Goal: Task Accomplishment & Management: Manage account settings

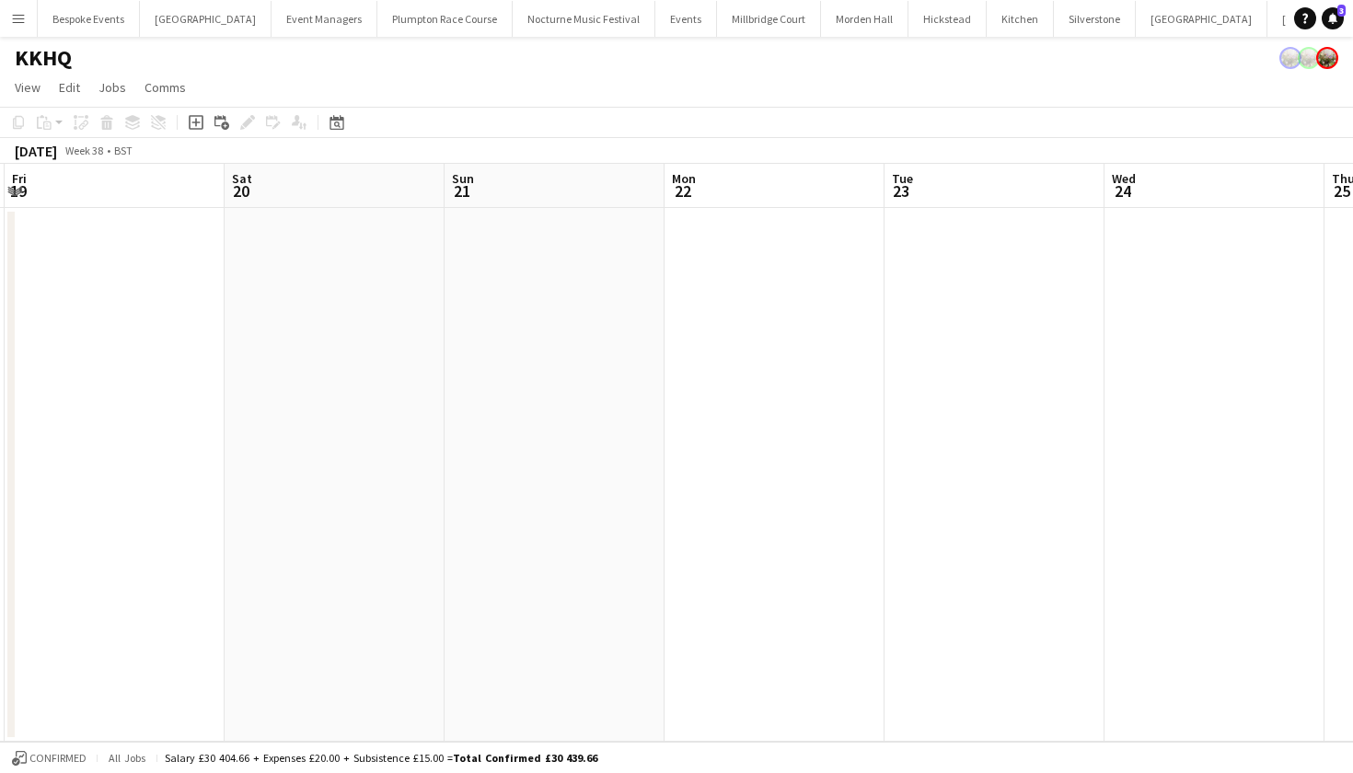
scroll to position [0, 646]
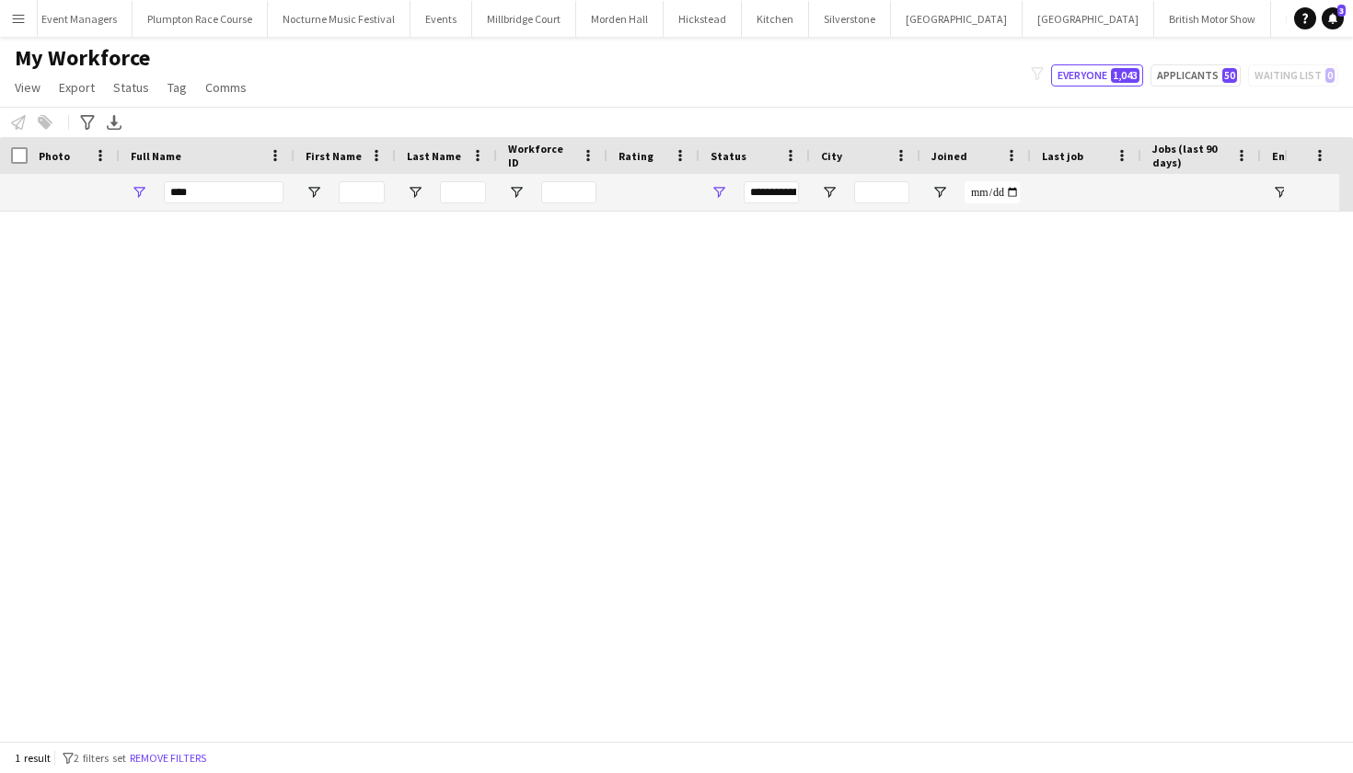
scroll to position [0, 243]
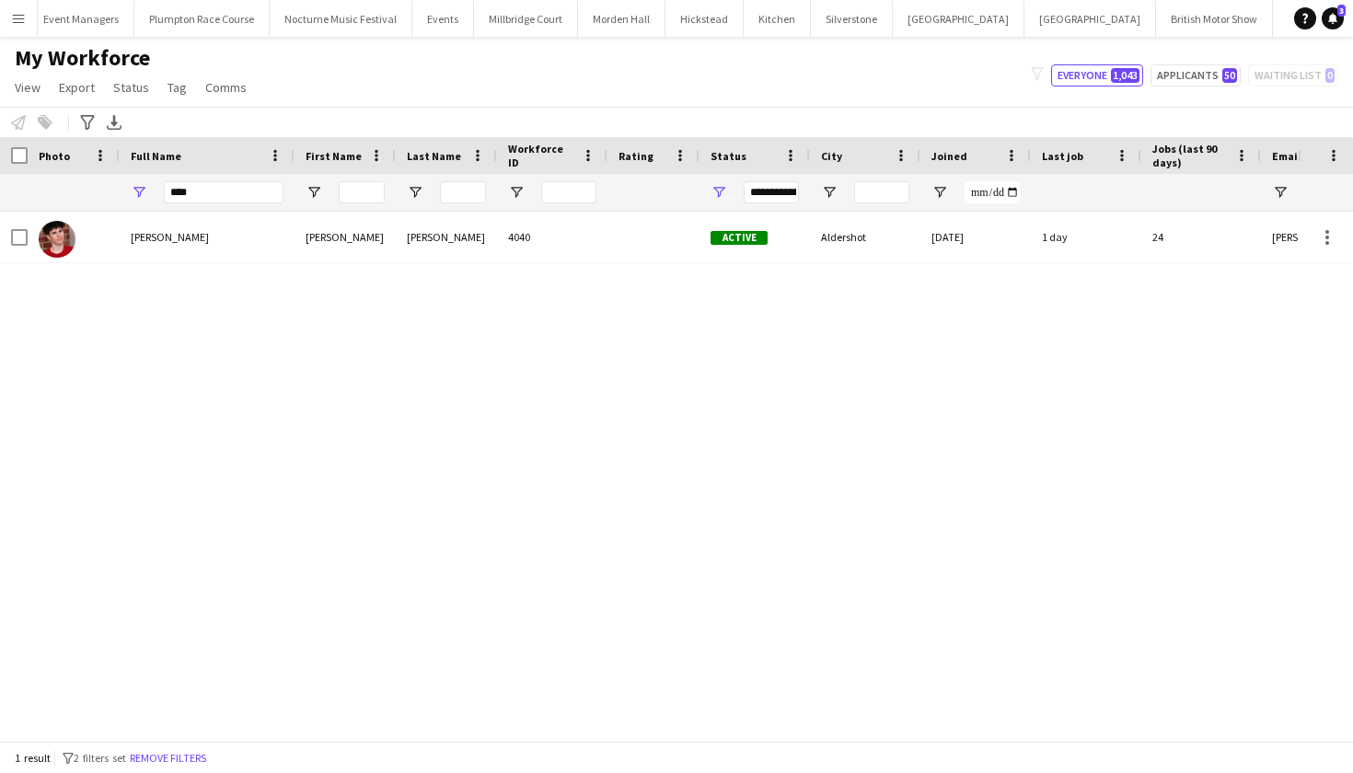
click at [212, 23] on button "Plumpton Race Course Close" at bounding box center [201, 19] width 135 height 36
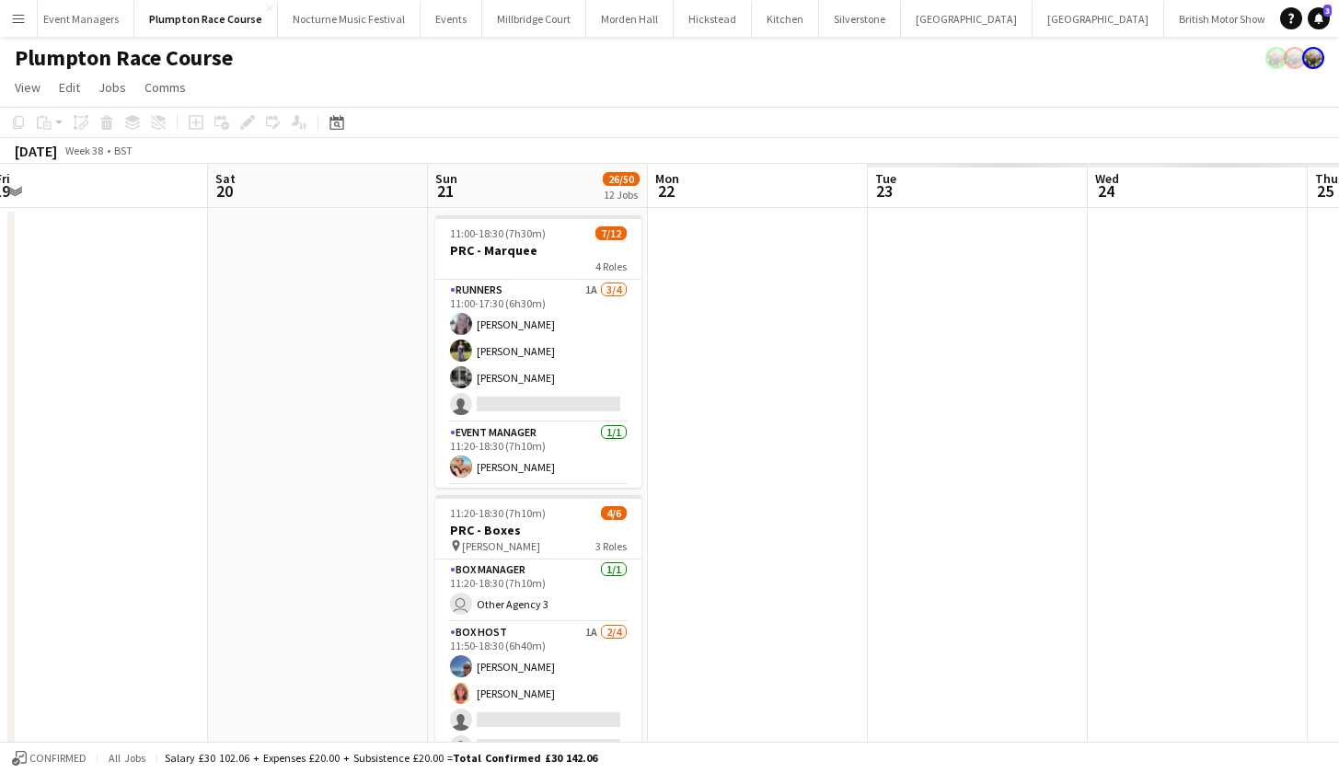
scroll to position [0, 713]
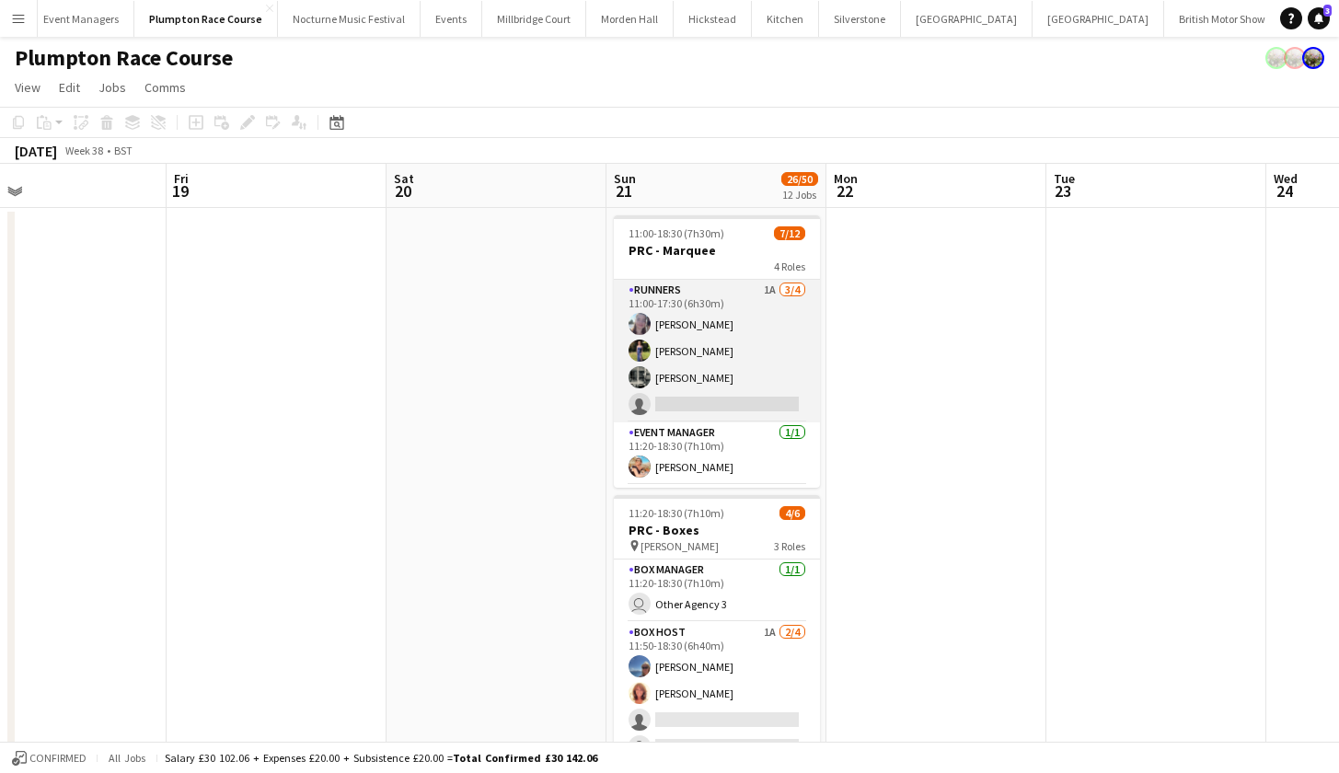
click at [752, 370] on app-card-role "Runners 1A 3/4 11:00-17:30 (6h30m) Ella Kennedy Holly Hunter Molly Middlehurst …" at bounding box center [717, 351] width 206 height 143
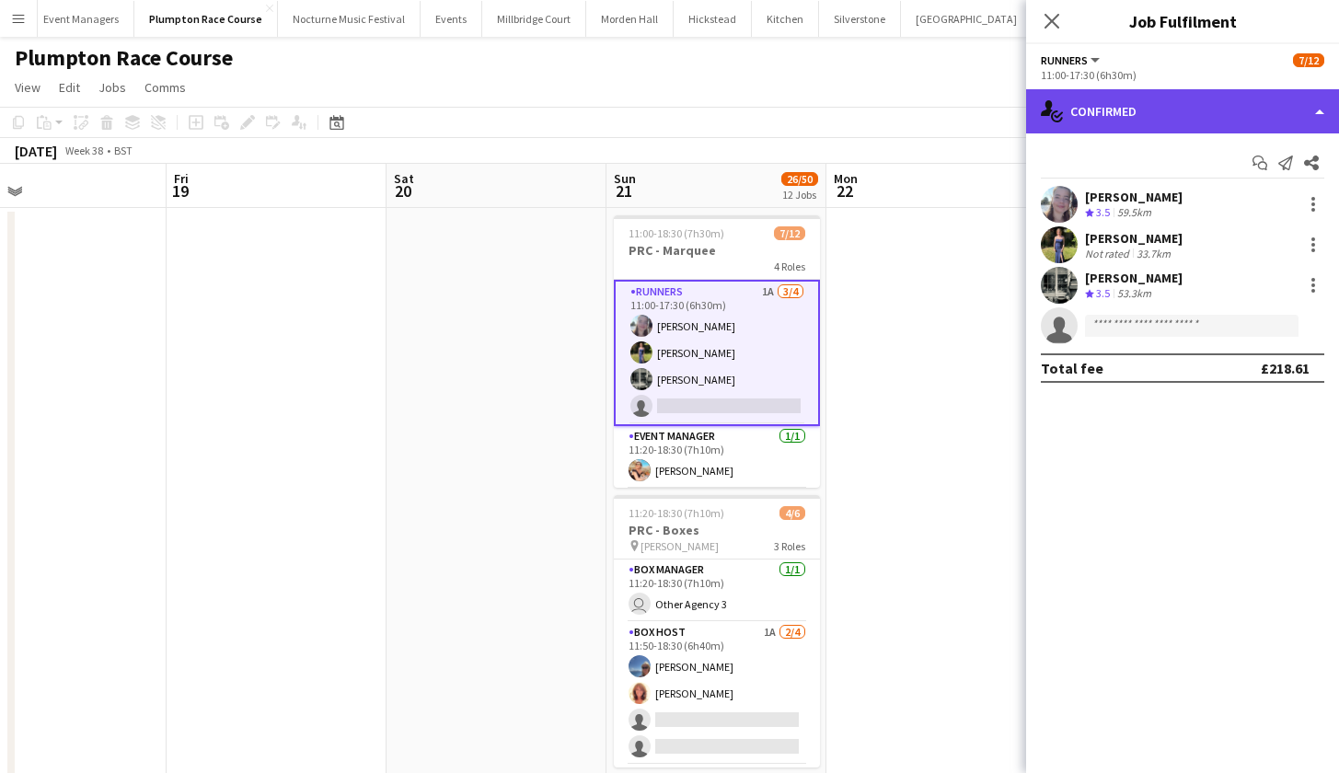
click at [1240, 110] on div "single-neutral-actions-check-2 Confirmed" at bounding box center [1182, 111] width 313 height 44
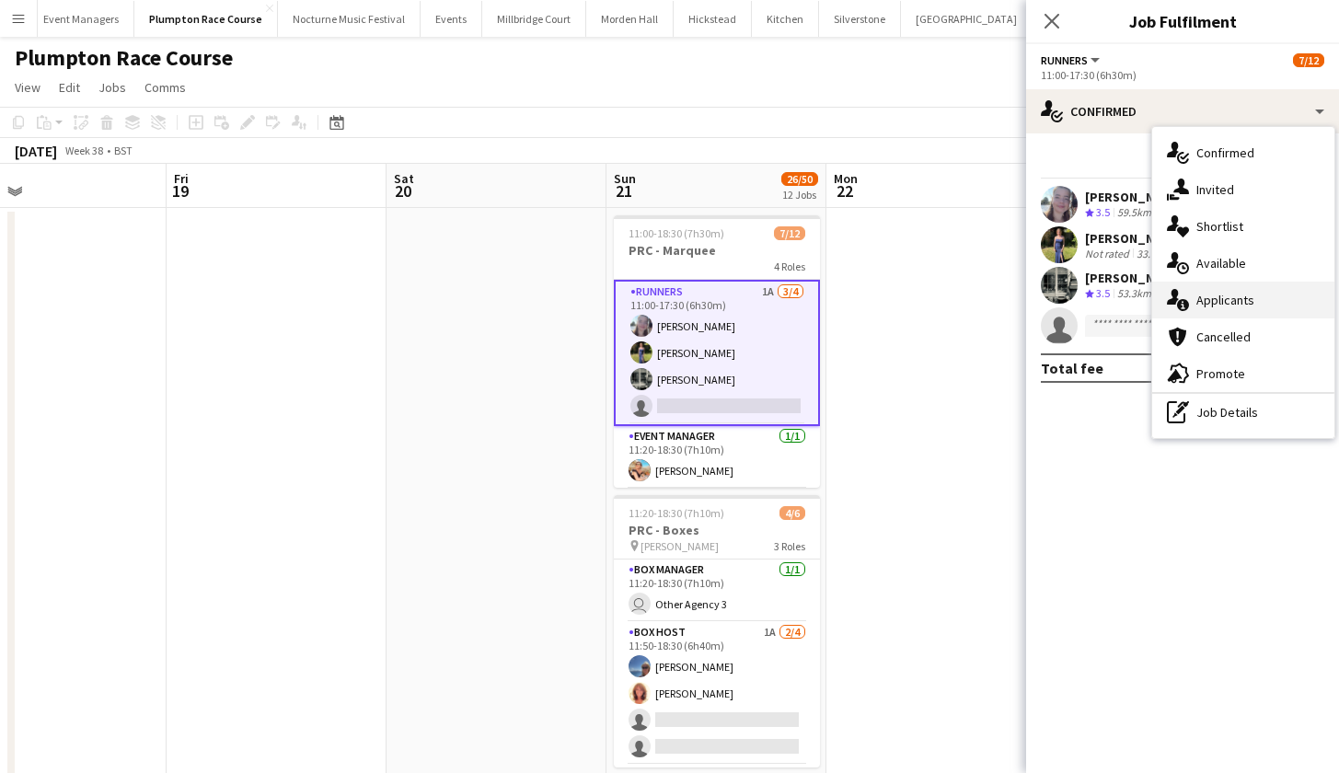
click at [1237, 307] on div "single-neutral-actions-information Applicants" at bounding box center [1244, 300] width 182 height 37
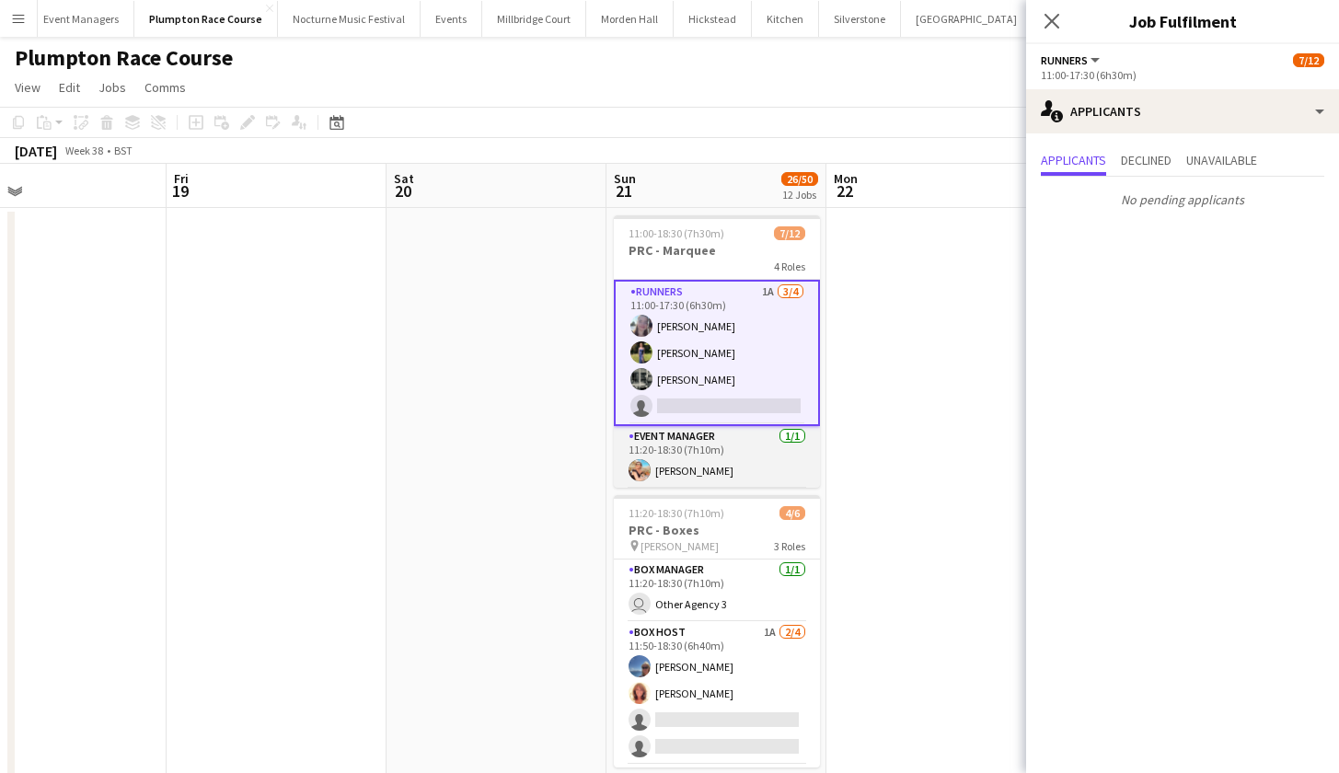
click at [741, 442] on app-card-role "Event Manager 1/1 11:20-18:30 (7h10m) Magdalena Lorenc" at bounding box center [717, 457] width 206 height 63
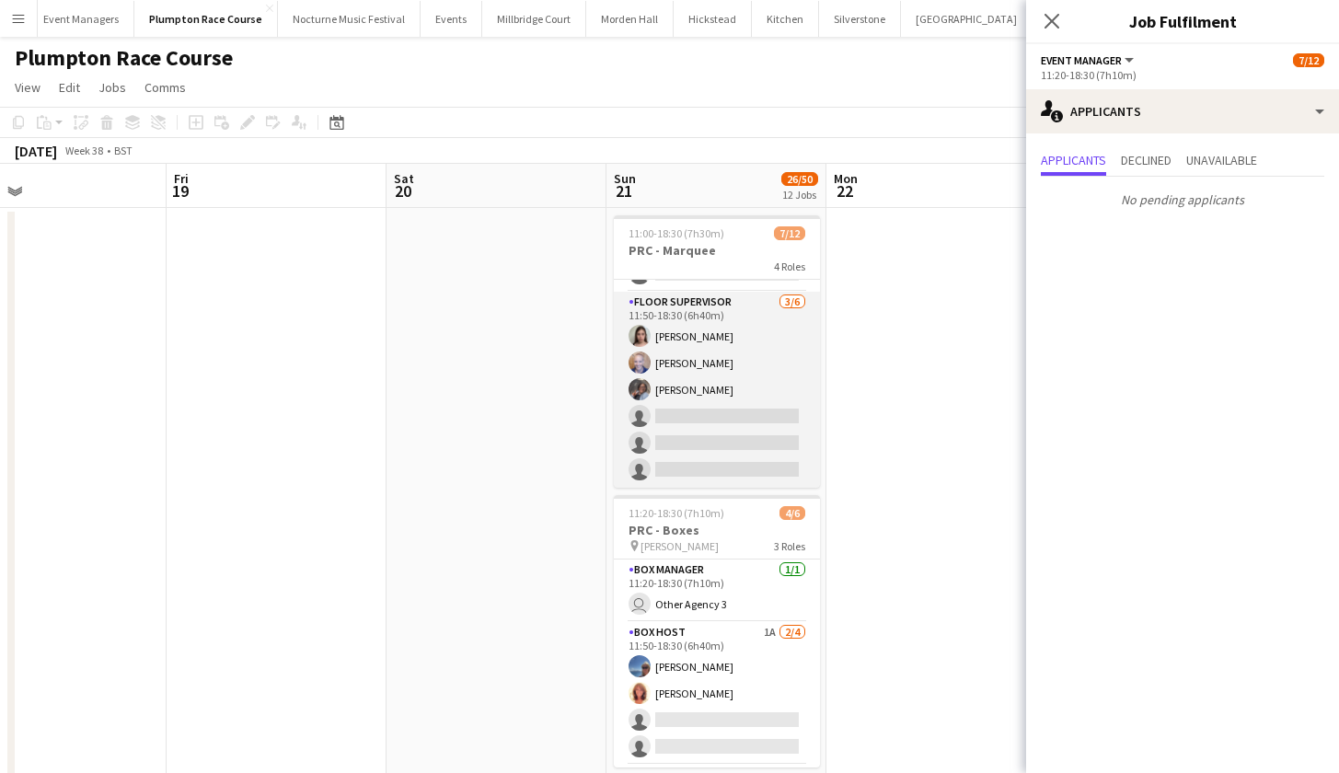
scroll to position [260, 0]
click at [741, 441] on app-card-role "Floor Supervisor 3/6 11:50-18:30 (6h40m) Daisy Marshall Hannah Bellasis Deborah…" at bounding box center [717, 390] width 206 height 196
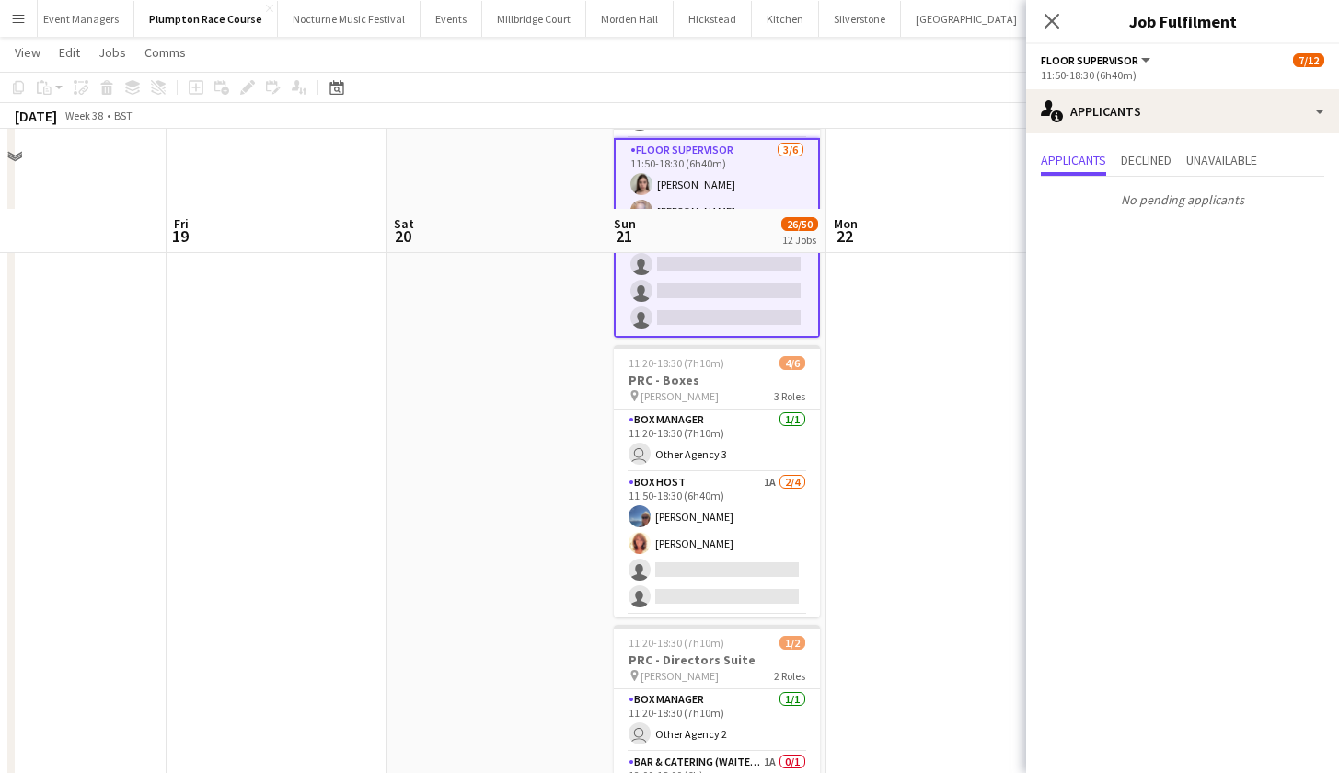
scroll to position [310, 0]
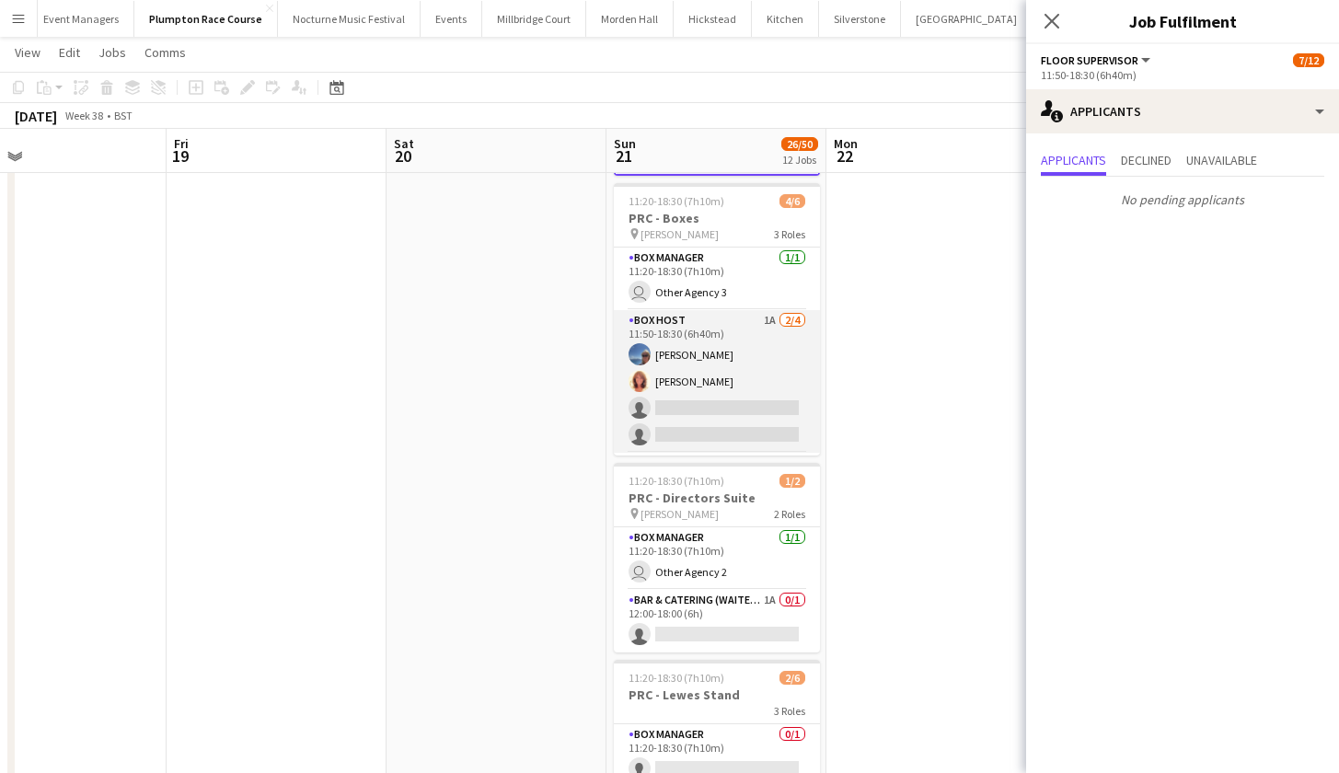
click at [732, 402] on app-card-role "Box Host 1A 2/4 11:50-18:30 (6h40m) Erika Cummings Annette Woolman single-neutr…" at bounding box center [717, 381] width 206 height 143
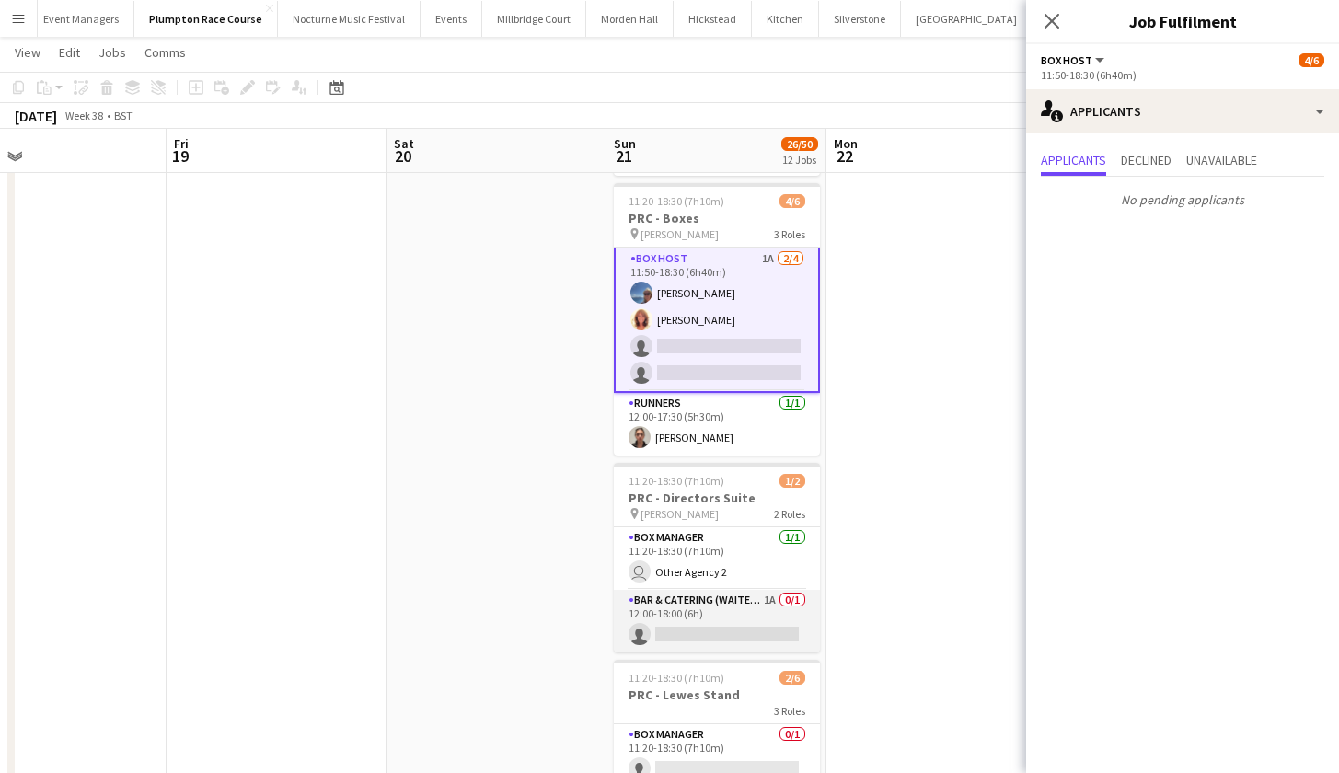
click at [719, 612] on app-card-role "Bar & Catering (Waiter / waitress) 1A 0/1 12:00-18:00 (6h) single-neutral-actio…" at bounding box center [717, 621] width 206 height 63
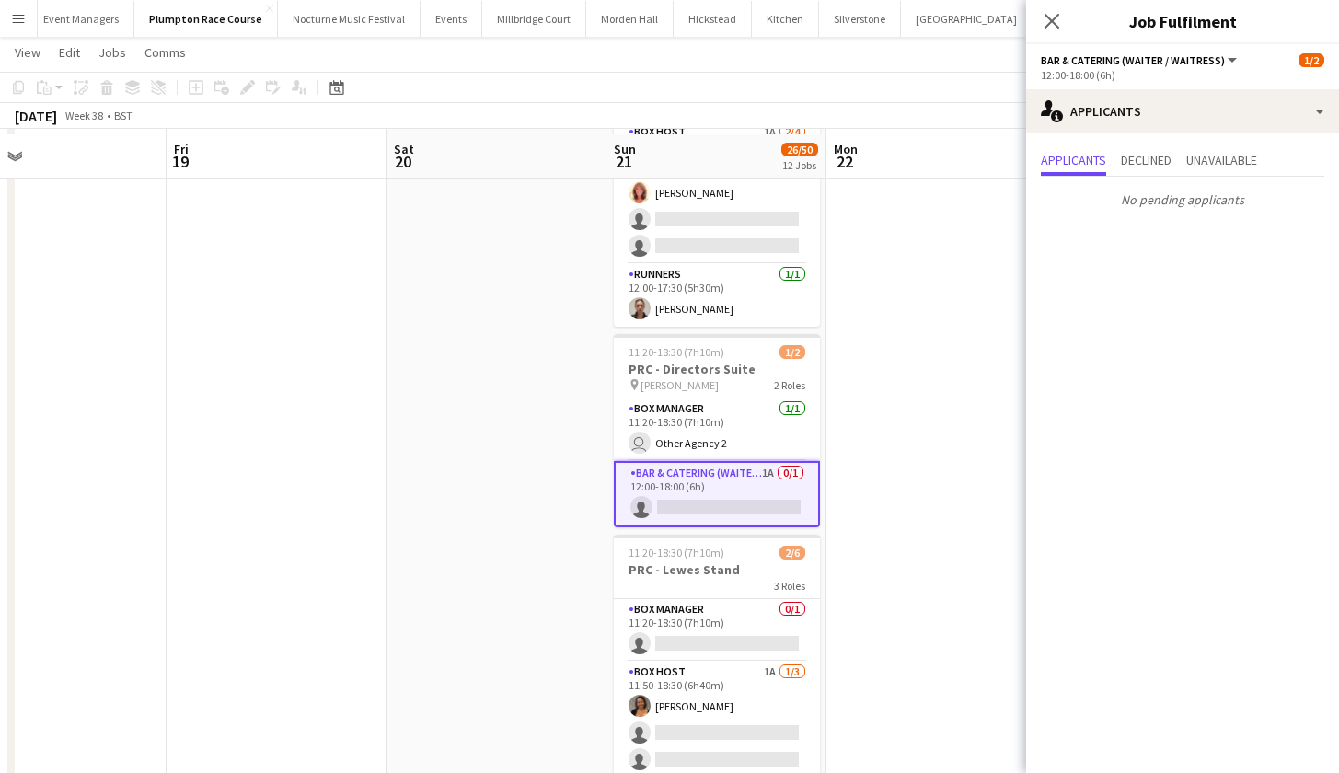
scroll to position [445, 0]
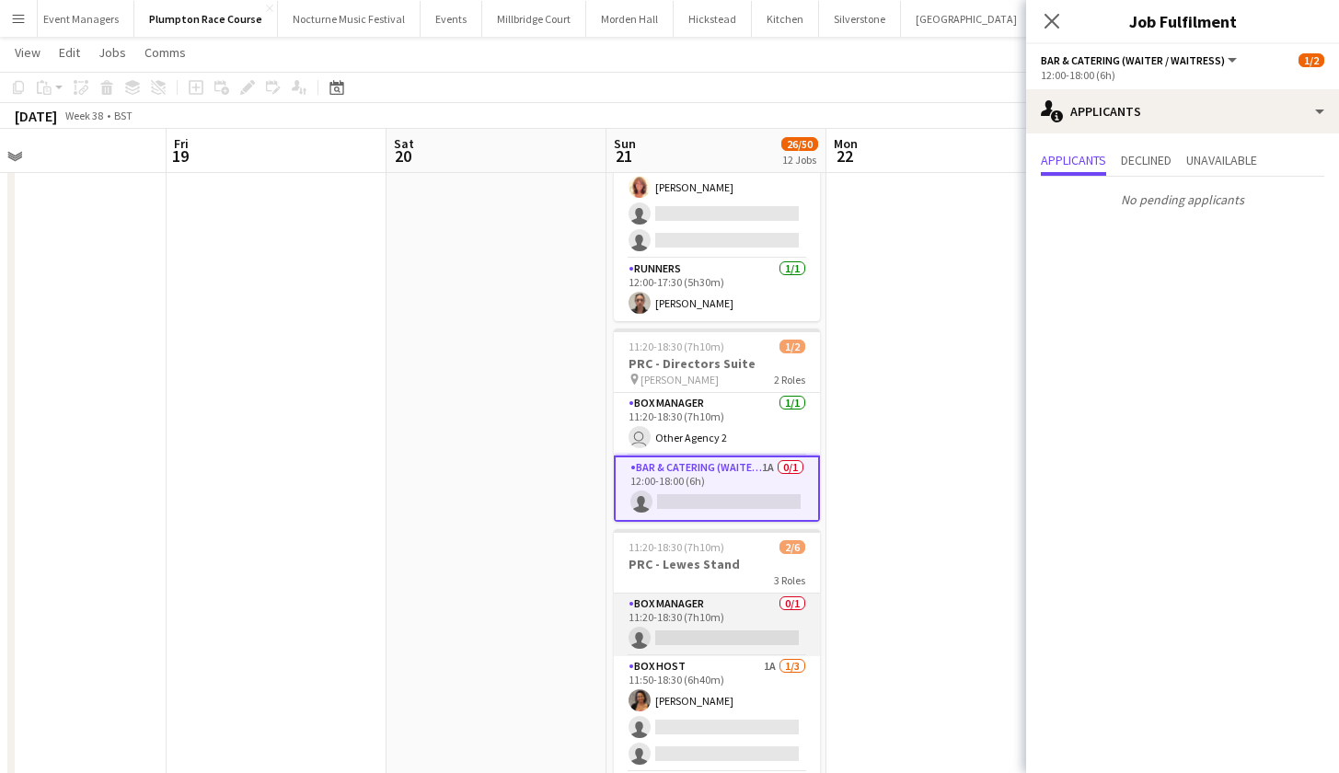
click at [719, 612] on app-card-role "Box Manager 0/1 11:20-18:30 (7h10m) single-neutral-actions" at bounding box center [717, 625] width 206 height 63
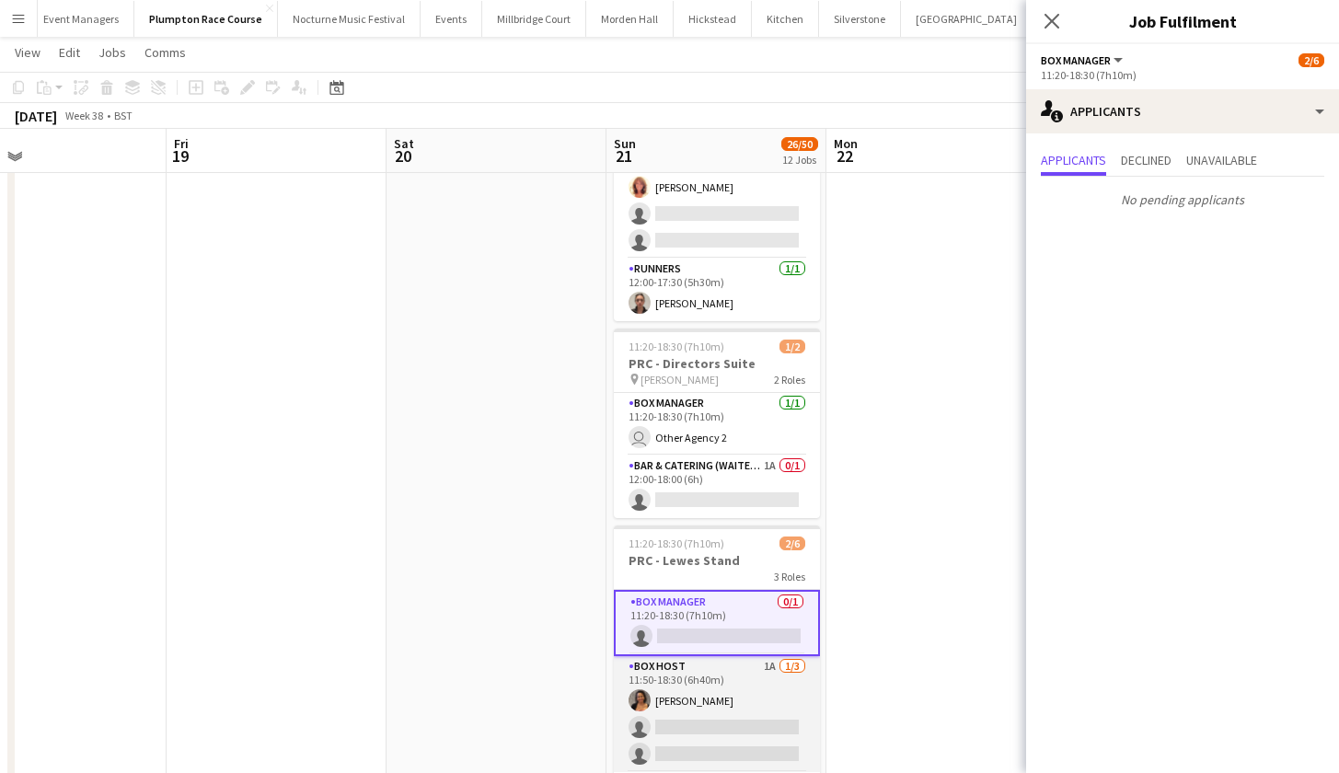
click at [719, 699] on app-card-role "Box Host 1A 1/3 11:50-18:30 (6h40m) Camilla Nchindo single-neutral-actions sing…" at bounding box center [717, 714] width 206 height 116
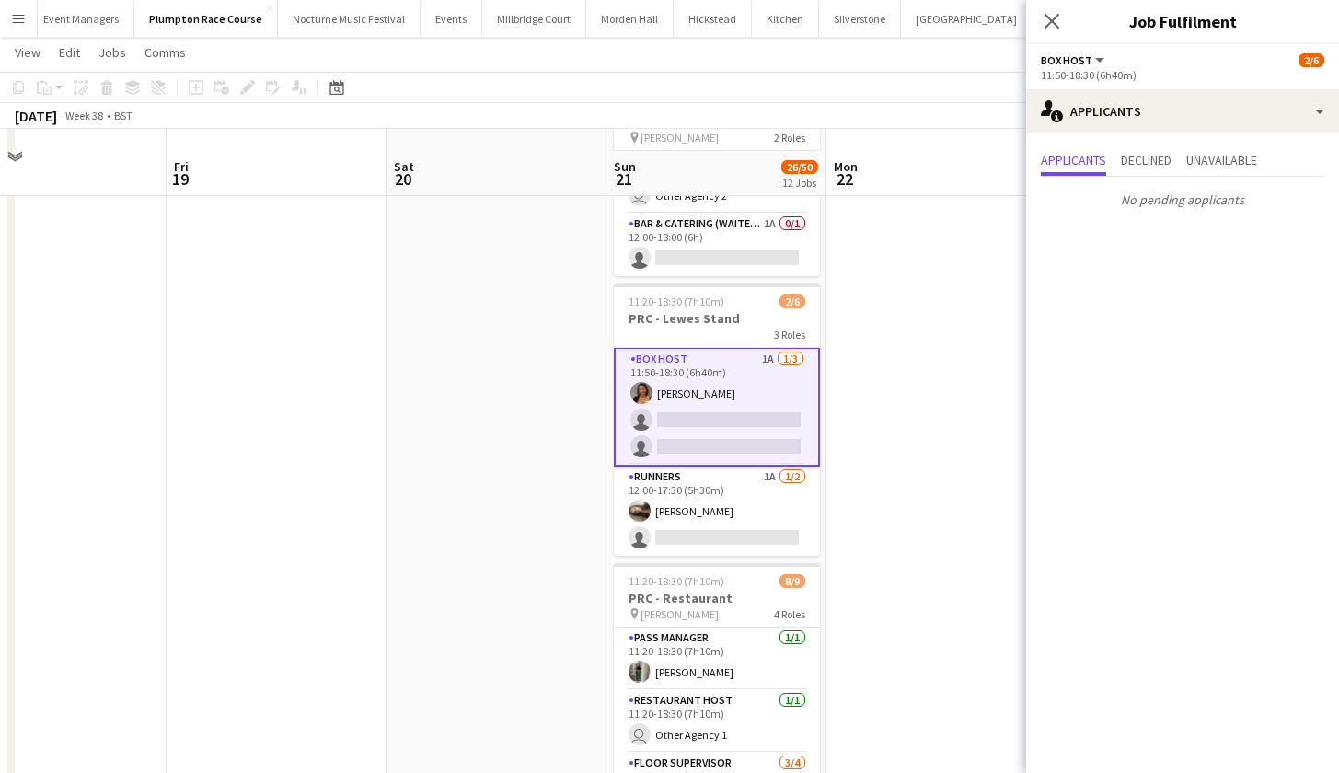
scroll to position [717, 0]
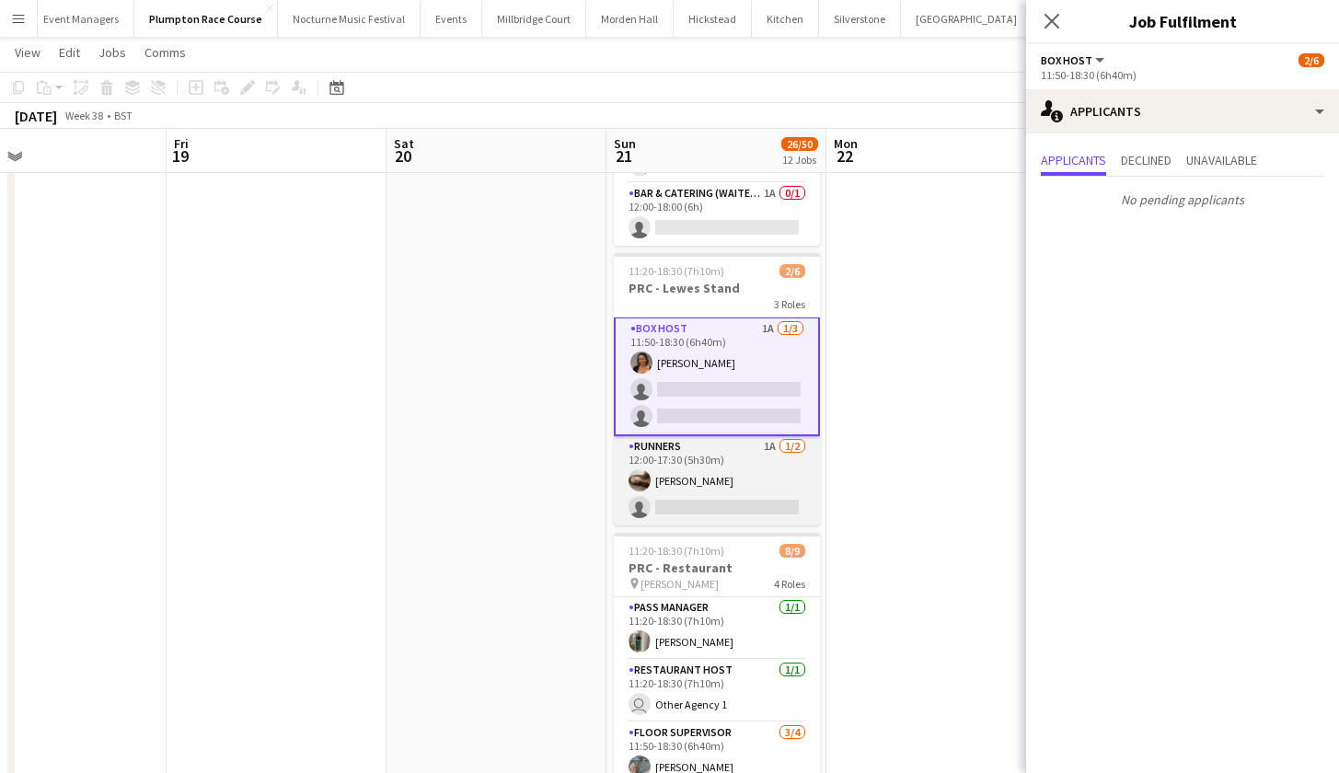
click at [703, 498] on app-card-role "Runners 1A 1/2 12:00-17:30 (5h30m) Jessica Haines single-neutral-actions" at bounding box center [717, 480] width 206 height 89
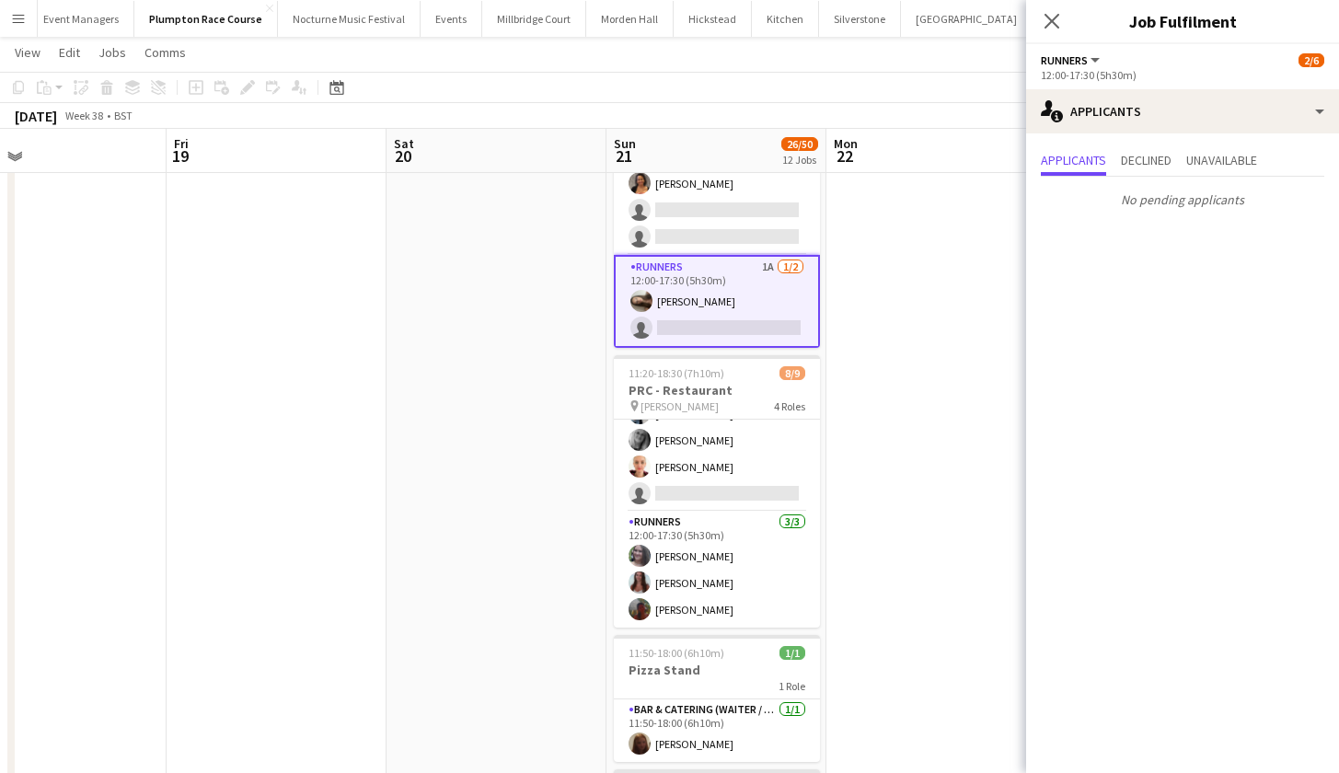
scroll to position [176, 0]
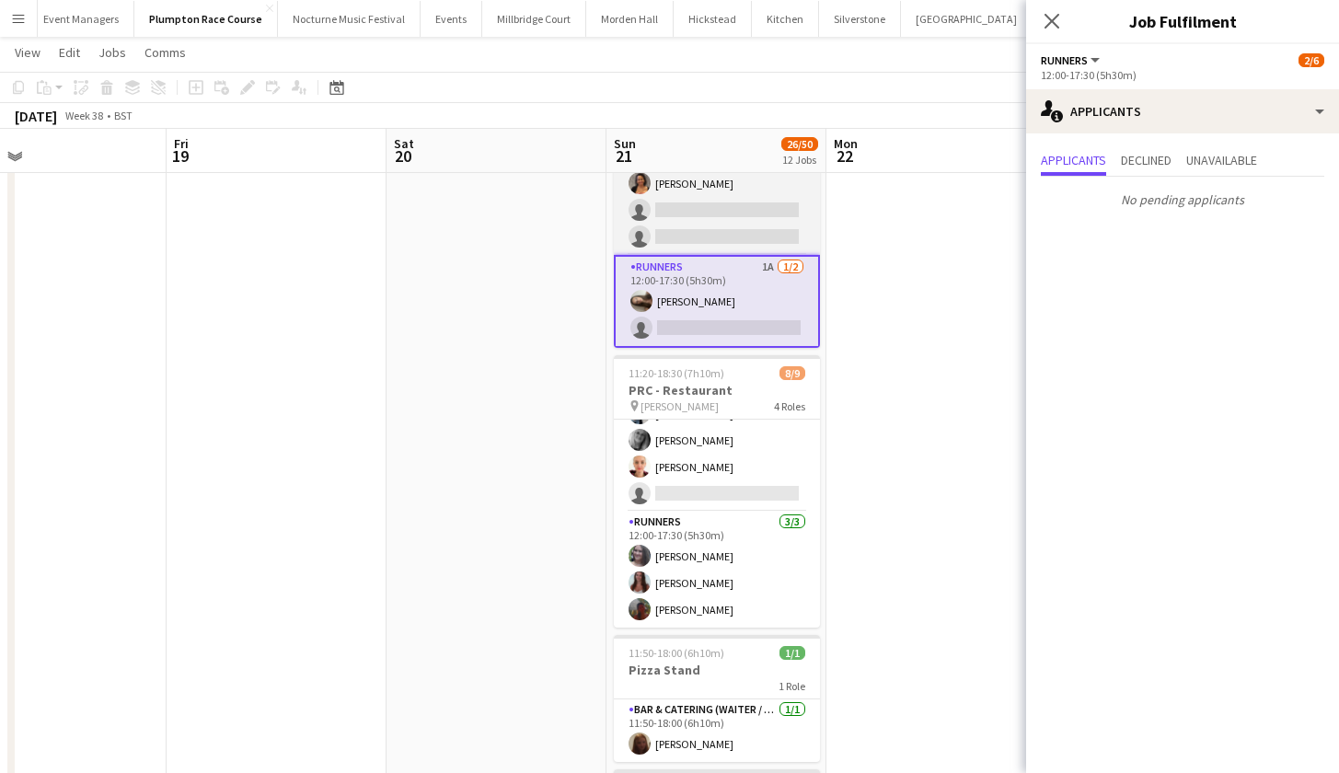
click at [703, 498] on app-card-role "Floor Supervisor 3/4 11:50-18:30 (6h40m) Melissa Johnson kay woolnough Francesk…" at bounding box center [717, 440] width 206 height 143
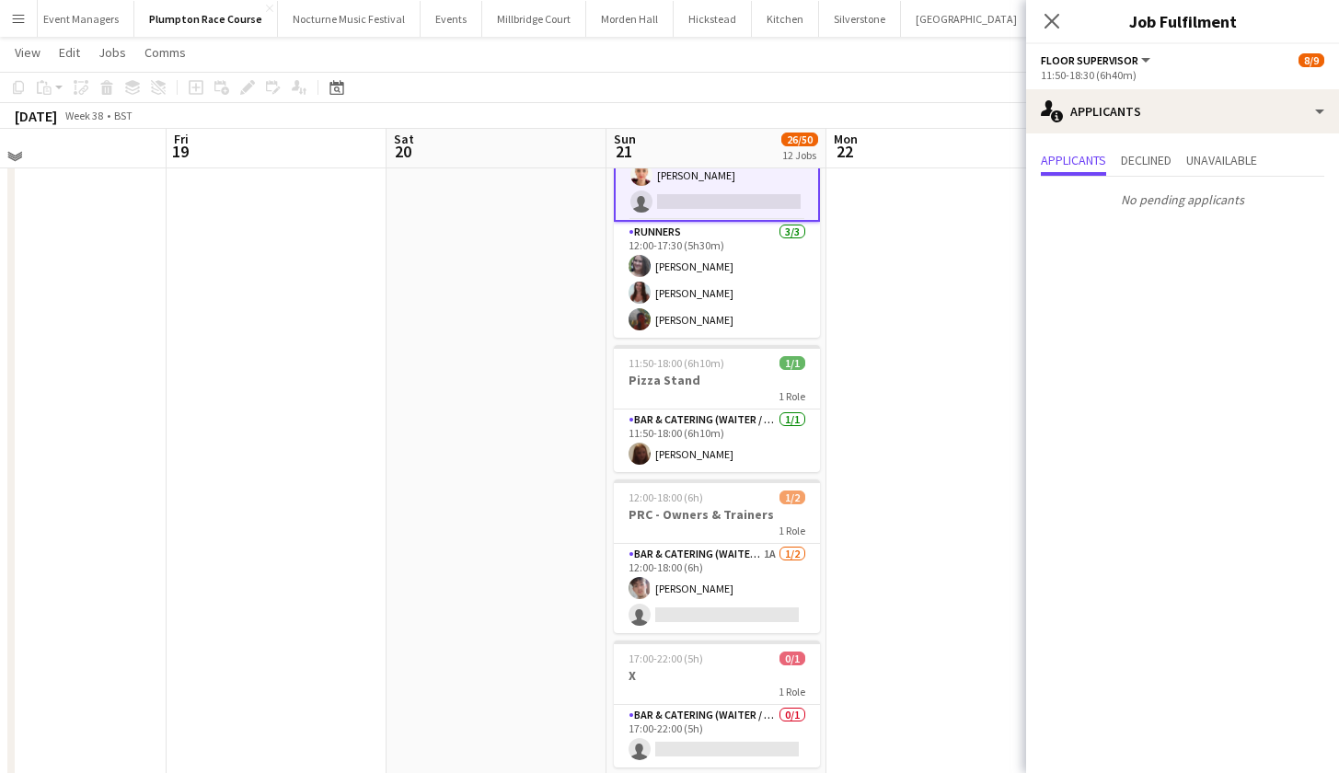
scroll to position [1192, 0]
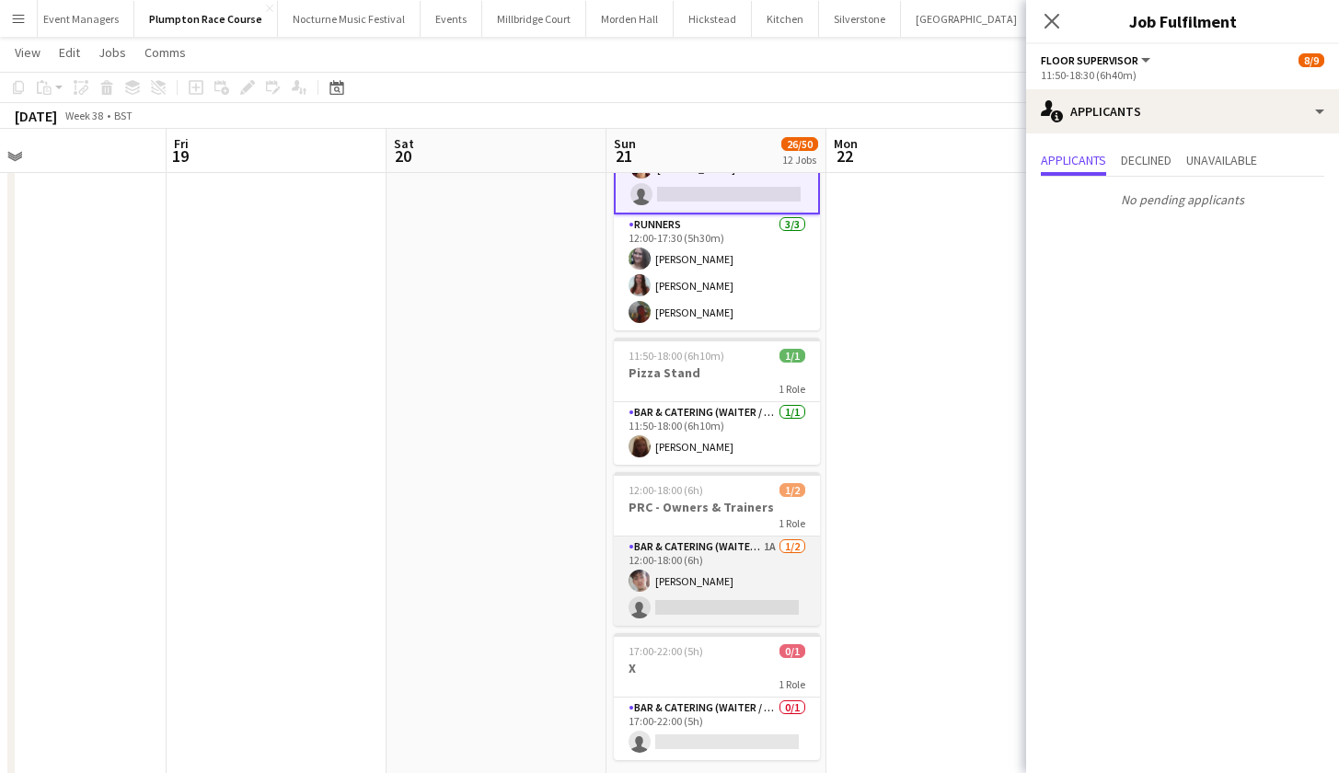
click at [689, 573] on app-card-role "Bar & Catering (Waiter / waitress) 1A [DATE] 12:00-18:00 (6h) [PERSON_NAME] sin…" at bounding box center [717, 581] width 206 height 89
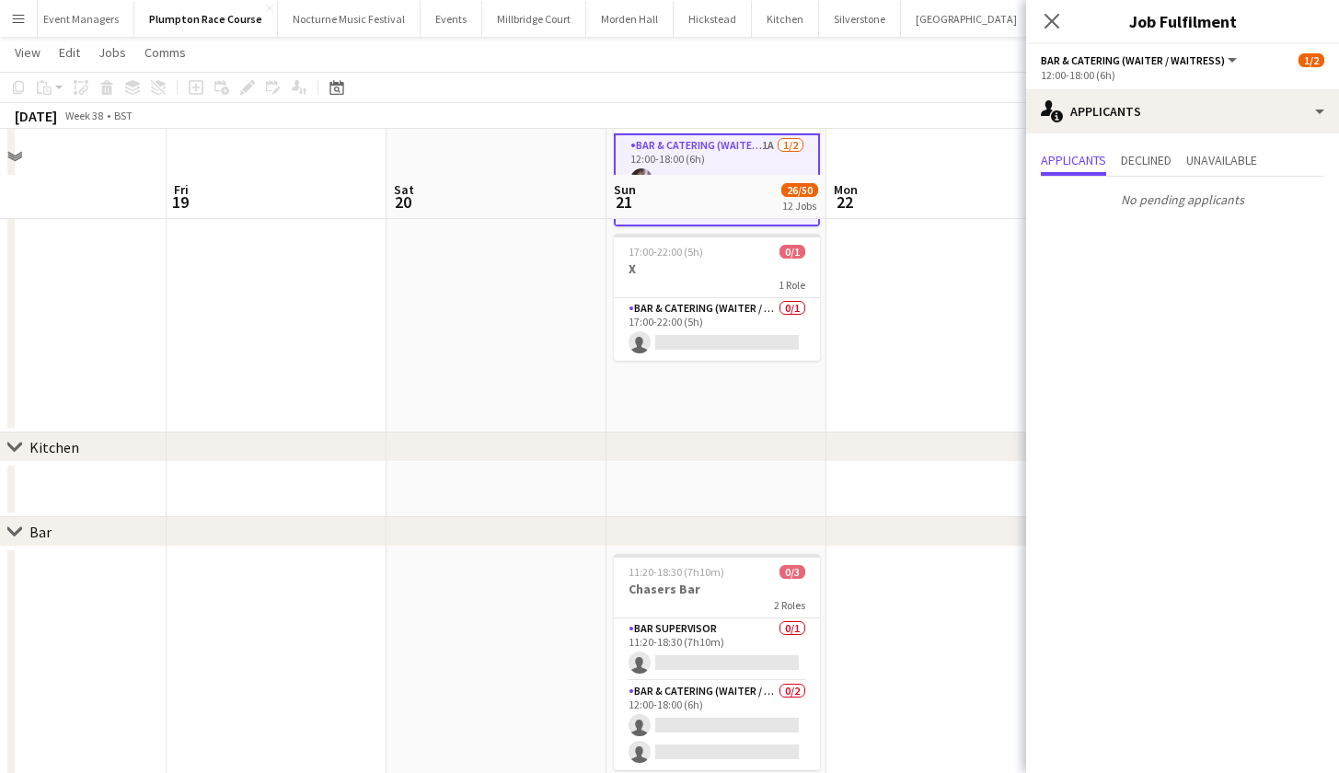
scroll to position [1647, 0]
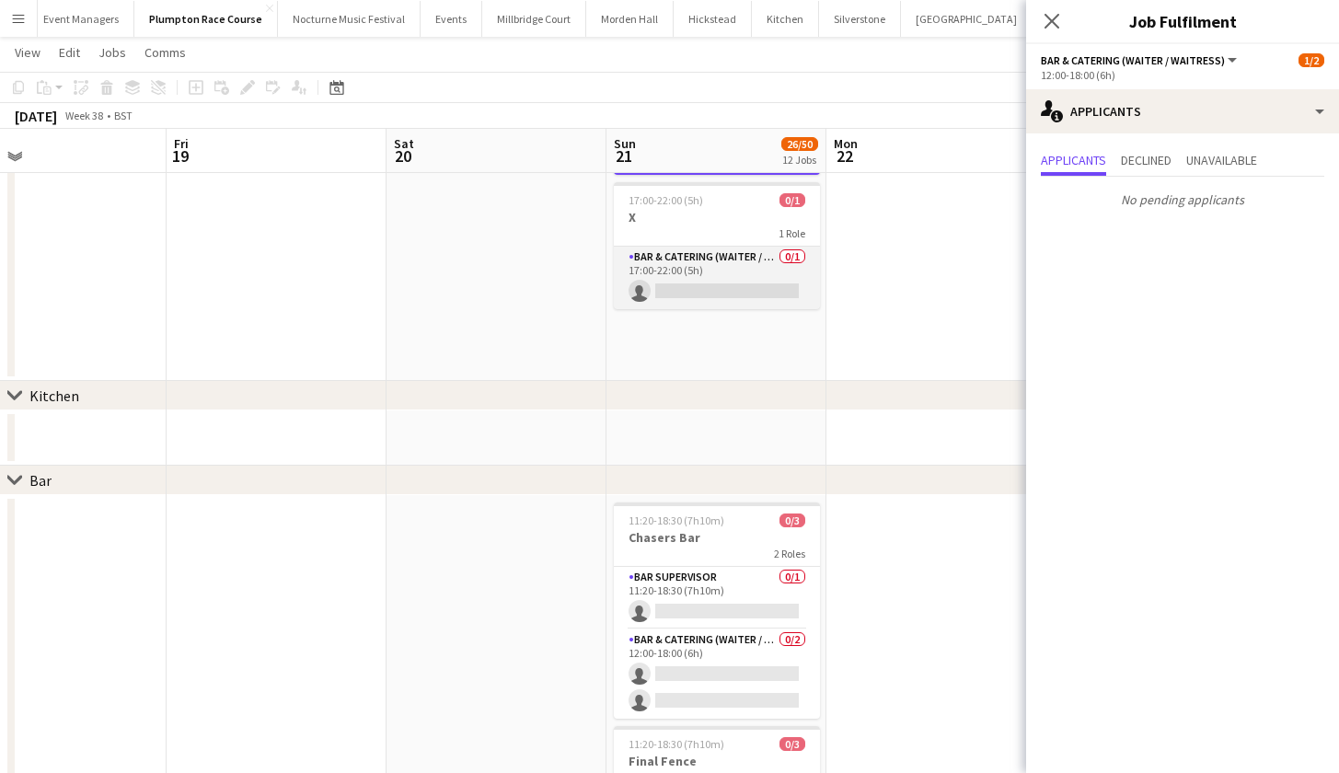
click at [675, 289] on app-card-role "Bar & Catering (Waiter / waitress) 0/1 17:00-22:00 (5h) single-neutral-actions" at bounding box center [717, 278] width 206 height 63
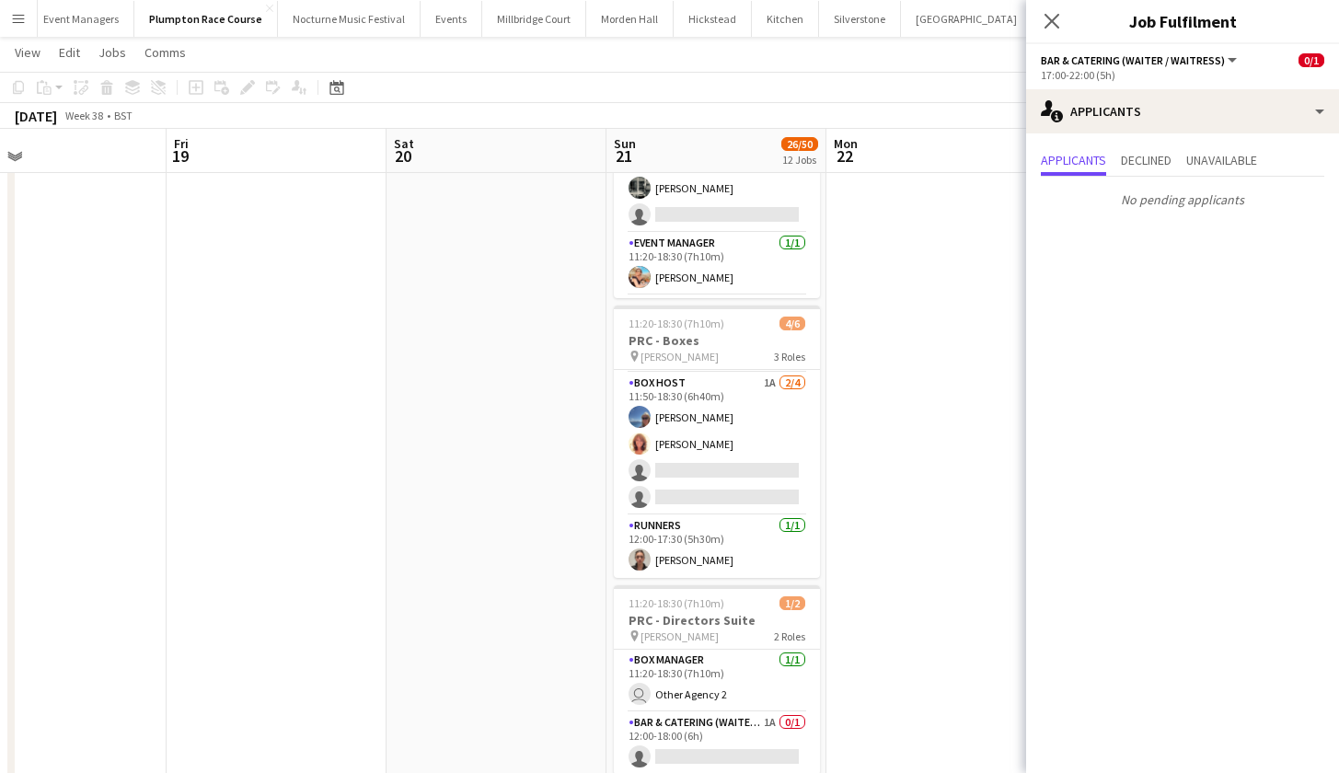
scroll to position [0, 0]
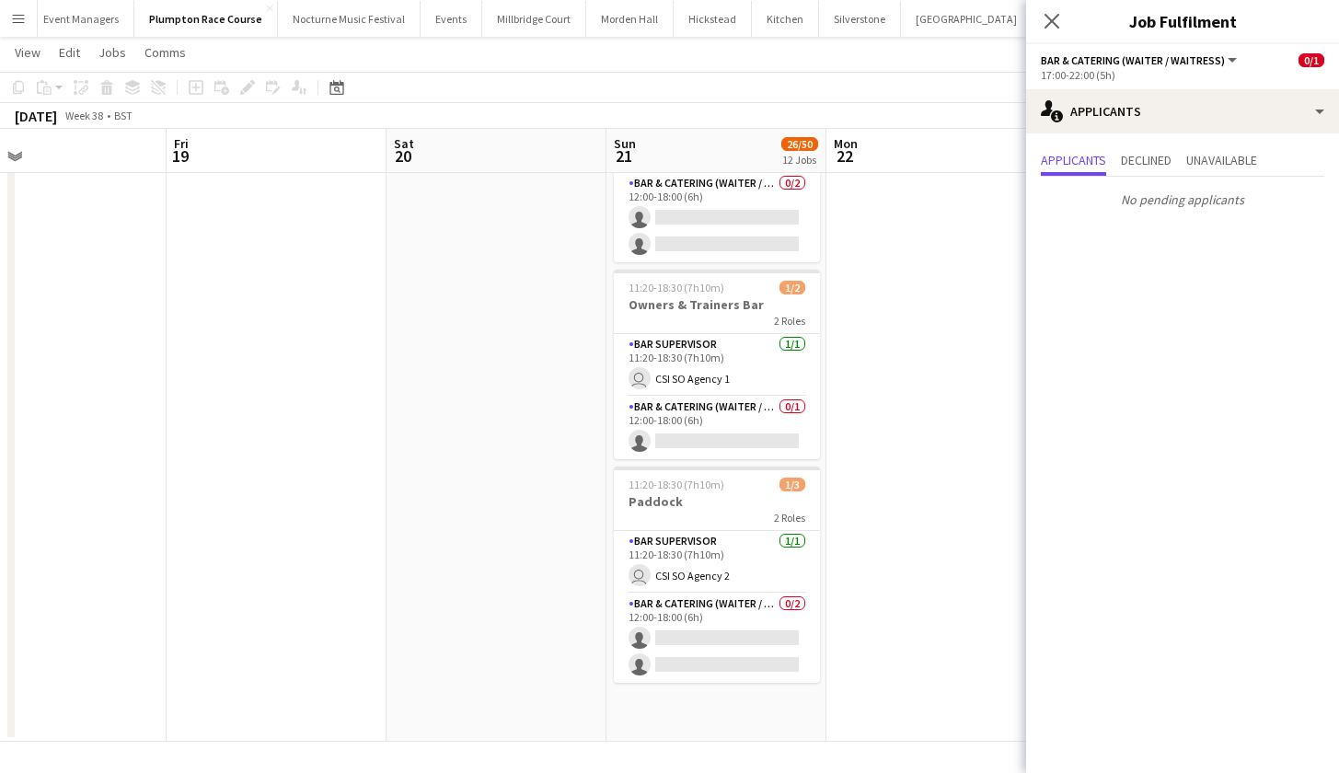
click at [30, 21] on button "Menu" at bounding box center [18, 18] width 37 height 37
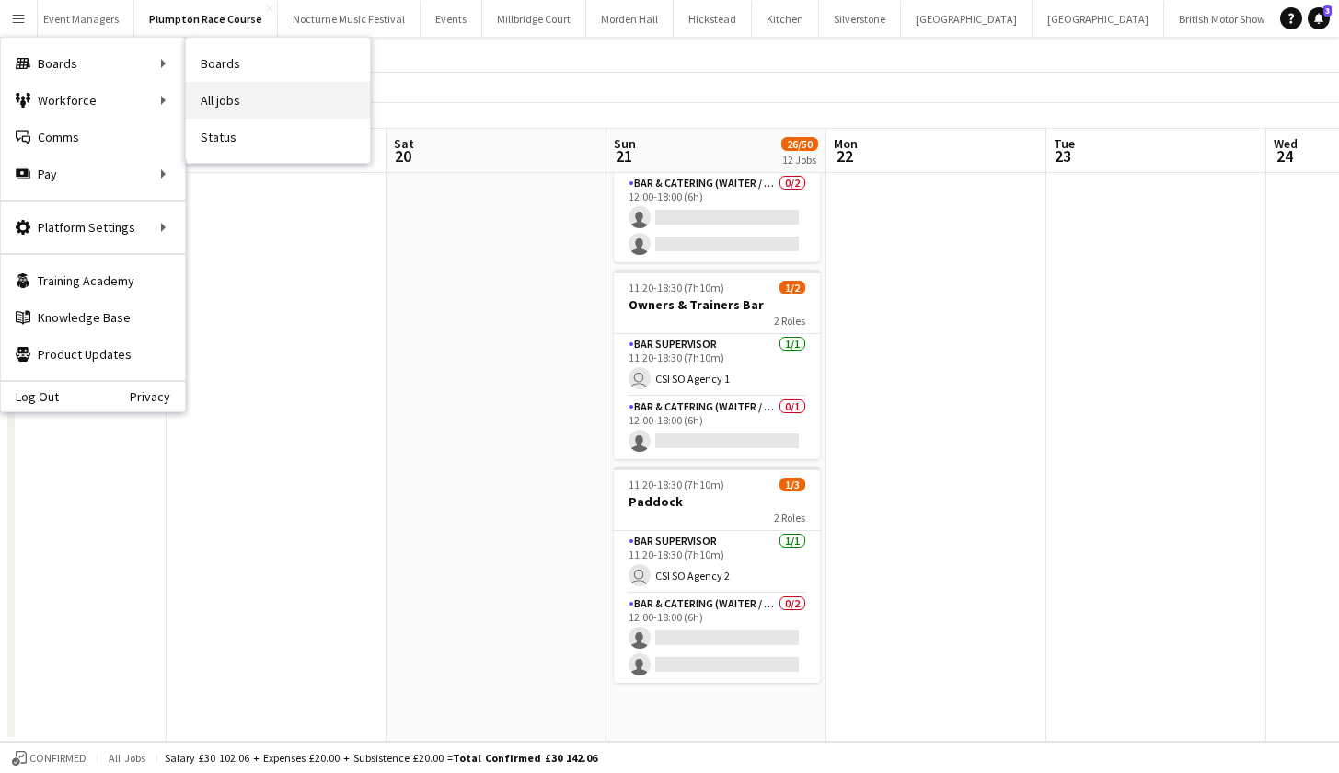
click at [214, 90] on link "All jobs" at bounding box center [278, 100] width 184 height 37
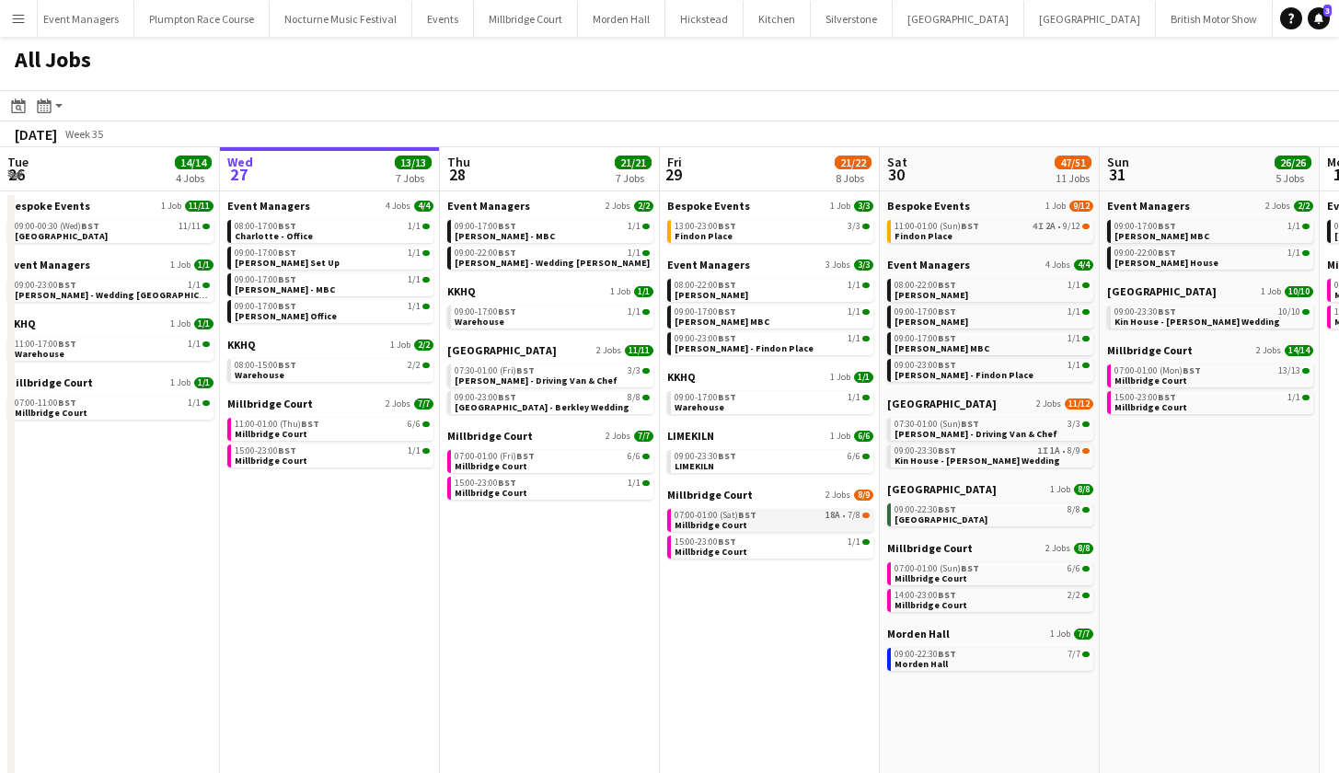
click at [729, 520] on span "Millbridge Court" at bounding box center [711, 525] width 73 height 12
click at [1011, 234] on link "11:00-01:00 (Sun) BST 4I 2A • 9/12 Findon Place" at bounding box center [992, 230] width 195 height 21
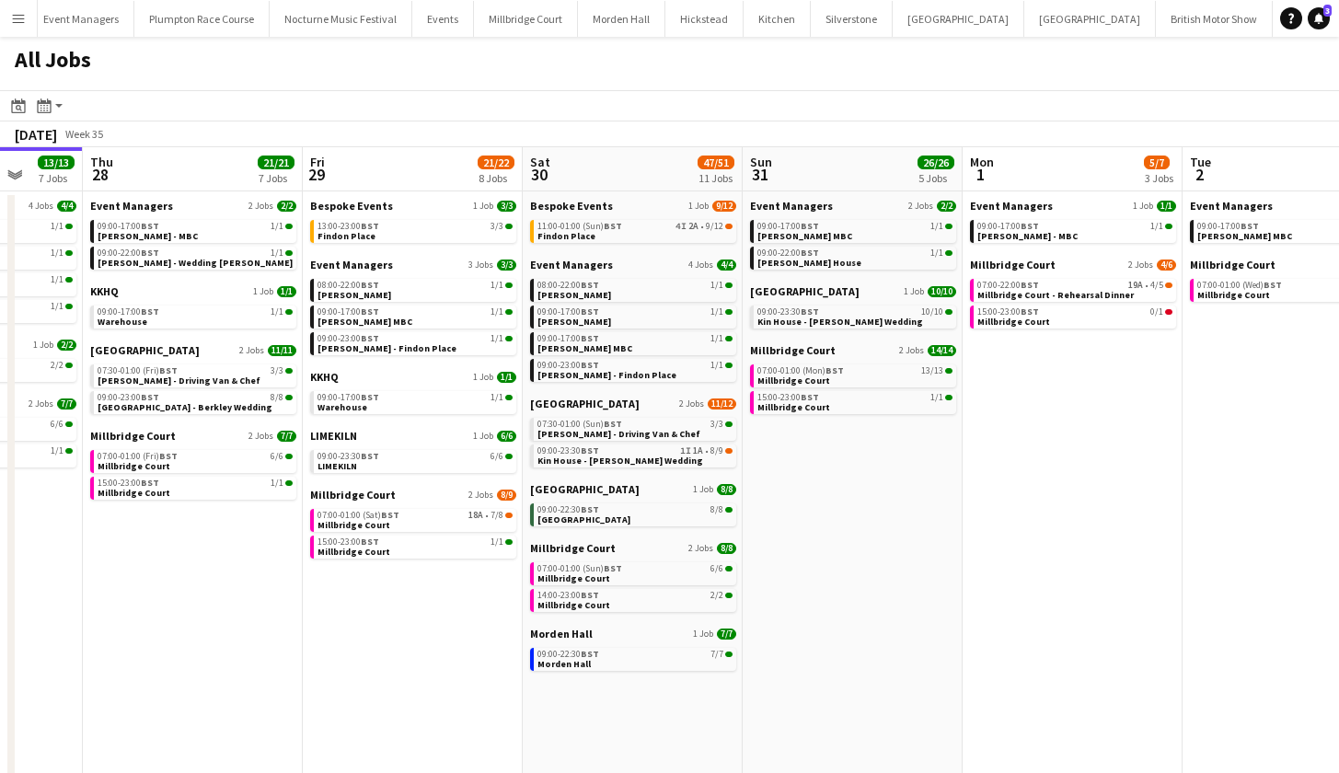
scroll to position [0, 805]
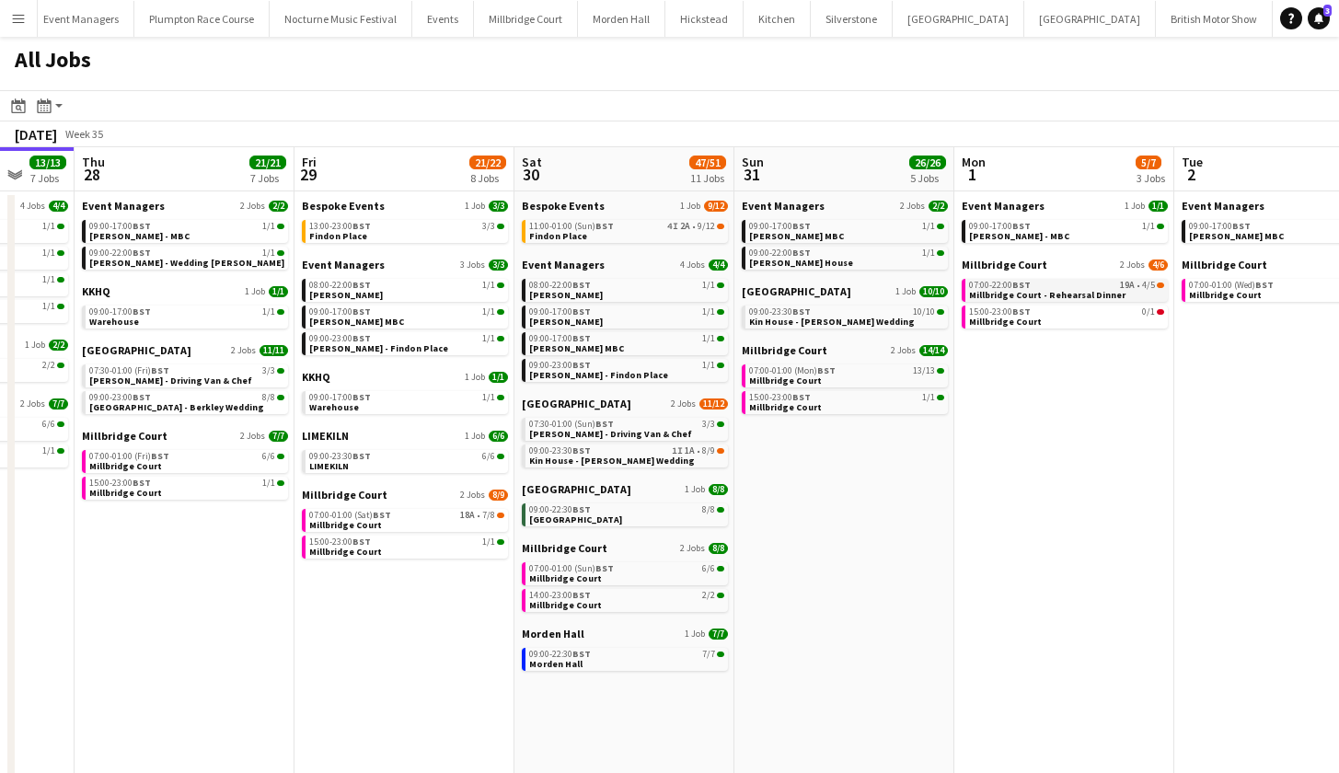
click at [1067, 293] on span "Millbridge Court - Rehearsal Dinner" at bounding box center [1047, 295] width 156 height 12
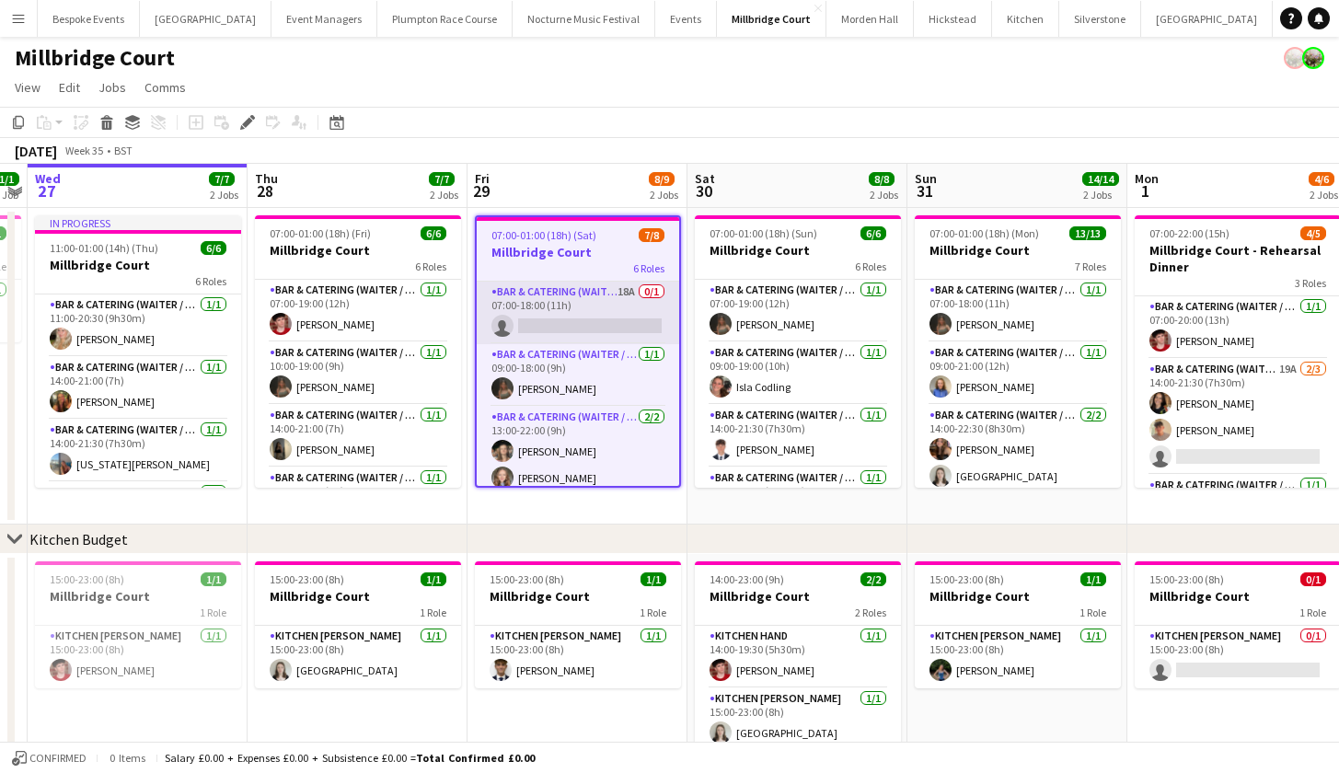
click at [598, 318] on app-card-role "Bar & Catering (Waiter / waitress) 18A 0/1 07:00-18:00 (11h) single-neutral-act…" at bounding box center [578, 313] width 203 height 63
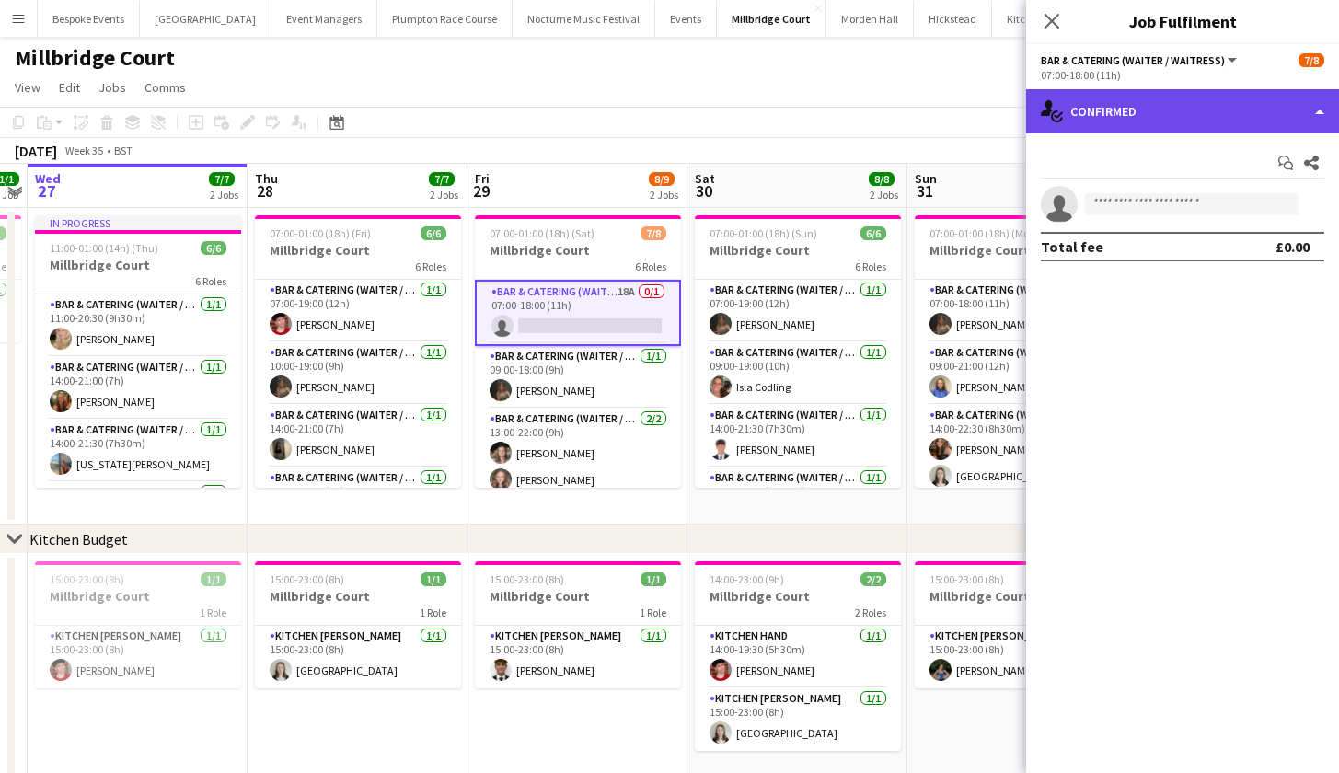
click at [1110, 112] on div "single-neutral-actions-check-2 Confirmed" at bounding box center [1182, 111] width 313 height 44
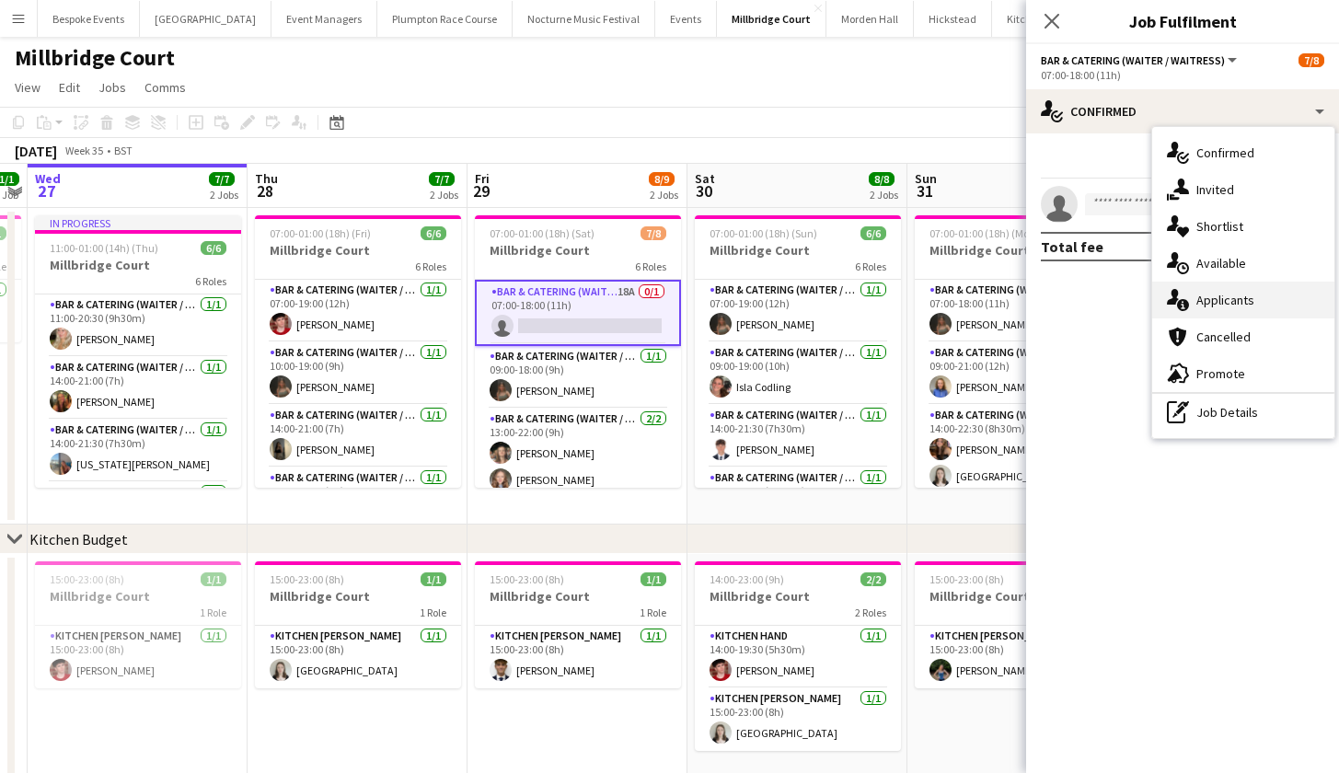
click at [1234, 298] on div "single-neutral-actions-information Applicants" at bounding box center [1244, 300] width 182 height 37
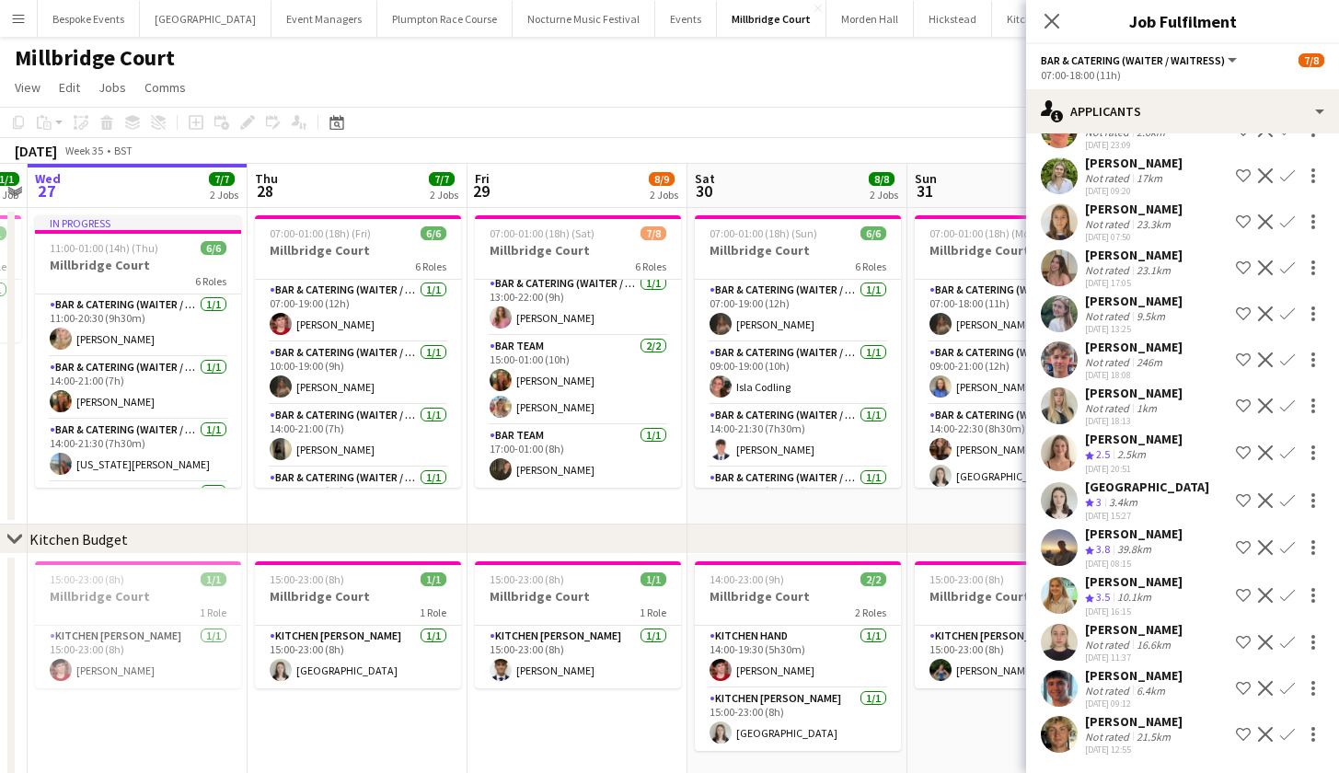
scroll to position [225, 0]
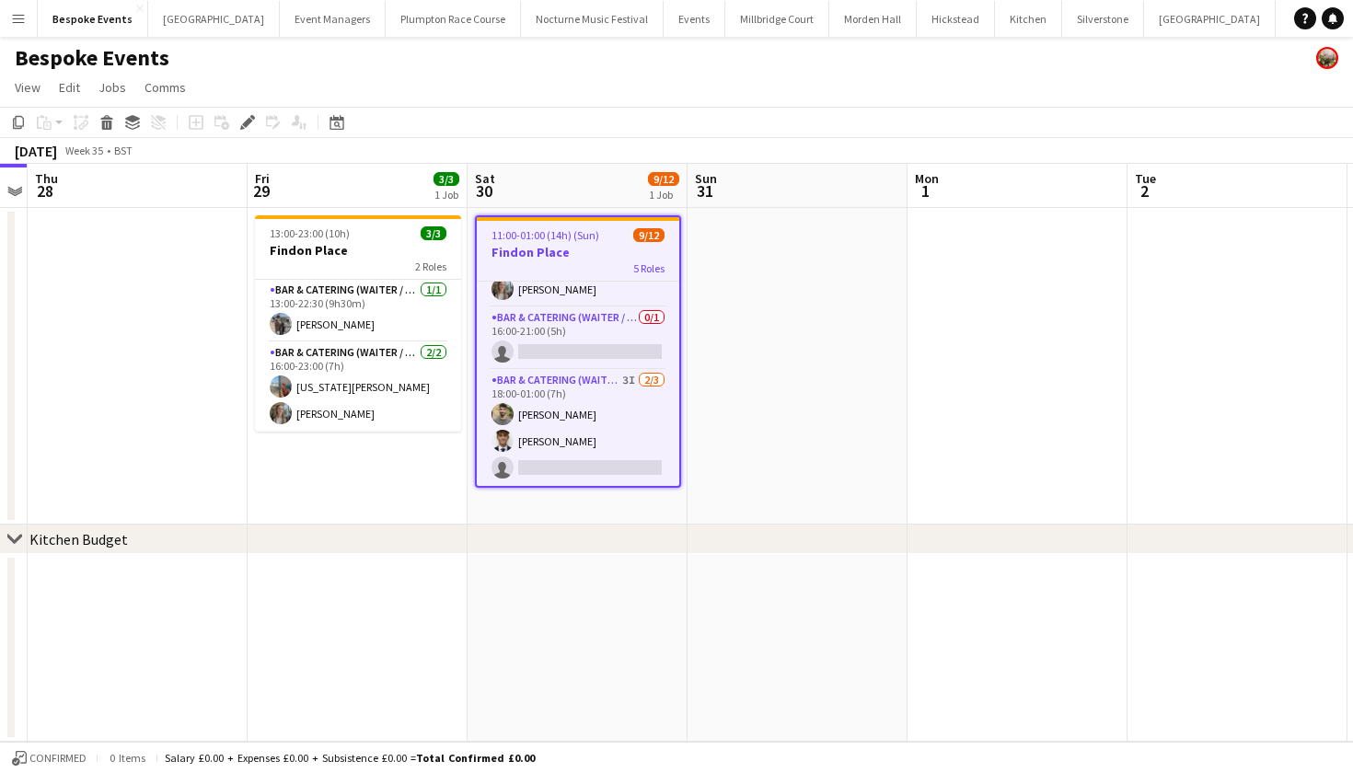
scroll to position [295, 0]
click at [603, 341] on app-card-role "Bar & Catering (Waiter / waitress) 0/1 16:00-21:00 (5h) single-neutral-actions" at bounding box center [578, 338] width 203 height 63
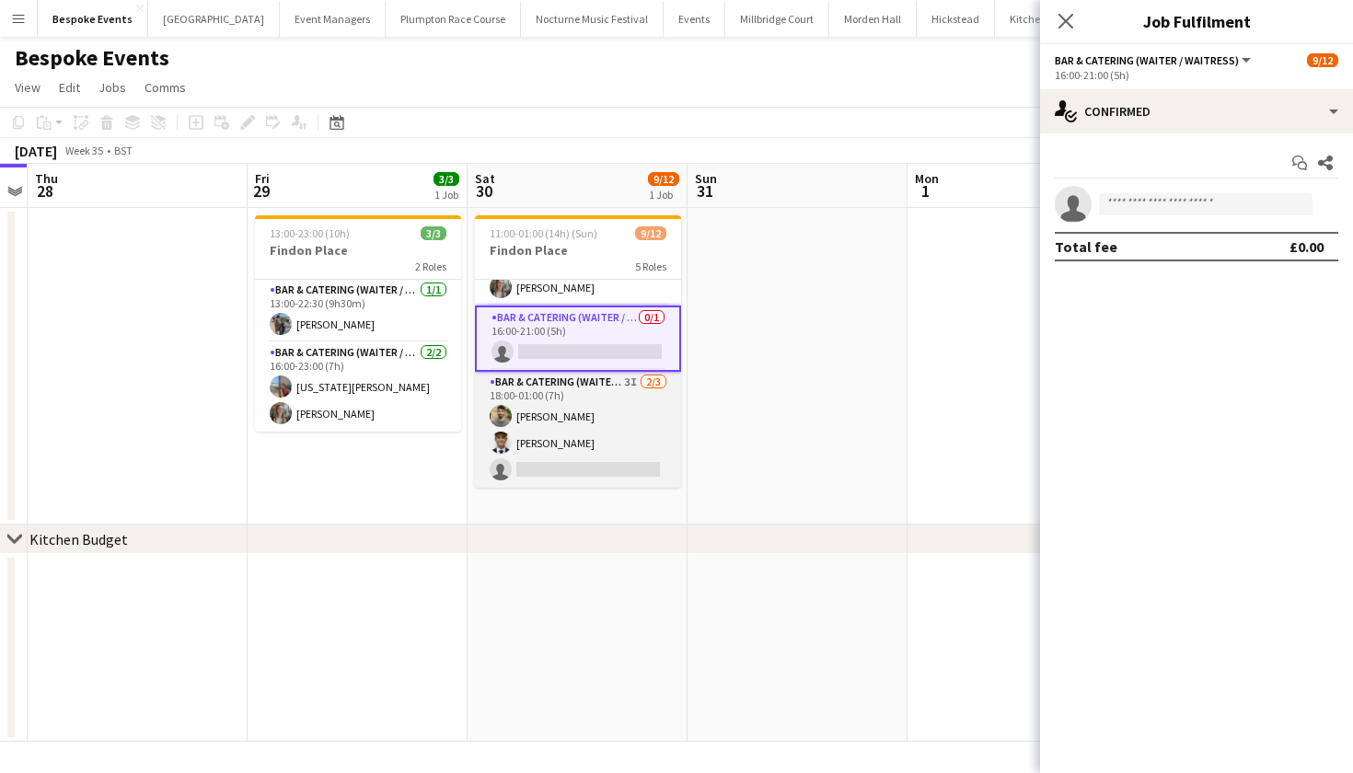
click at [599, 426] on app-card-role "Bar & Catering (Waiter / waitress) 3I 2/3 18:00-01:00 (7h) Jacques Pressley Luc…" at bounding box center [578, 430] width 206 height 116
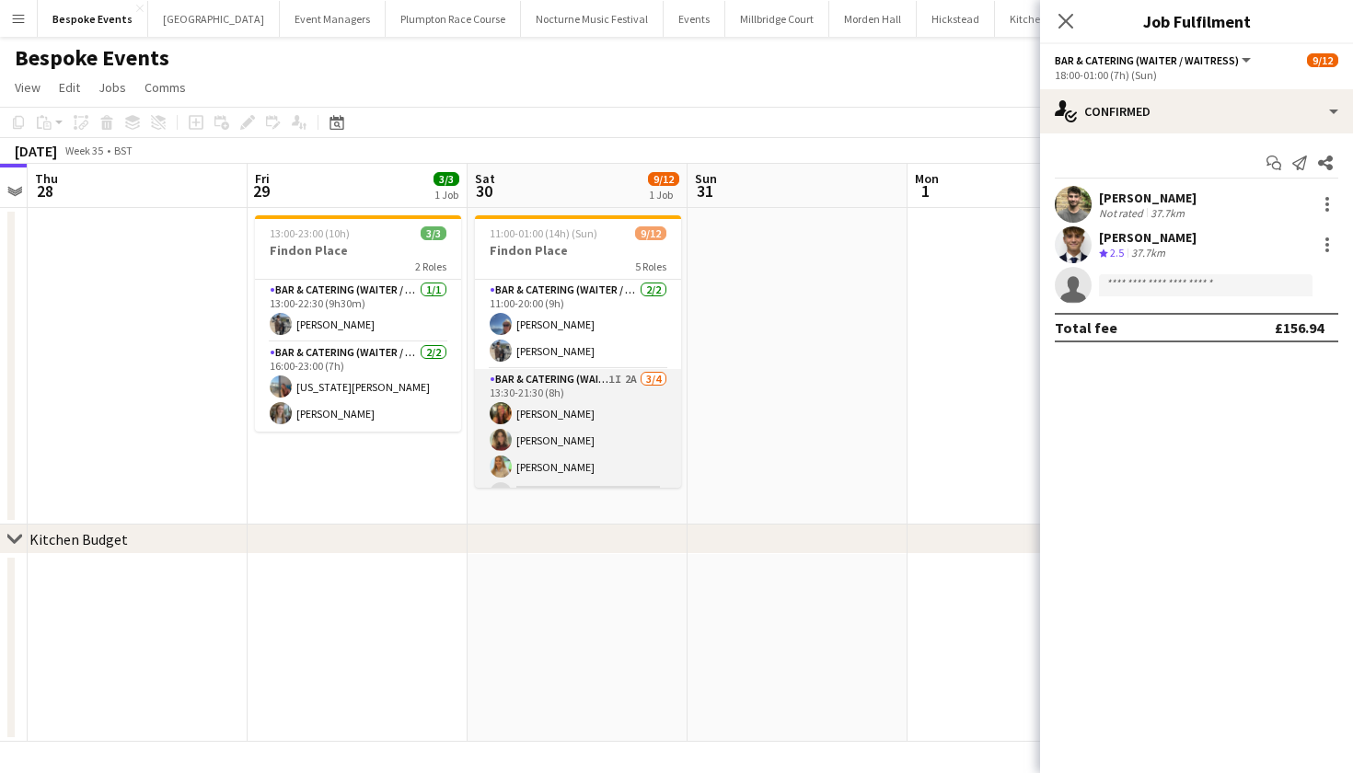
scroll to position [0, 0]
click at [599, 426] on app-card-role "Bar & Catering (Waiter / waitress) 1I 2A 3/4 13:30-21:30 (8h) Emily Reed Anna H…" at bounding box center [578, 440] width 206 height 143
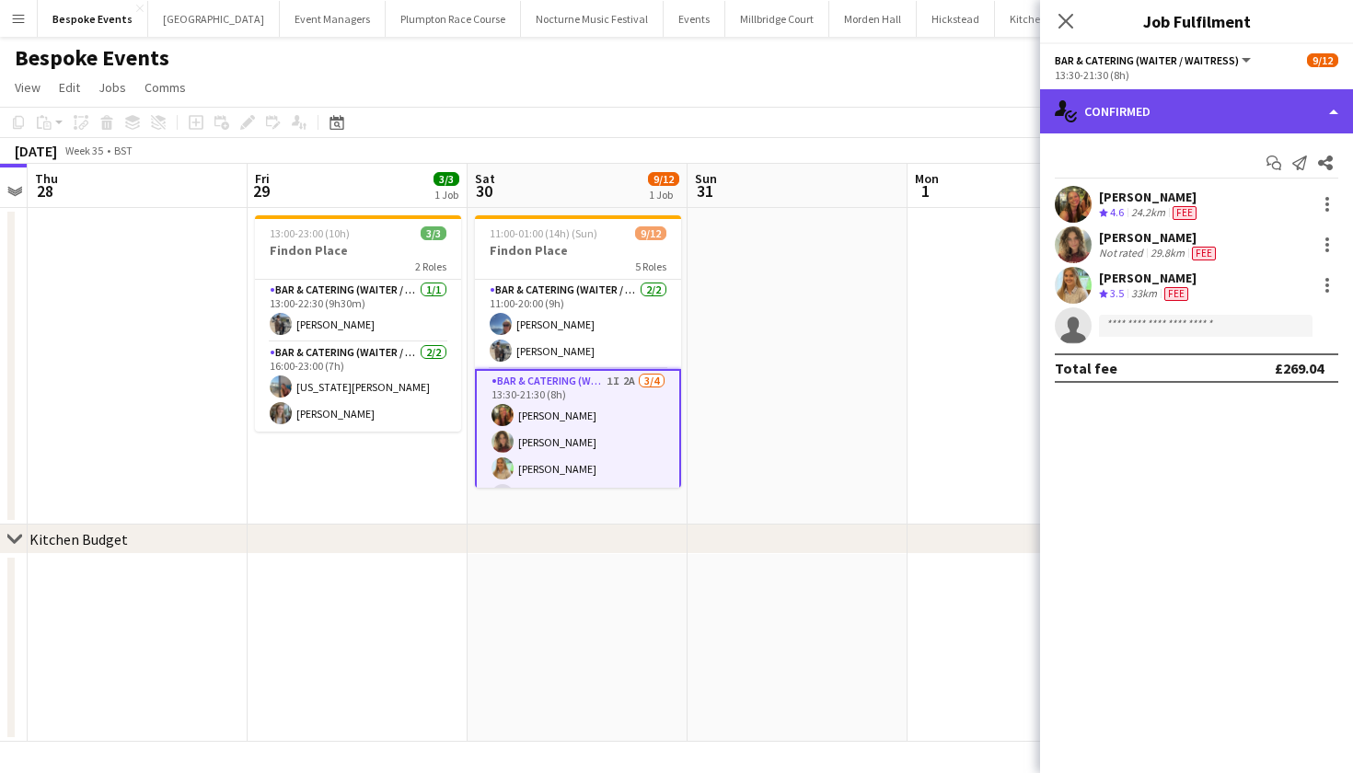
click at [1247, 98] on div "single-neutral-actions-check-2 Confirmed" at bounding box center [1196, 111] width 313 height 44
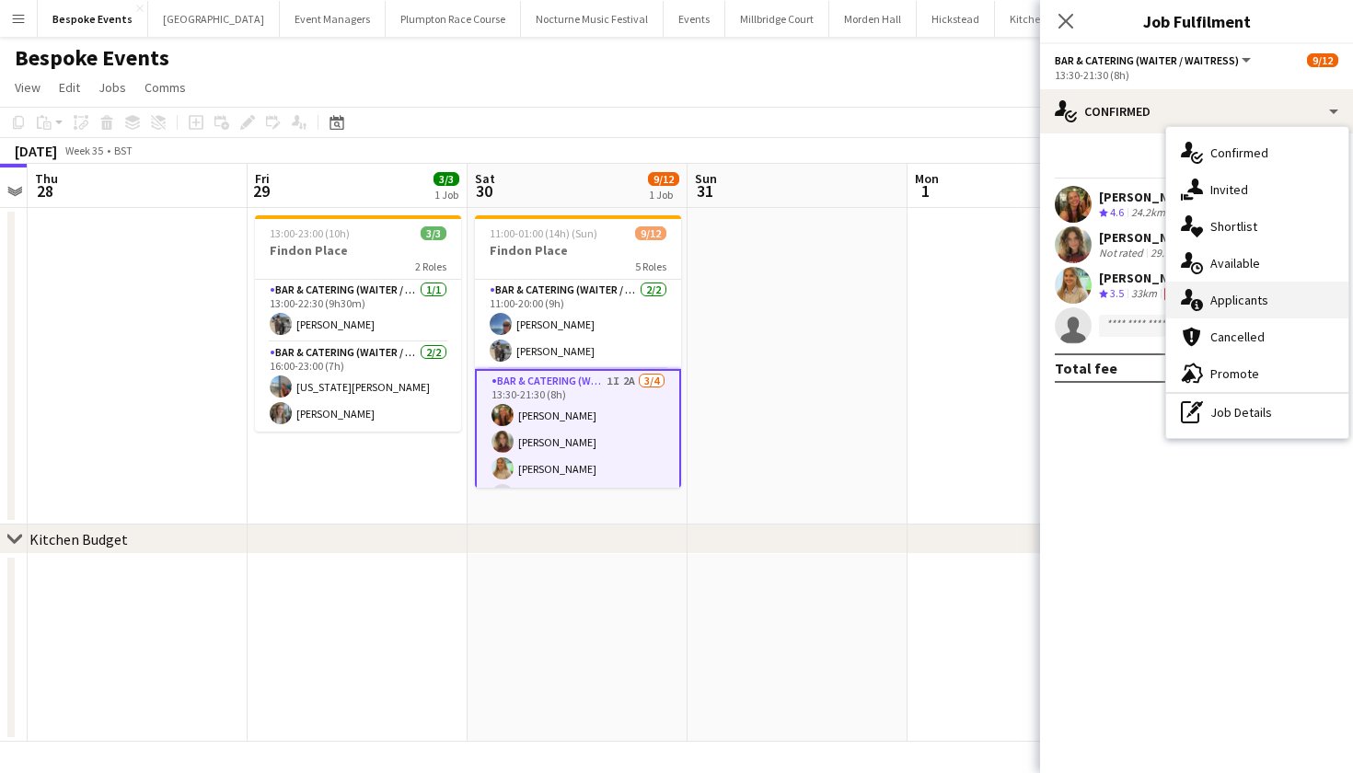
click at [1234, 309] on div "single-neutral-actions-information Applicants" at bounding box center [1257, 300] width 182 height 37
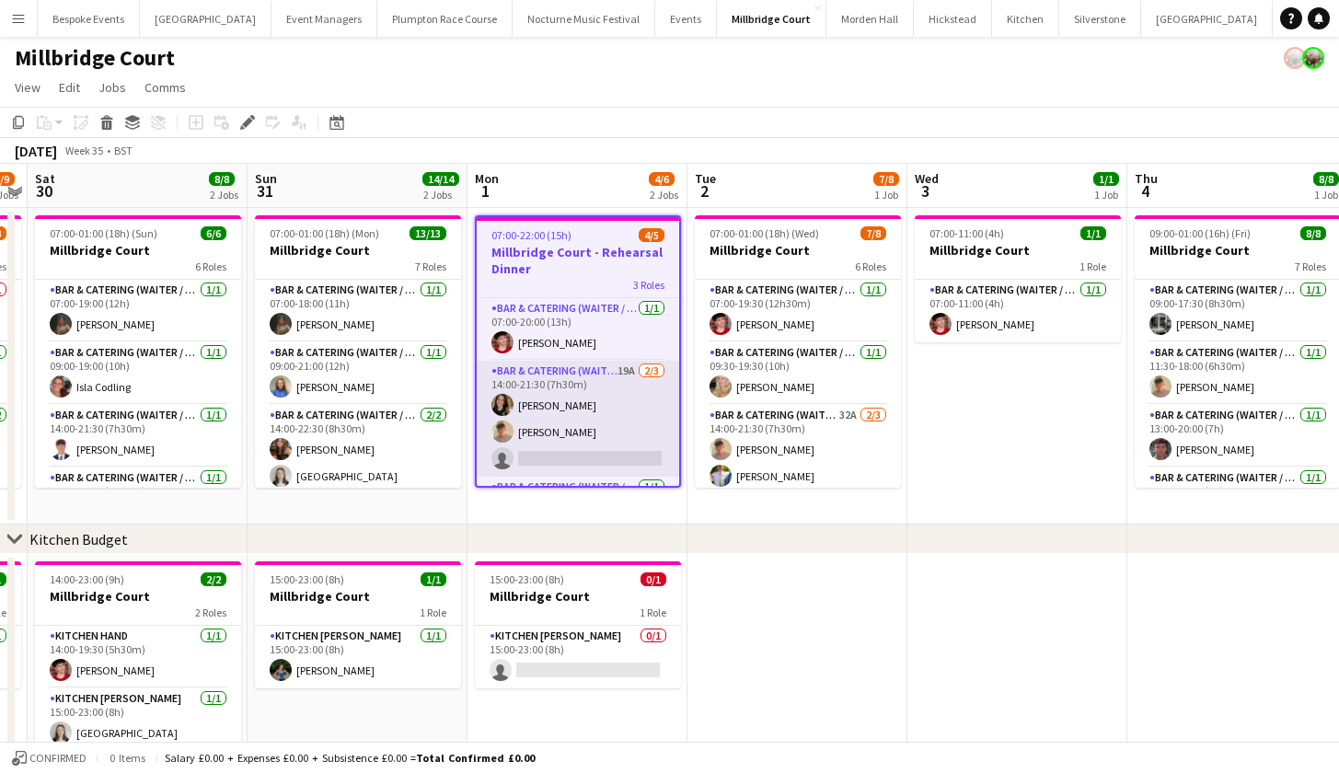
click at [643, 382] on app-card-role "Bar & Catering (Waiter / waitress) 19A 2/3 14:00-21:30 (7h30m) Leonie MacDougal…" at bounding box center [578, 419] width 203 height 116
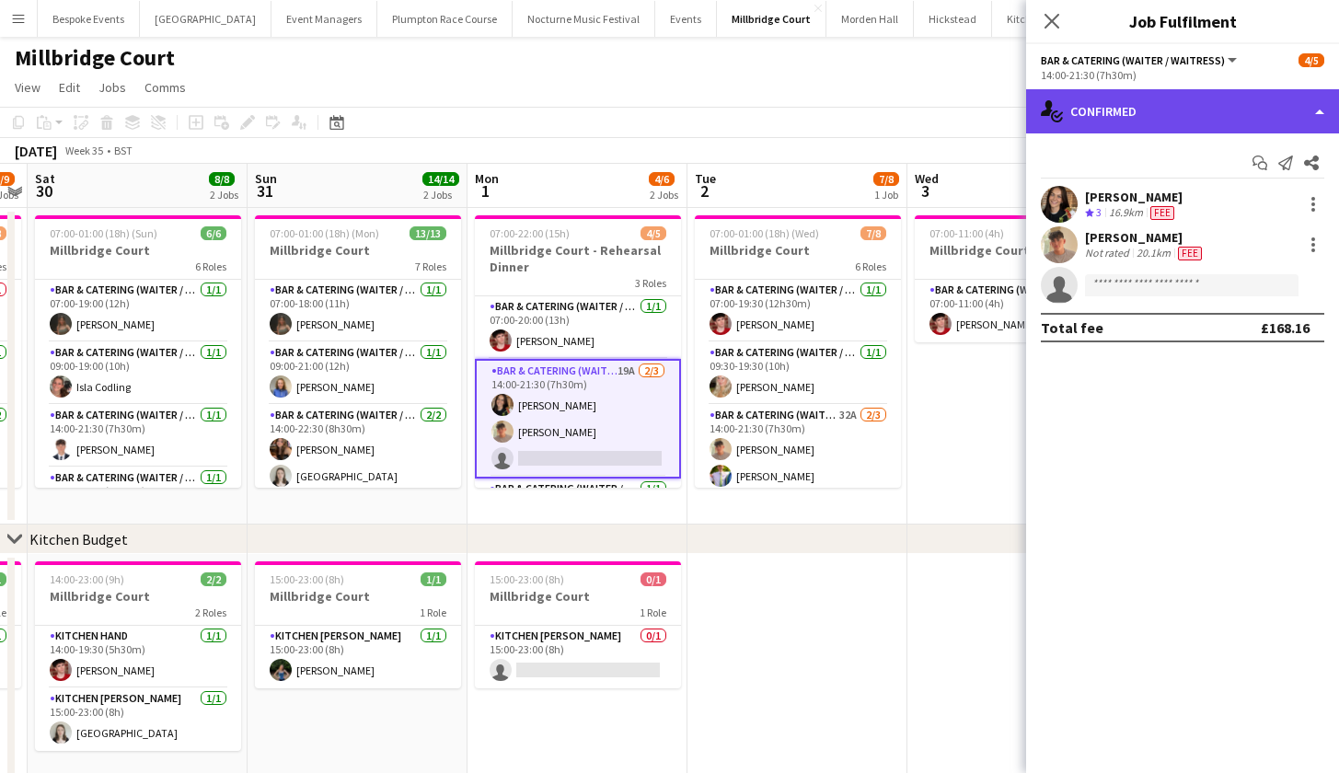
click at [1141, 117] on div "single-neutral-actions-check-2 Confirmed" at bounding box center [1182, 111] width 313 height 44
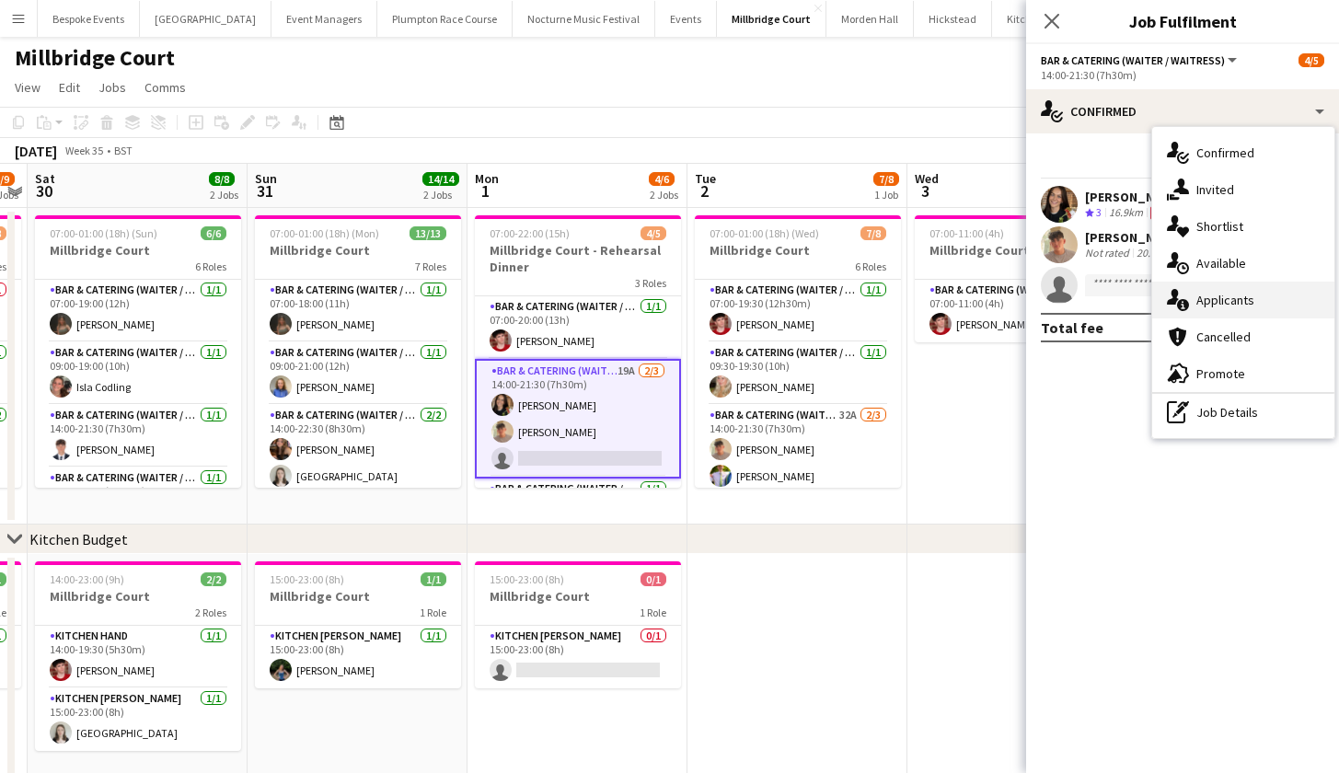
click at [1217, 295] on div "single-neutral-actions-information Applicants" at bounding box center [1244, 300] width 182 height 37
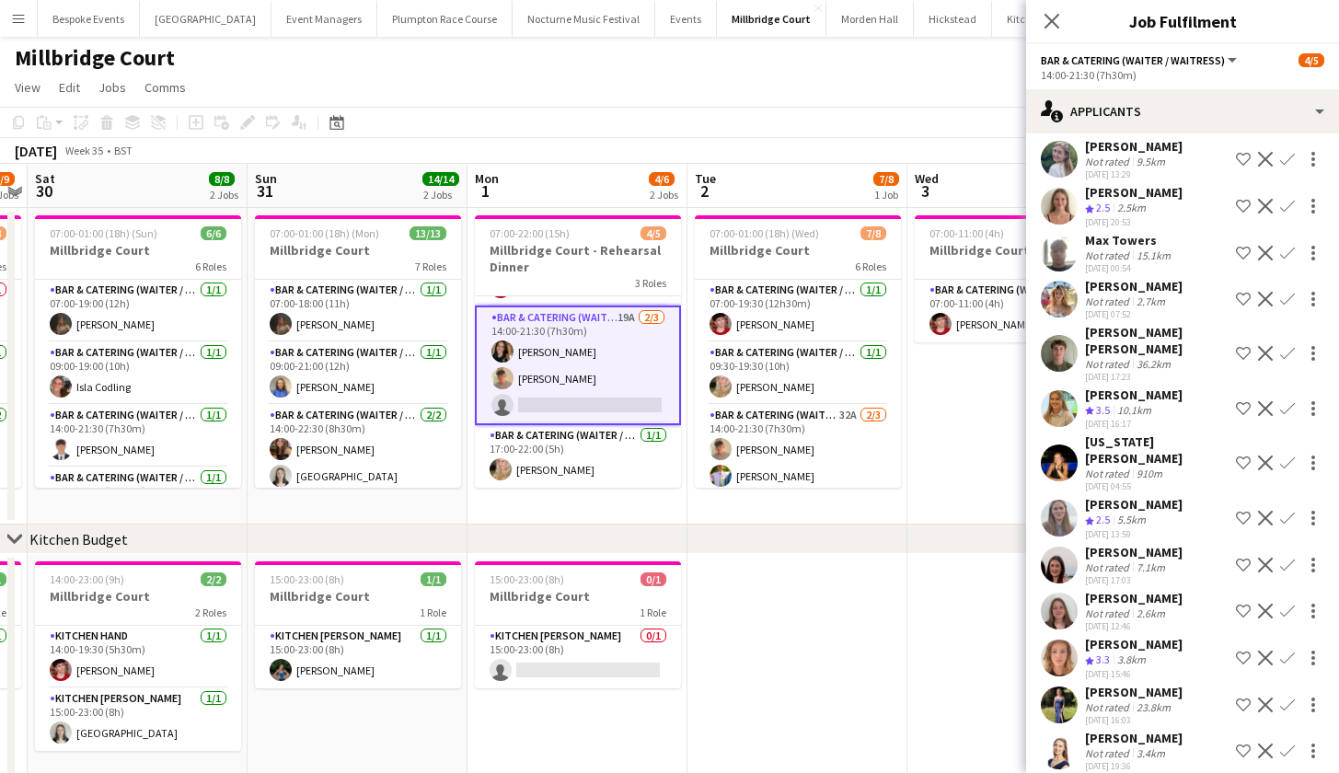
scroll to position [53, 0]
click at [1280, 651] on app-icon "Confirm" at bounding box center [1287, 658] width 15 height 15
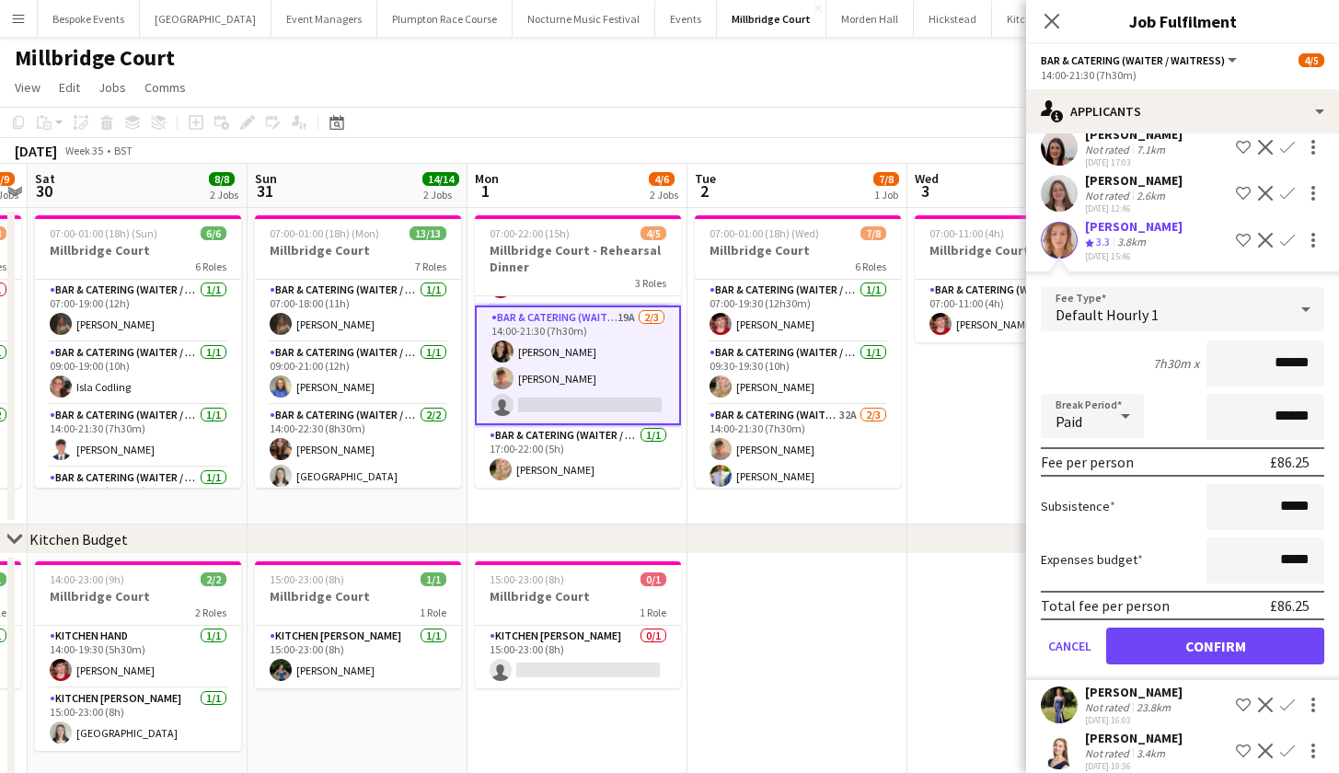
click at [1221, 628] on button "Confirm" at bounding box center [1215, 646] width 218 height 37
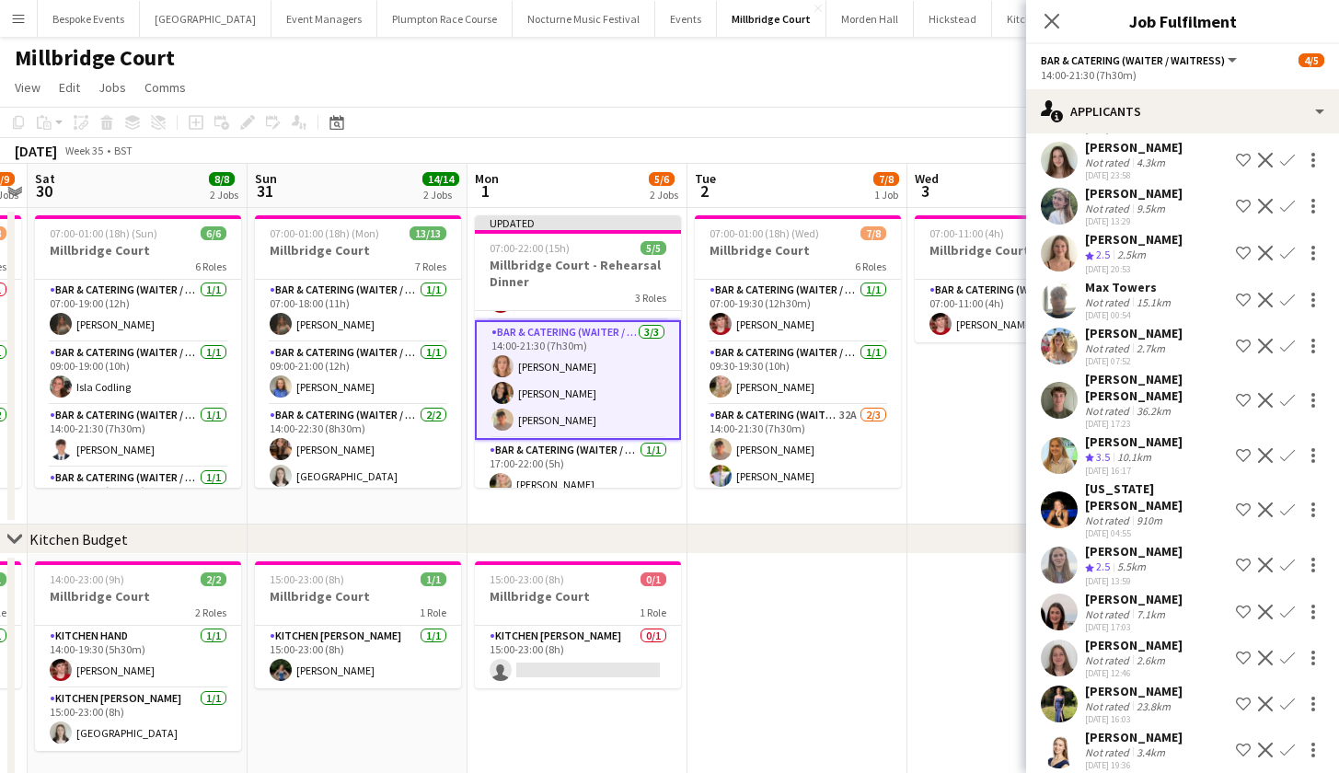
click at [898, 607] on app-date-cell at bounding box center [798, 672] width 220 height 236
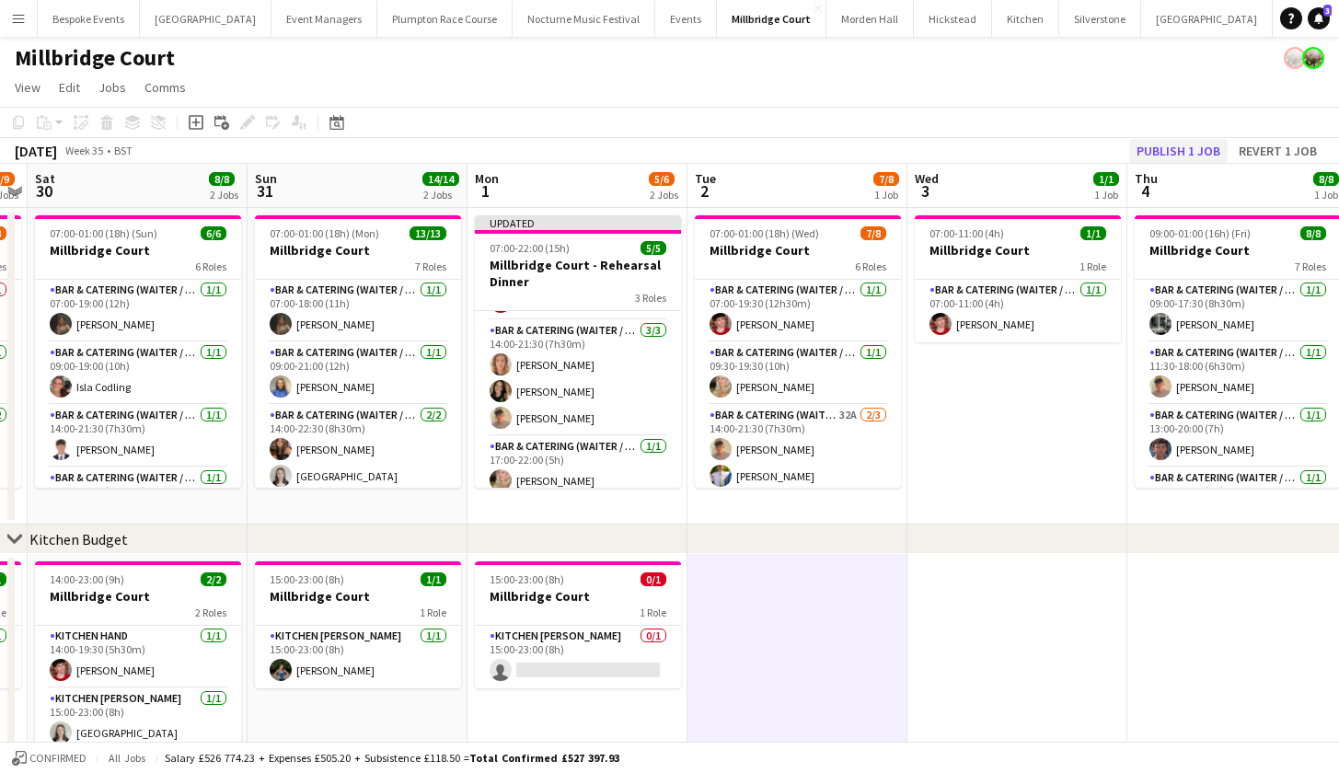
click at [1156, 150] on button "Publish 1 job" at bounding box center [1178, 151] width 98 height 24
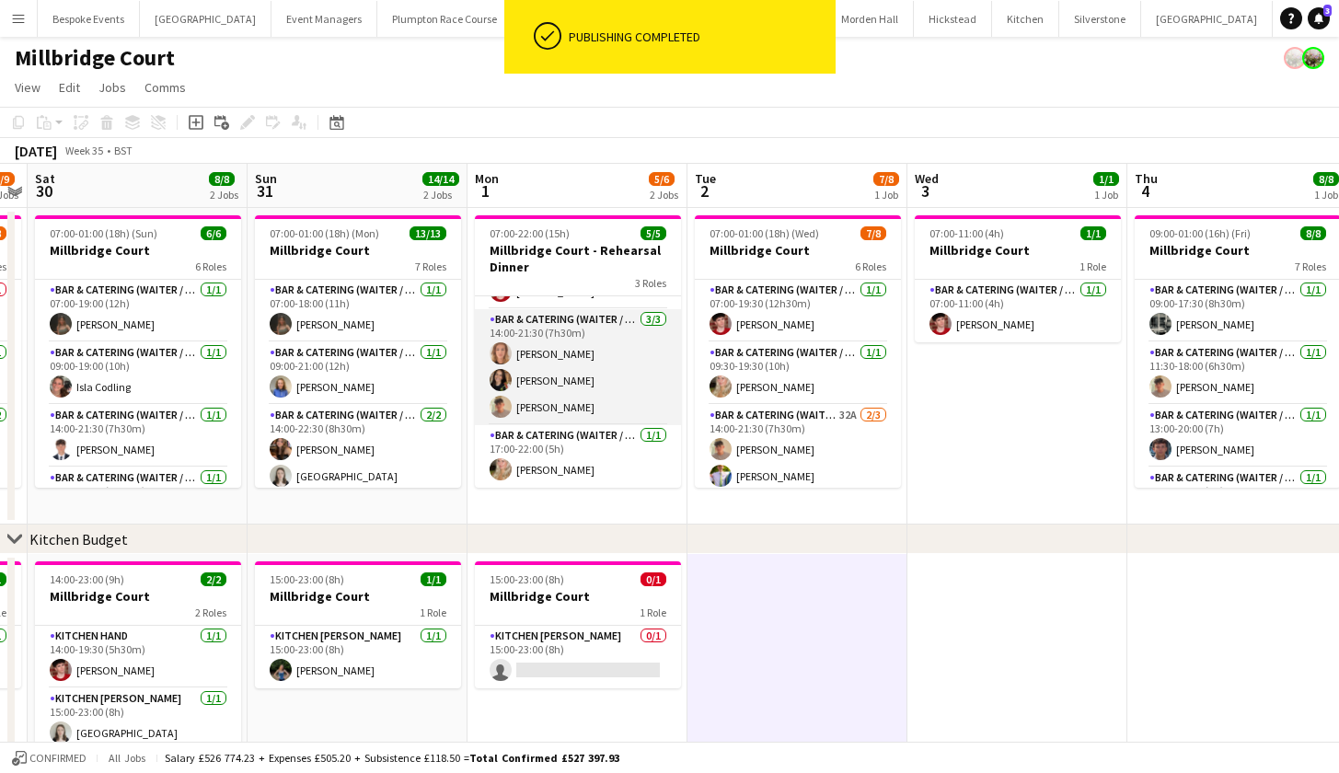
scroll to position [50, 0]
click at [533, 388] on app-card-role "Bar & Catering (Waiter / waitress) 3/3 14:00-21:30 (7h30m) Ailsa Thompson Leoni…" at bounding box center [578, 367] width 206 height 116
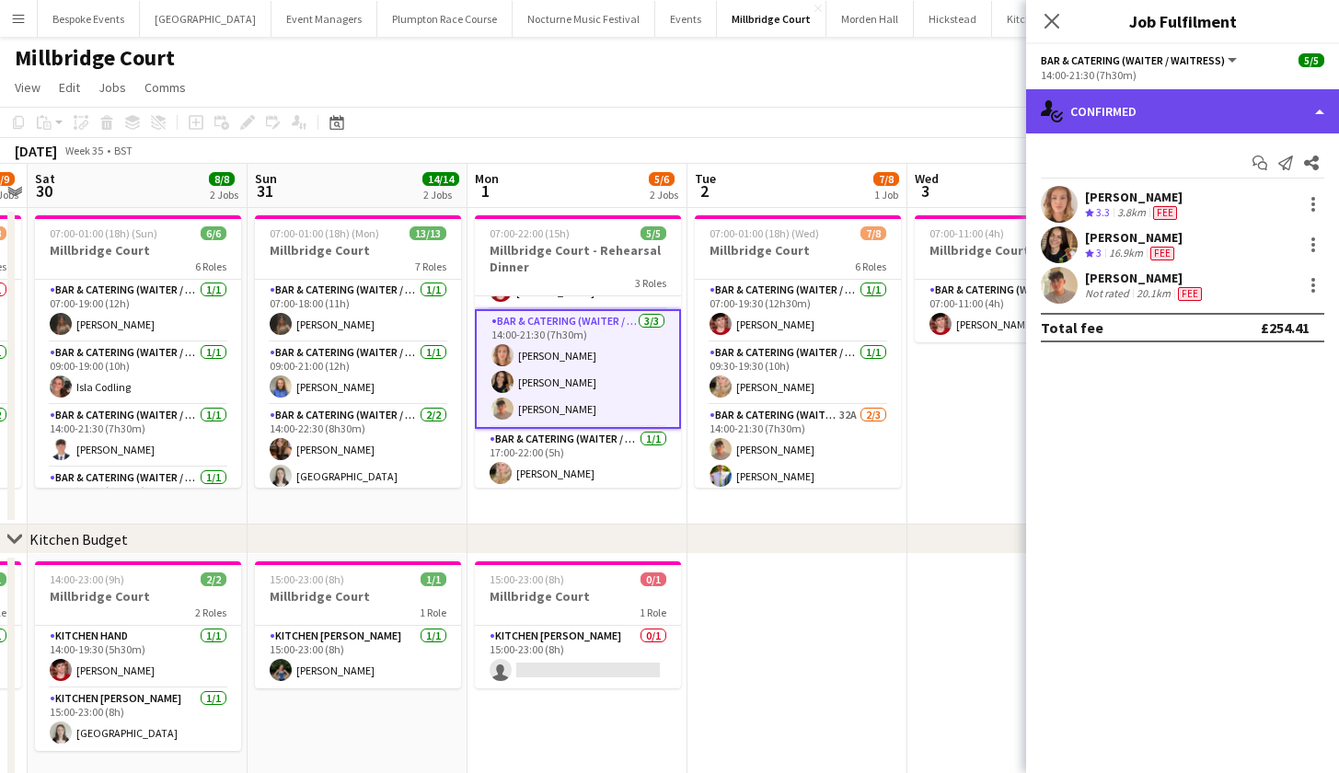
click at [1098, 117] on div "single-neutral-actions-check-2 Confirmed" at bounding box center [1182, 111] width 313 height 44
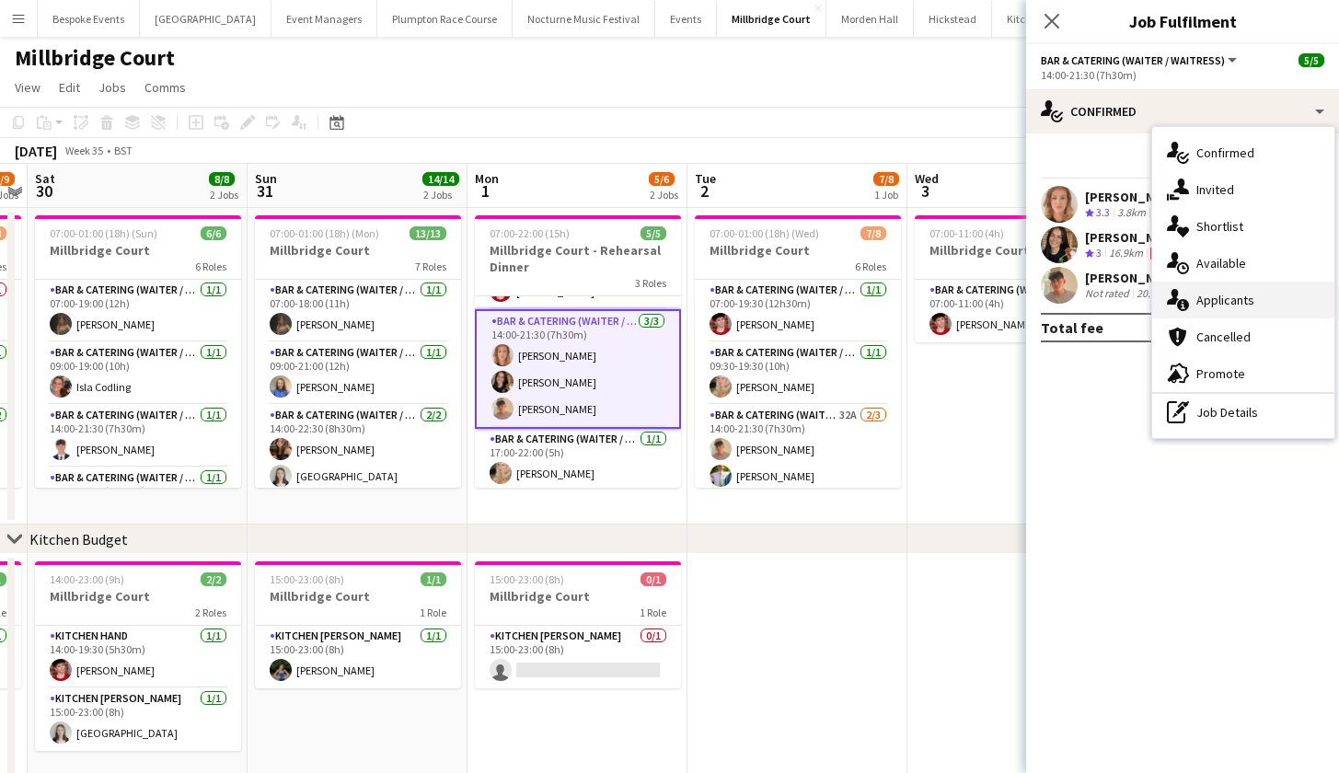
click at [1213, 295] on div "single-neutral-actions-information Applicants" at bounding box center [1244, 300] width 182 height 37
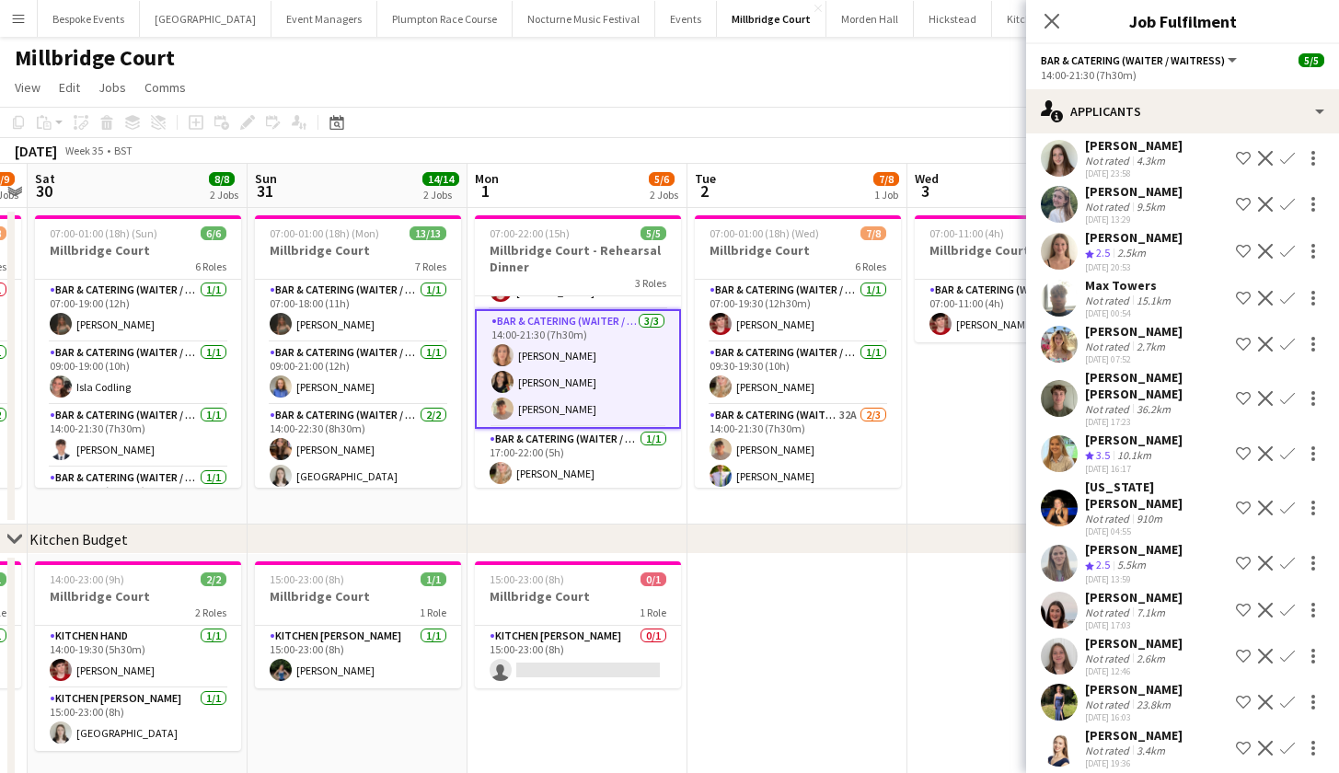
scroll to position [221, 0]
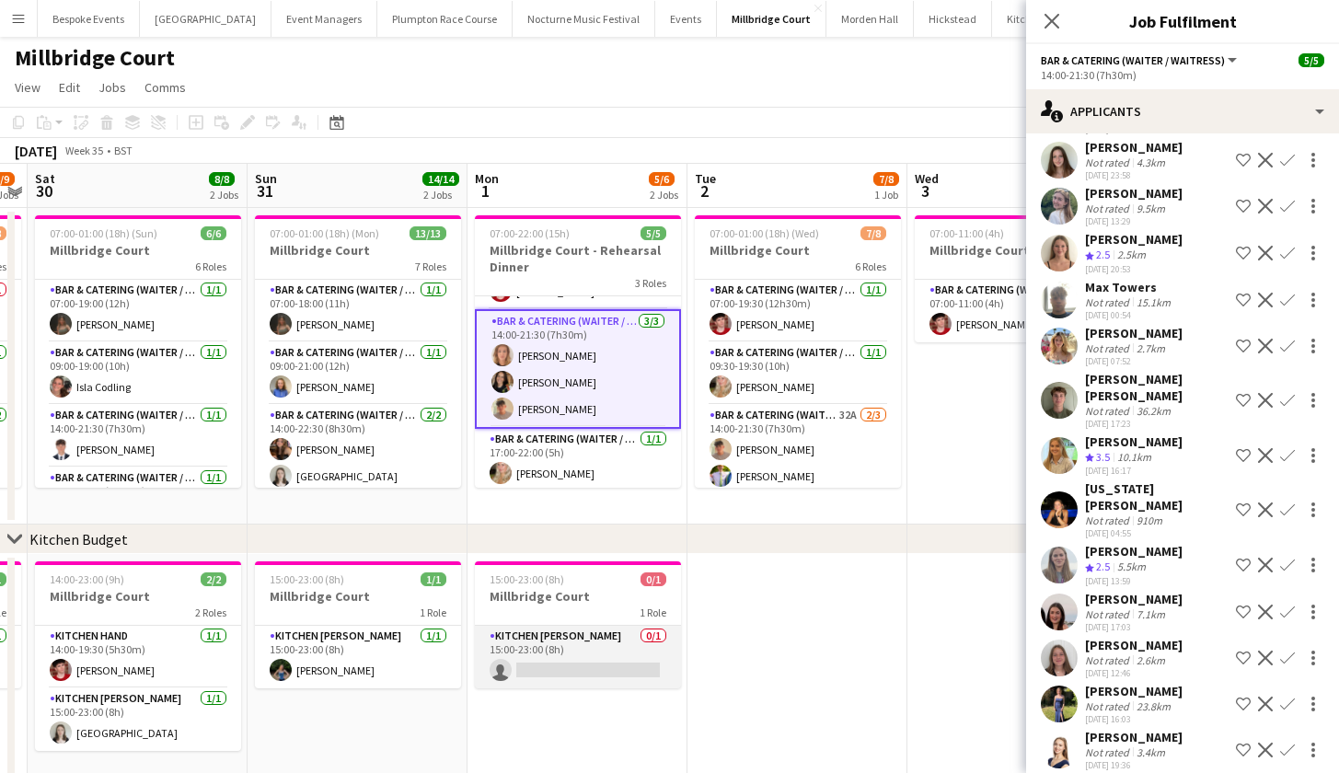
click at [621, 654] on app-card-role "Kitchen Porter 0/1 15:00-23:00 (8h) single-neutral-actions" at bounding box center [578, 657] width 206 height 63
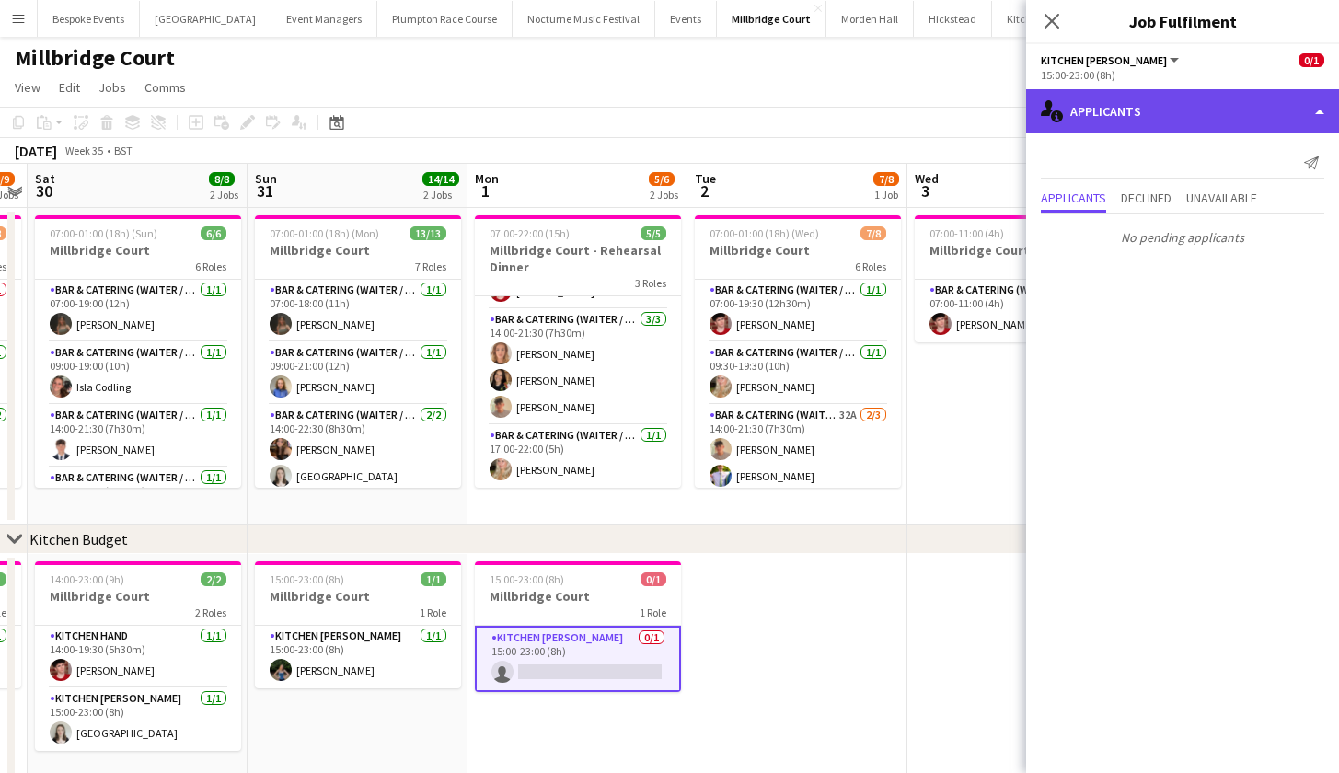
click at [1146, 115] on div "single-neutral-actions-information Applicants" at bounding box center [1182, 111] width 313 height 44
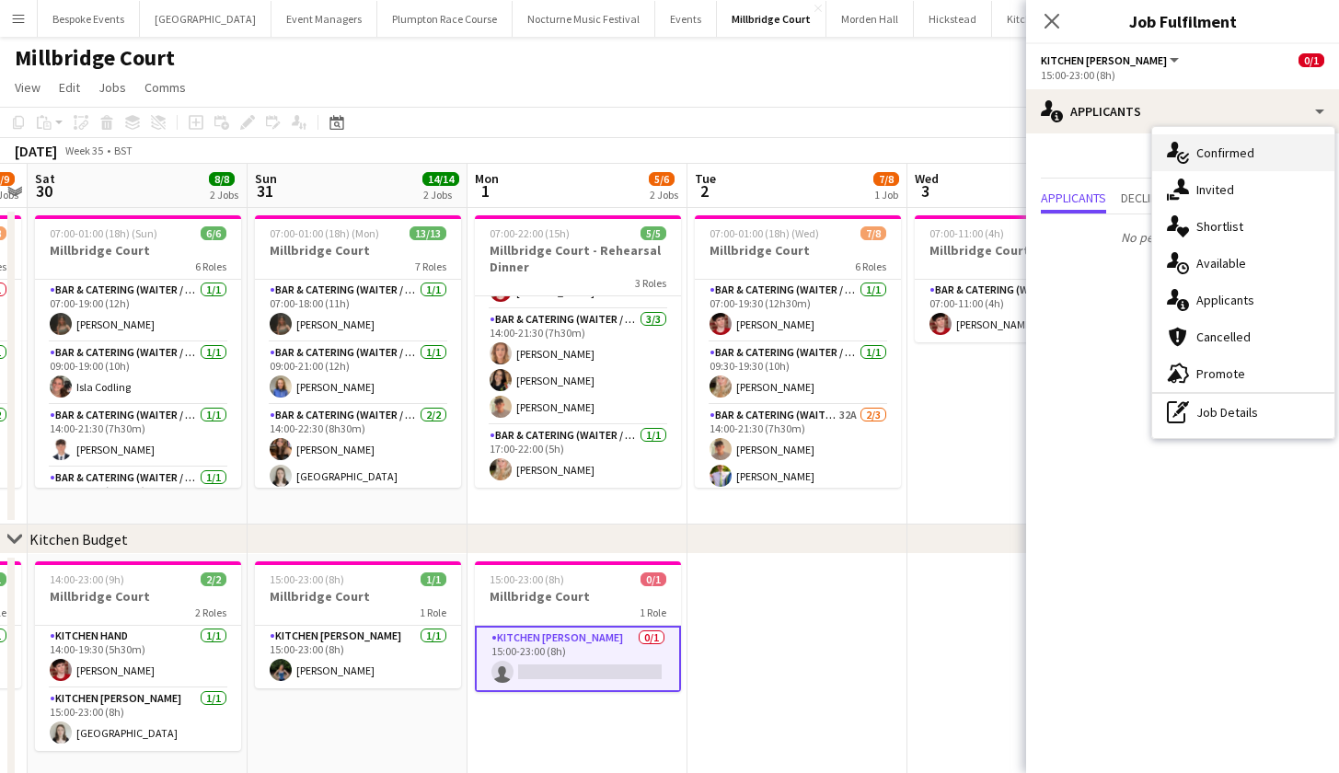
click at [1204, 145] on div "single-neutral-actions-check-2 Confirmed" at bounding box center [1244, 152] width 182 height 37
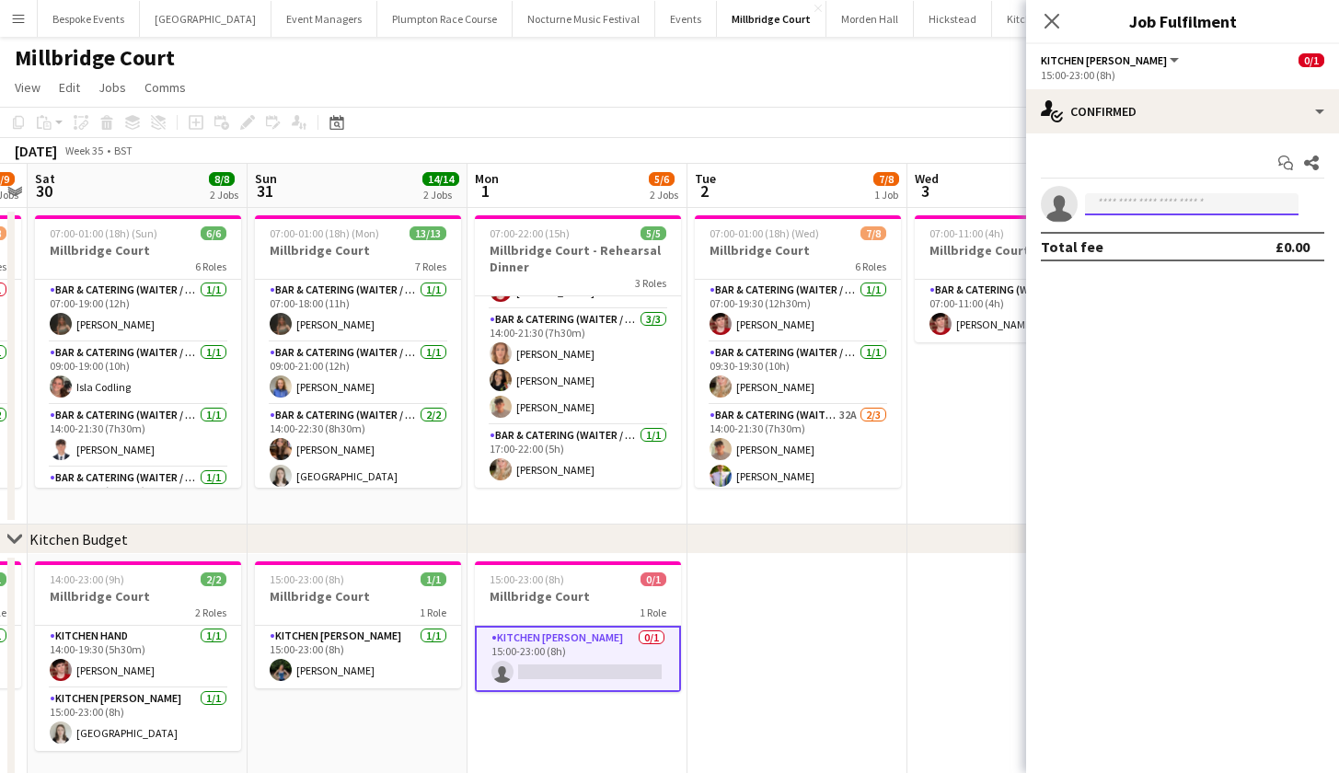
click at [1163, 197] on input at bounding box center [1192, 204] width 214 height 22
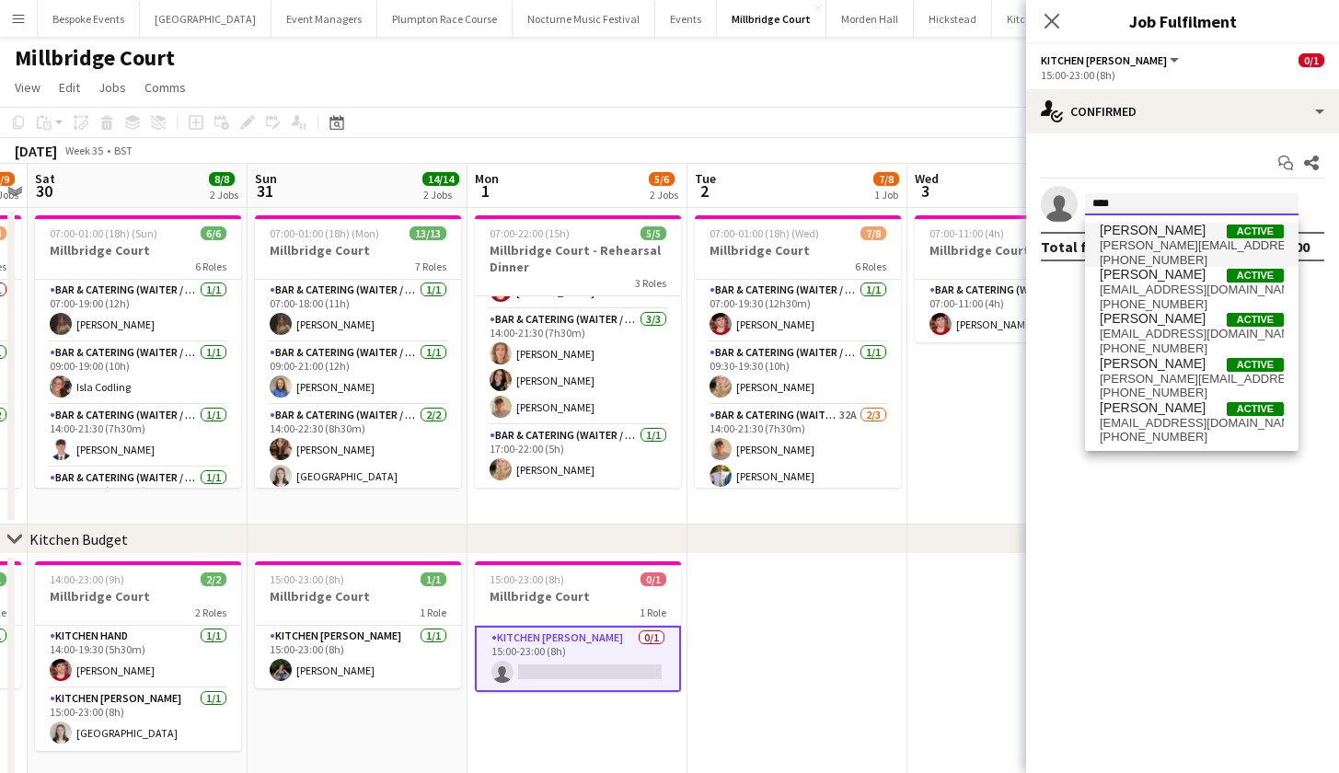
type input "****"
click at [1141, 240] on span "jess_cullen@icloud.com" at bounding box center [1192, 245] width 184 height 15
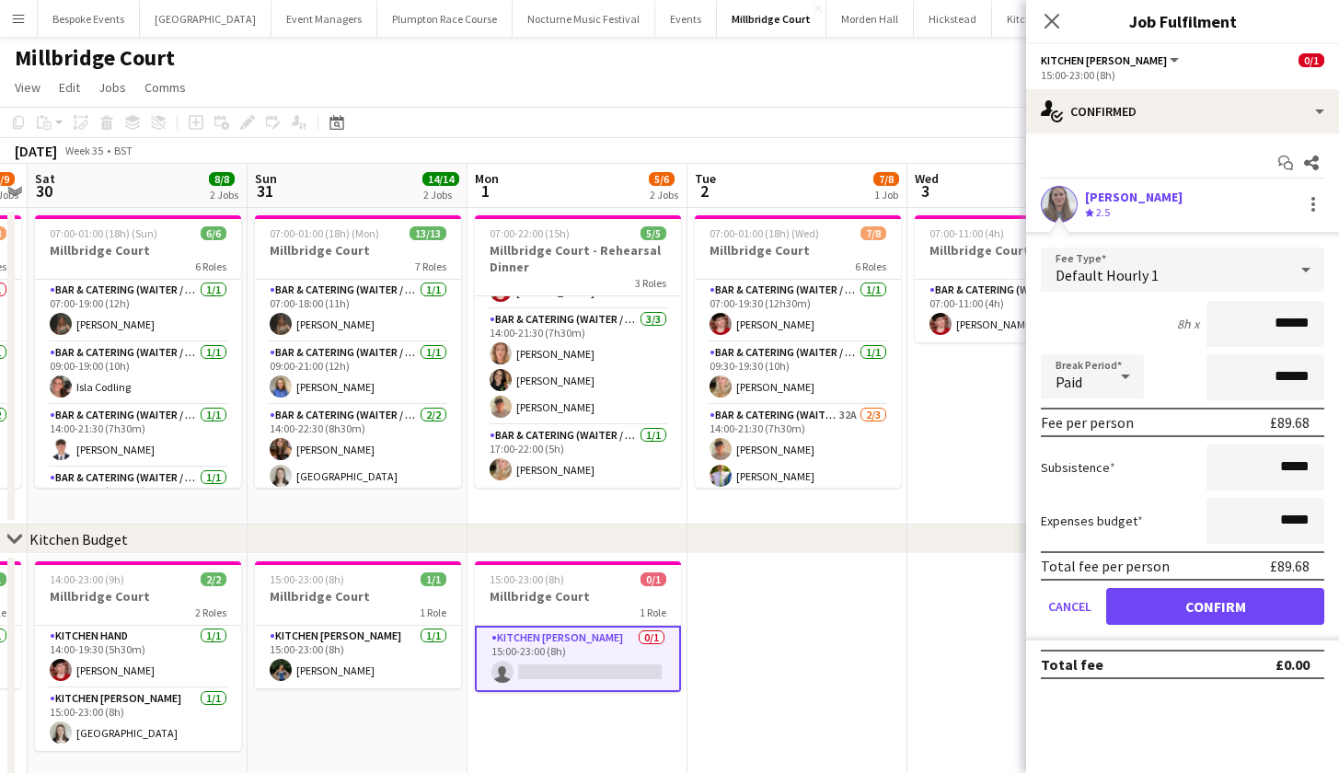
click at [1219, 601] on button "Confirm" at bounding box center [1215, 606] width 218 height 37
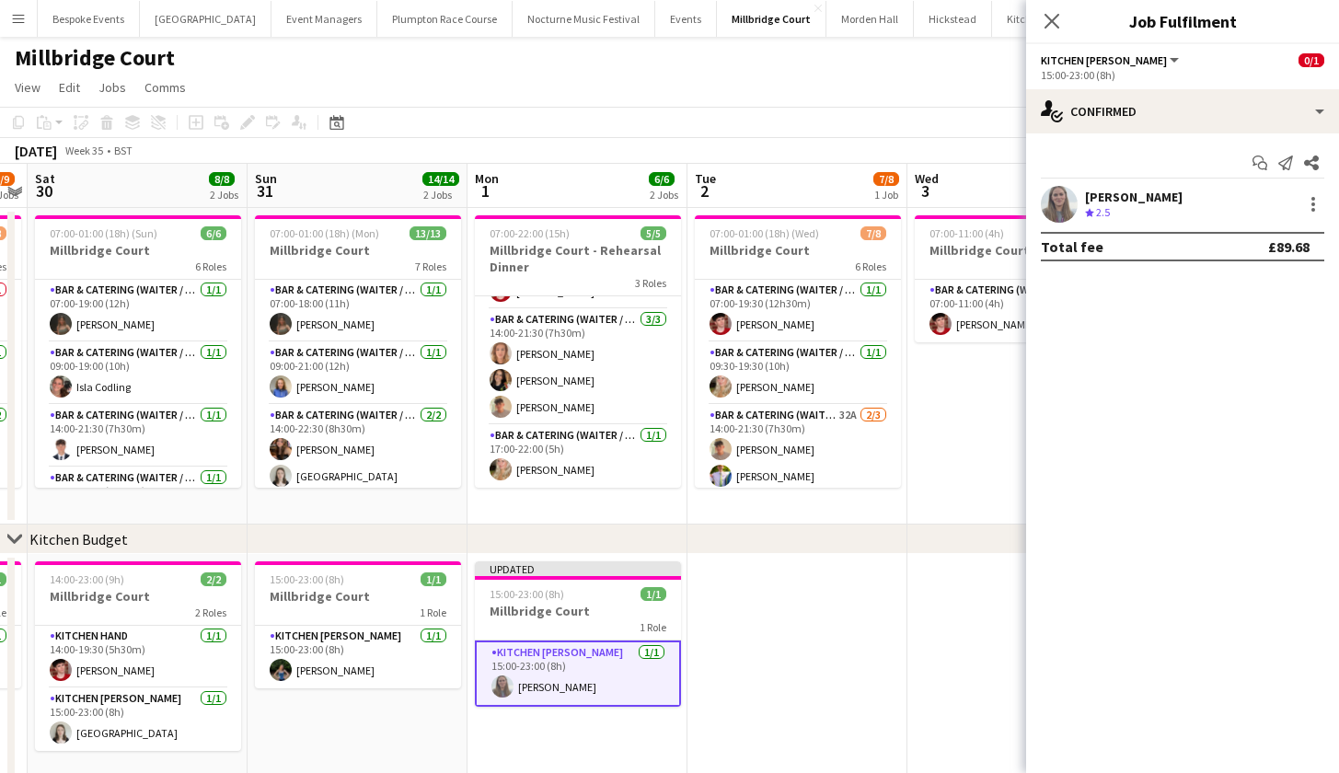
click at [985, 563] on app-date-cell at bounding box center [1018, 672] width 220 height 236
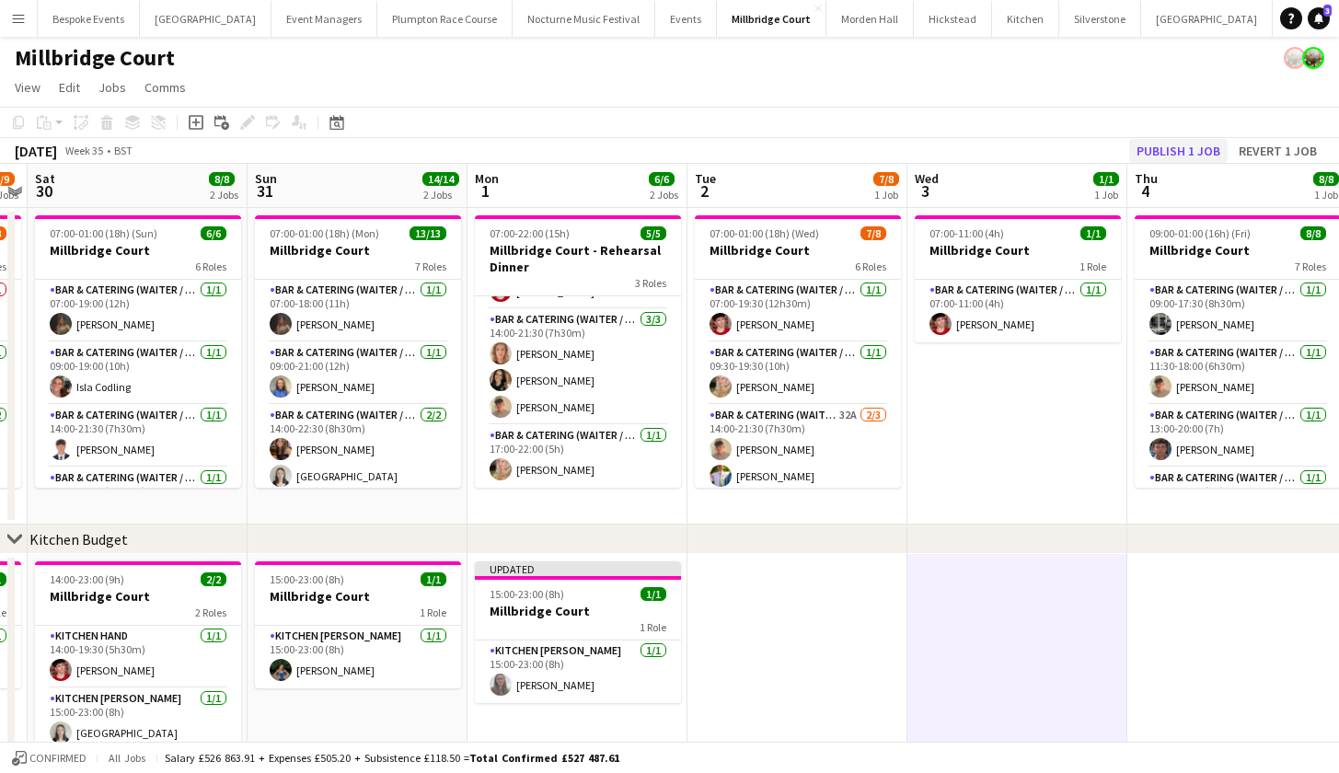
click at [1178, 153] on button "Publish 1 job" at bounding box center [1178, 151] width 98 height 24
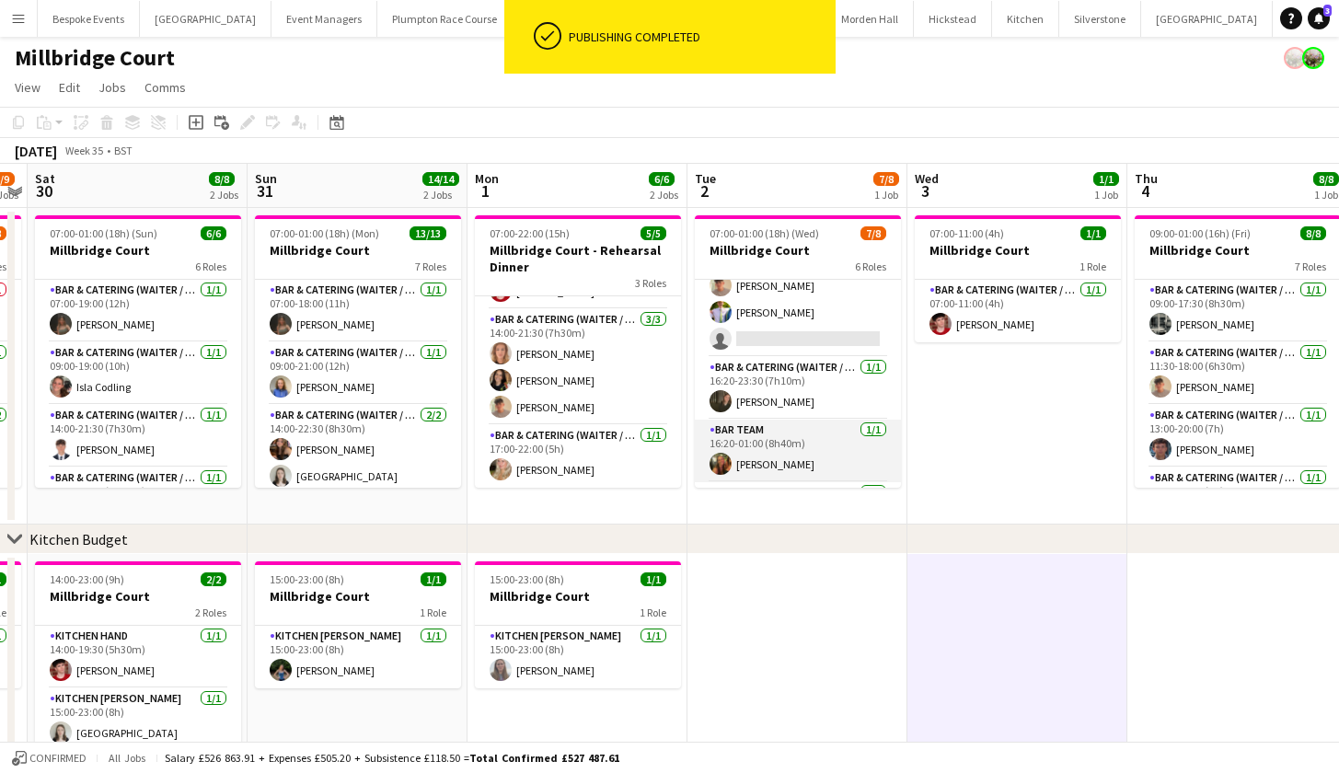
scroll to position [136, 0]
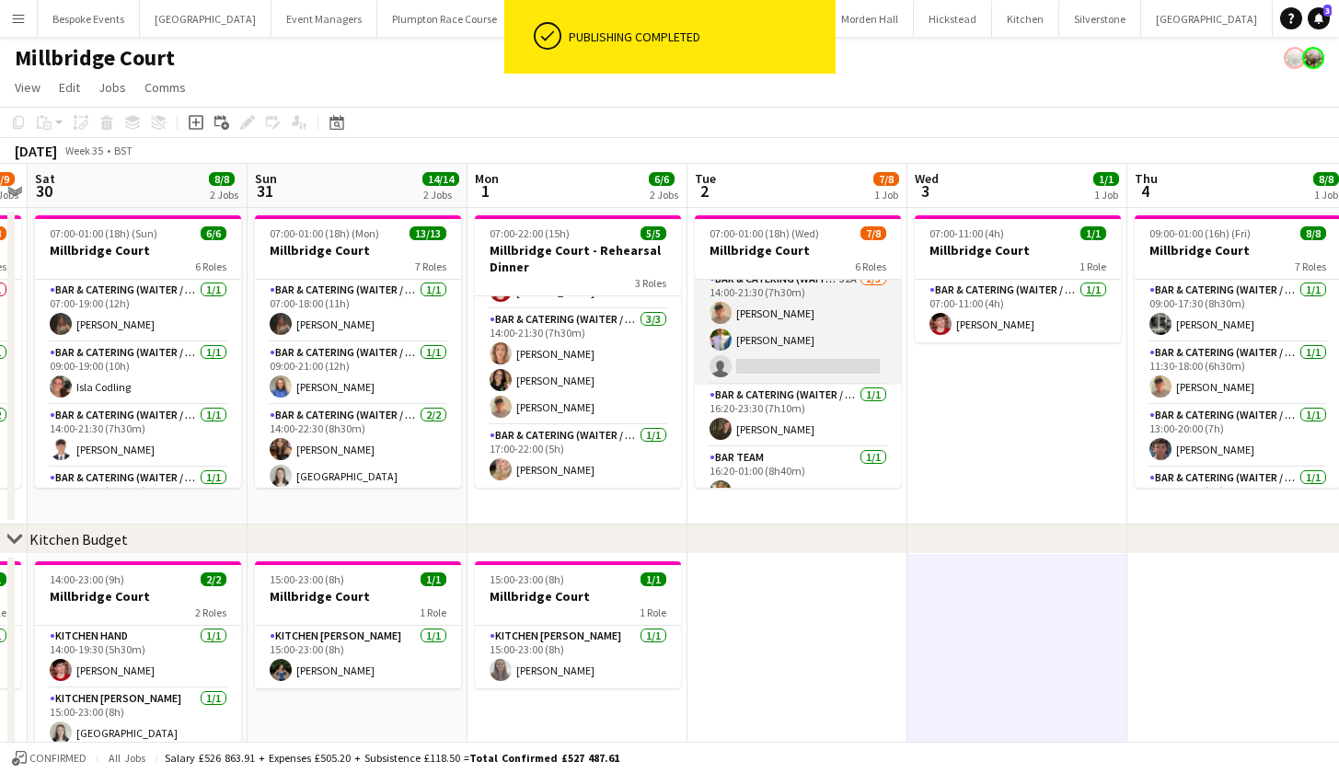
click at [761, 336] on app-card-role "Bar & Catering (Waiter / waitress) 32A 2/3 14:00-21:30 (7h30m) Jude Inkley Jame…" at bounding box center [798, 327] width 206 height 116
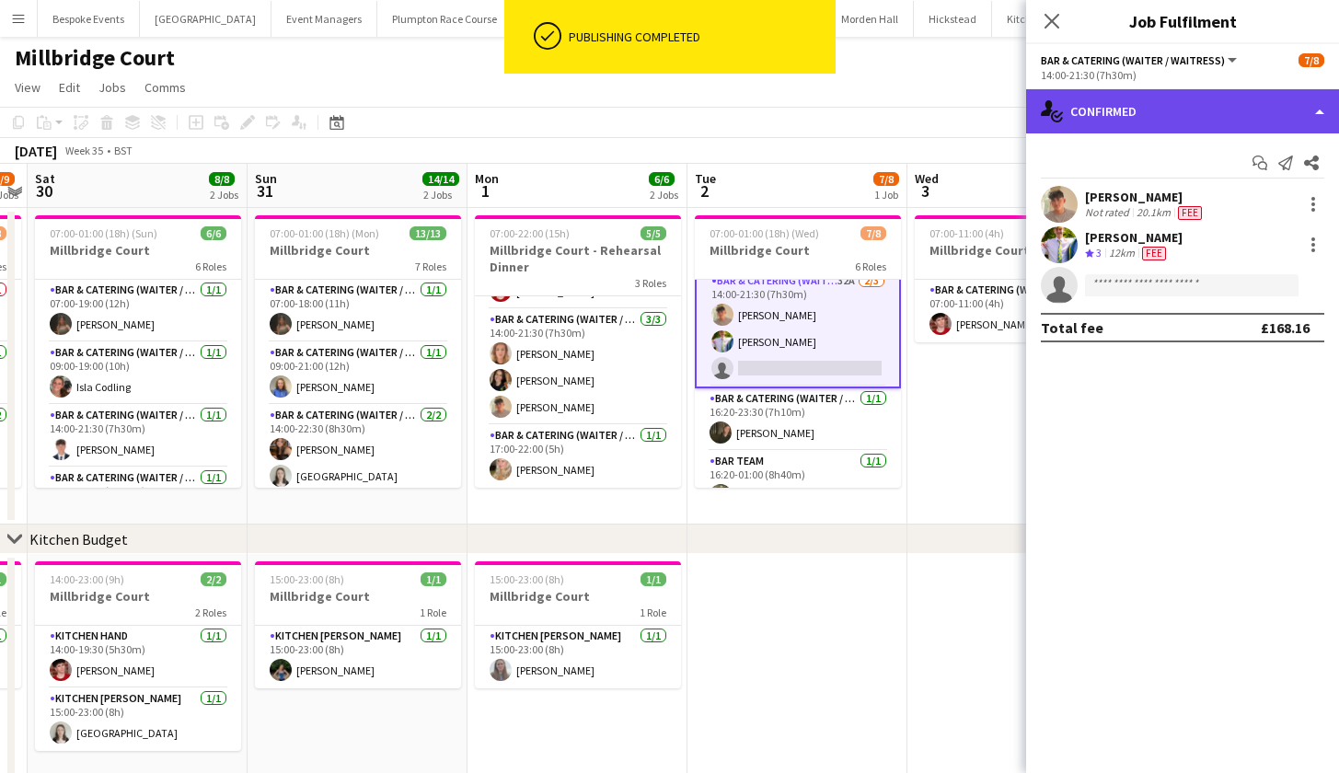
click at [1127, 118] on div "single-neutral-actions-check-2 Confirmed" at bounding box center [1182, 111] width 313 height 44
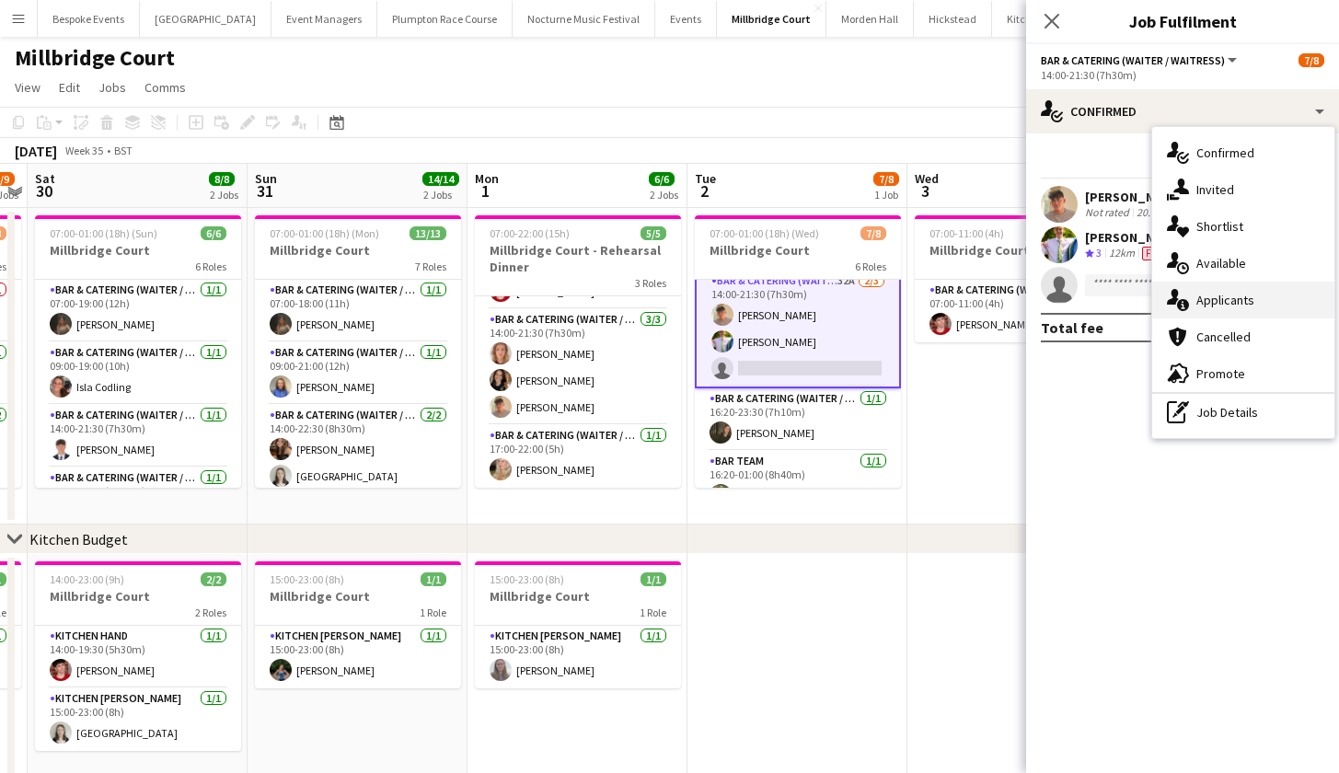
click at [1210, 301] on div "single-neutral-actions-information Applicants" at bounding box center [1244, 300] width 182 height 37
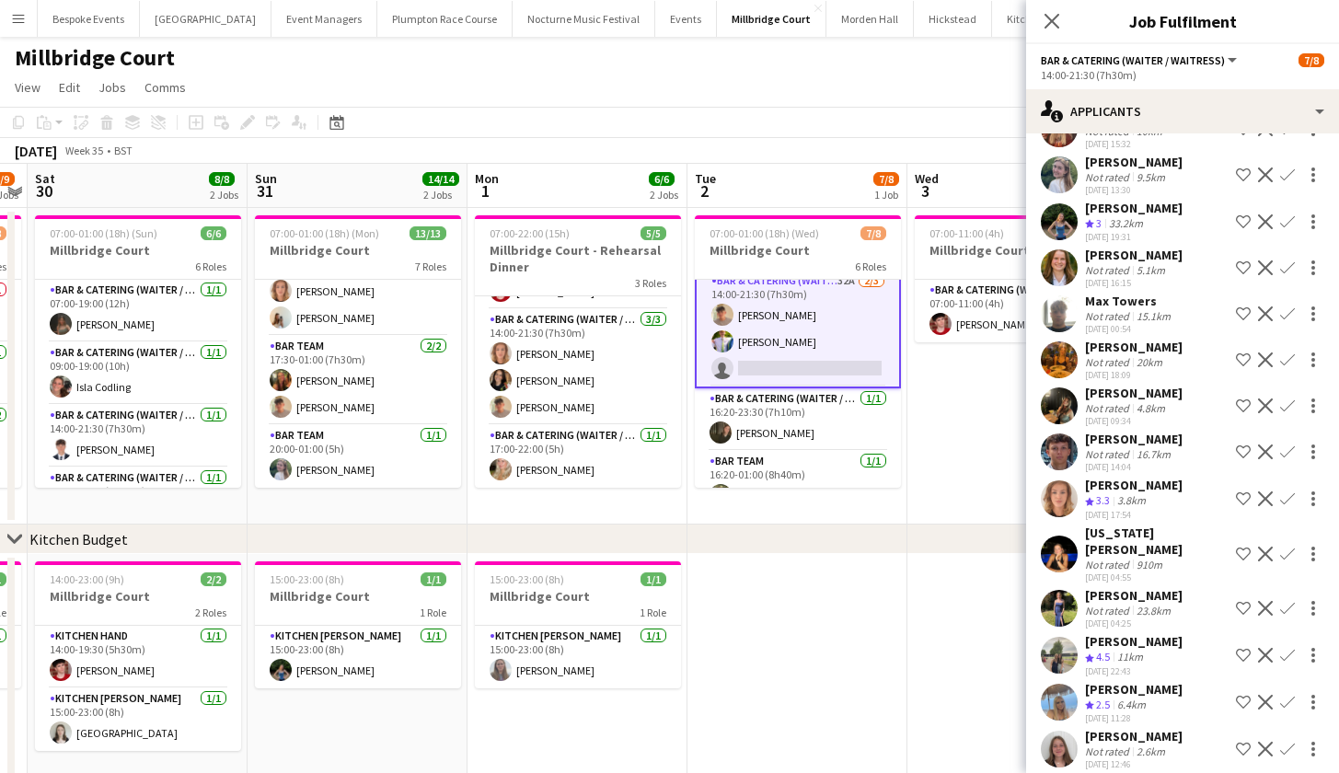
scroll to position [862, 0]
click at [1280, 495] on app-icon "Confirm" at bounding box center [1287, 499] width 15 height 15
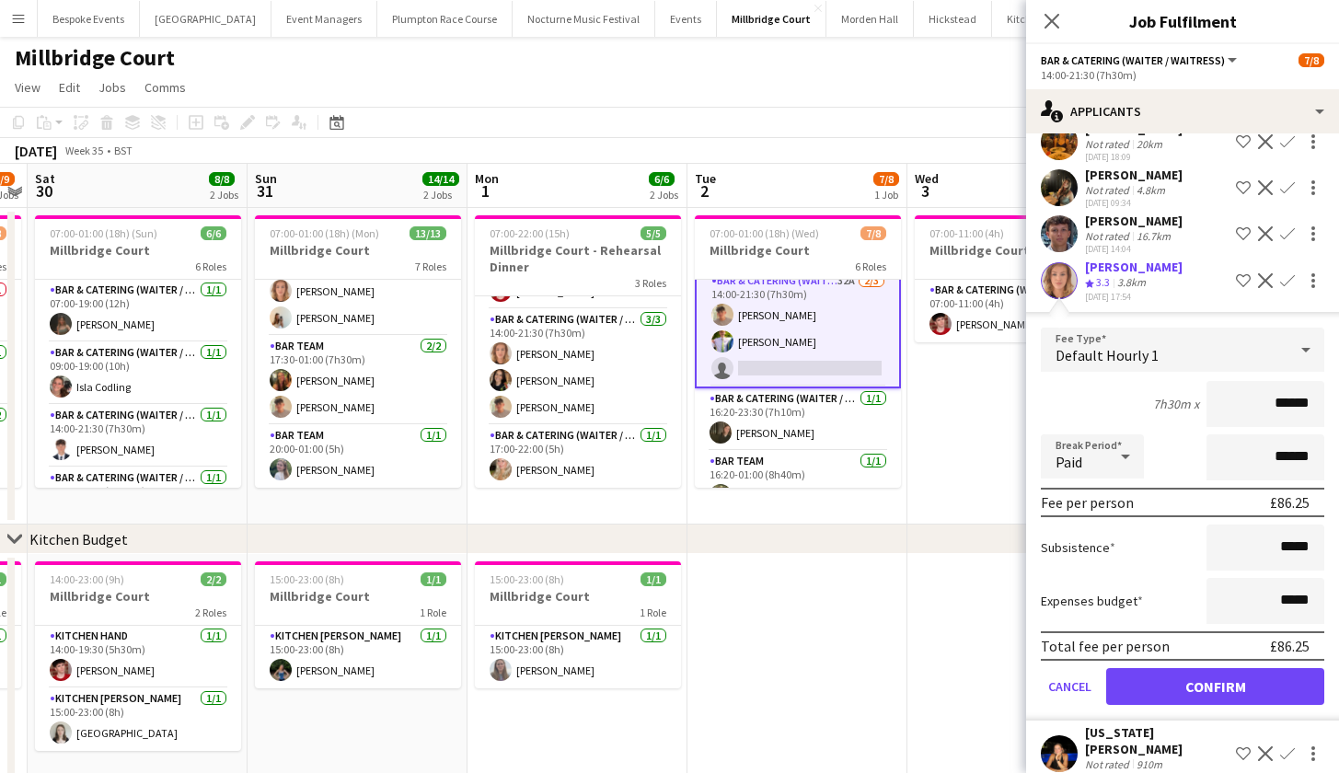
scroll to position [1252, 0]
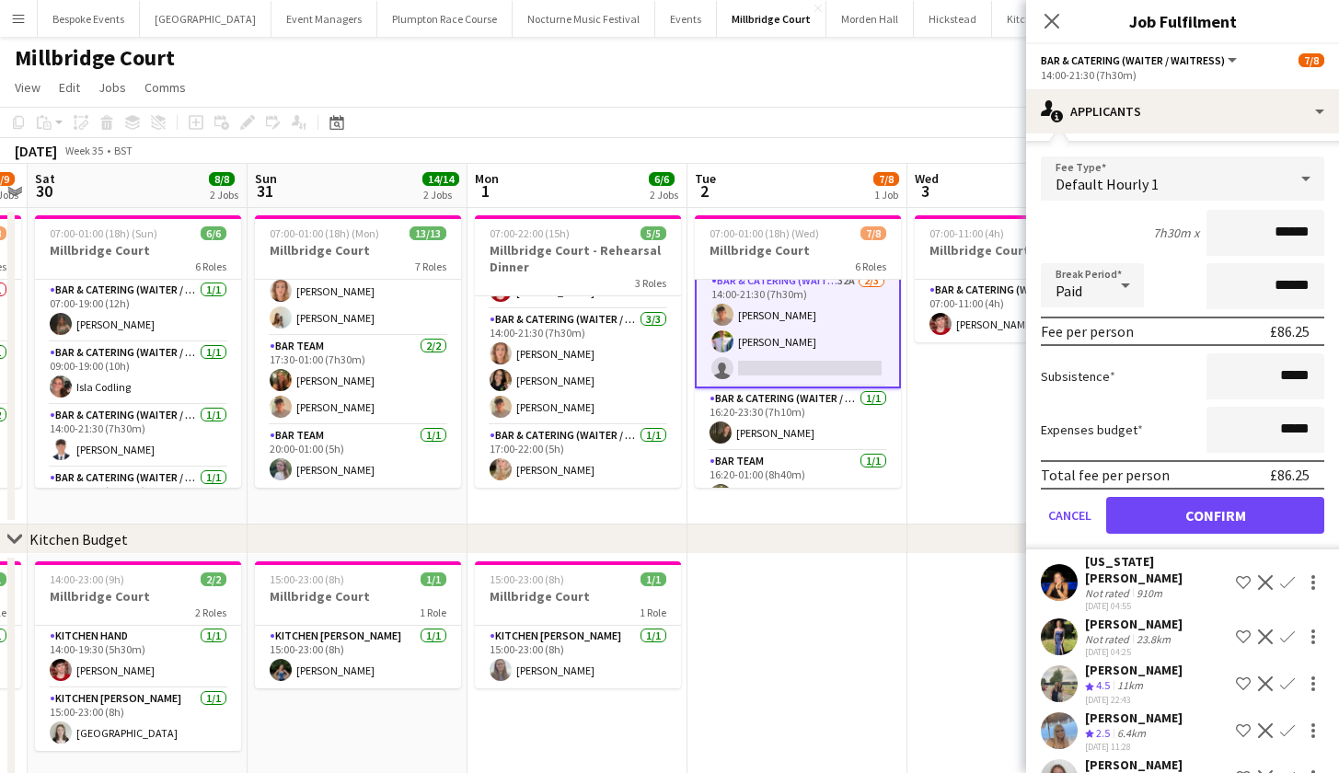
click at [1180, 508] on button "Confirm" at bounding box center [1215, 515] width 218 height 37
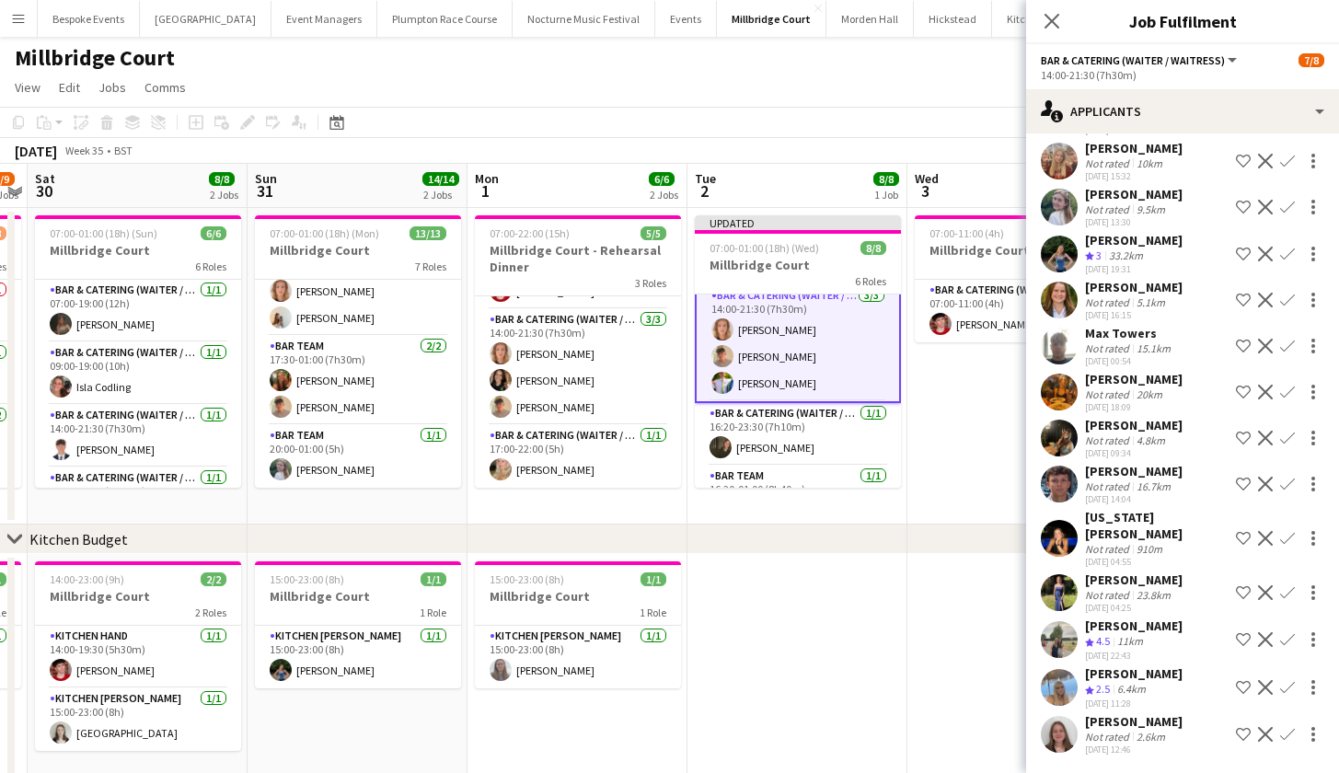
scroll to position [814, 0]
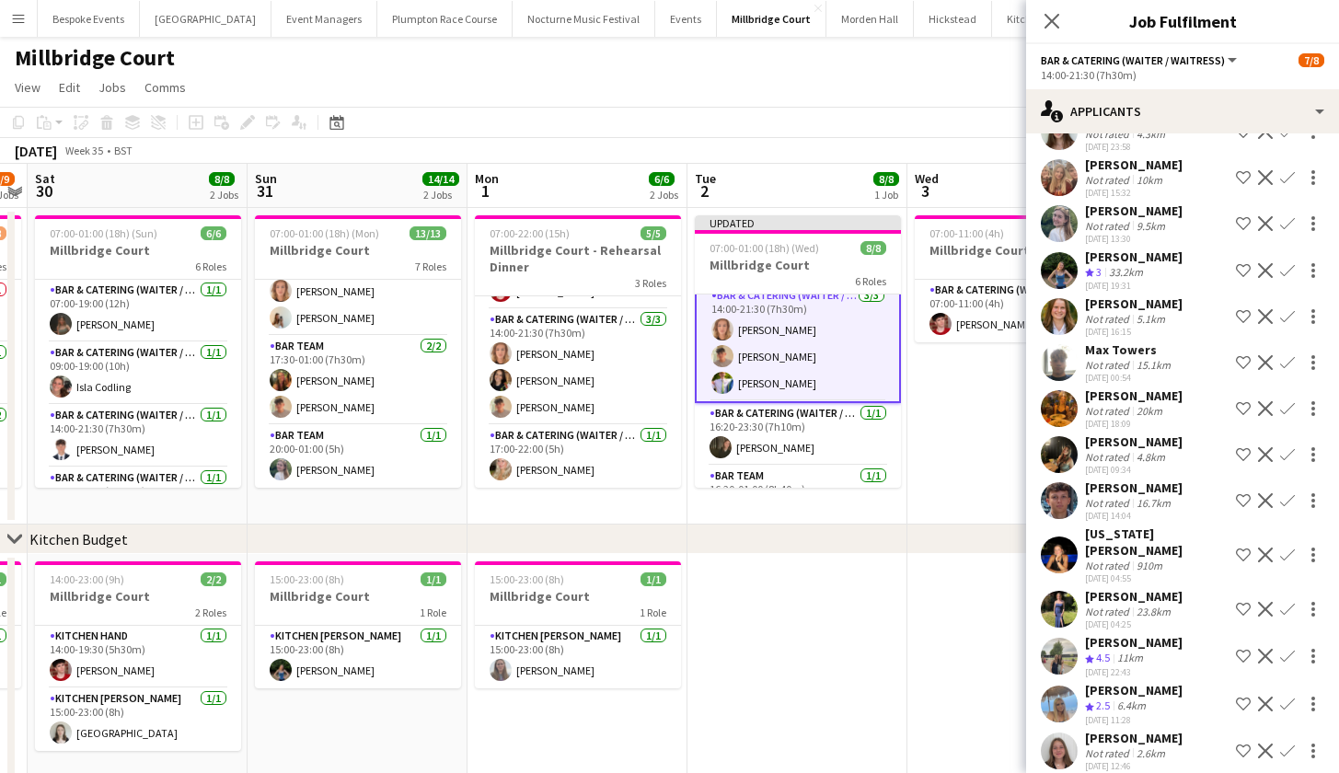
click at [957, 592] on app-date-cell at bounding box center [1018, 672] width 220 height 236
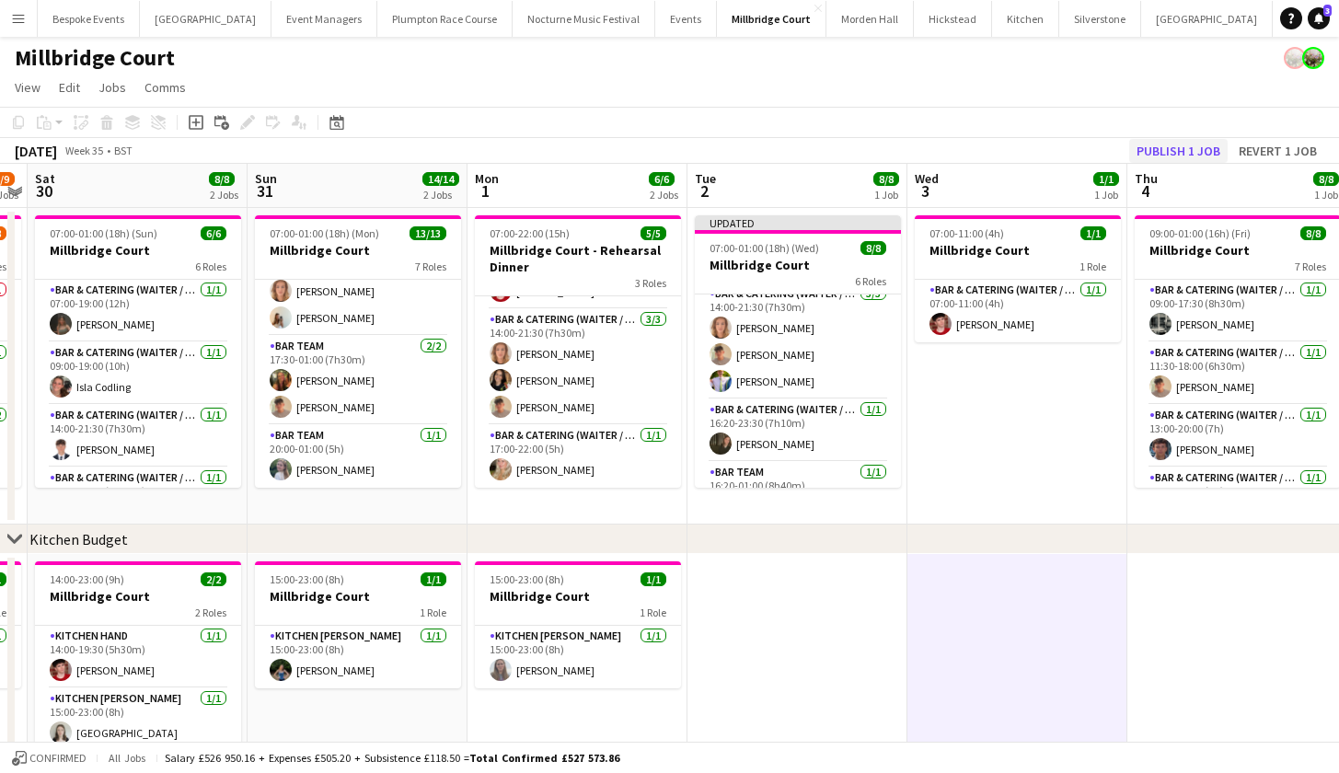
click at [1167, 153] on button "Publish 1 job" at bounding box center [1178, 151] width 98 height 24
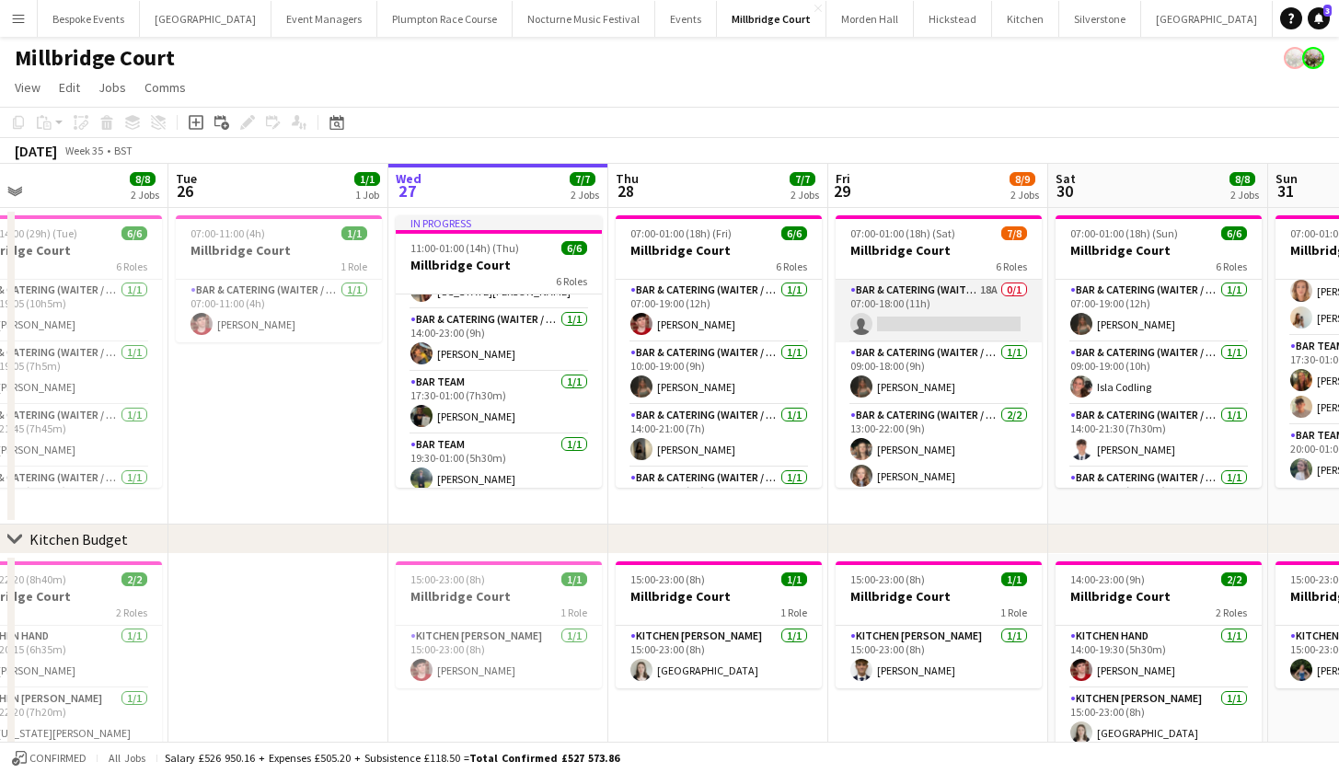
scroll to position [0, 0]
click at [898, 321] on app-card-role "Bar & Catering (Waiter / waitress) 18A 0/1 07:00-18:00 (11h) single-neutral-act…" at bounding box center [939, 311] width 206 height 63
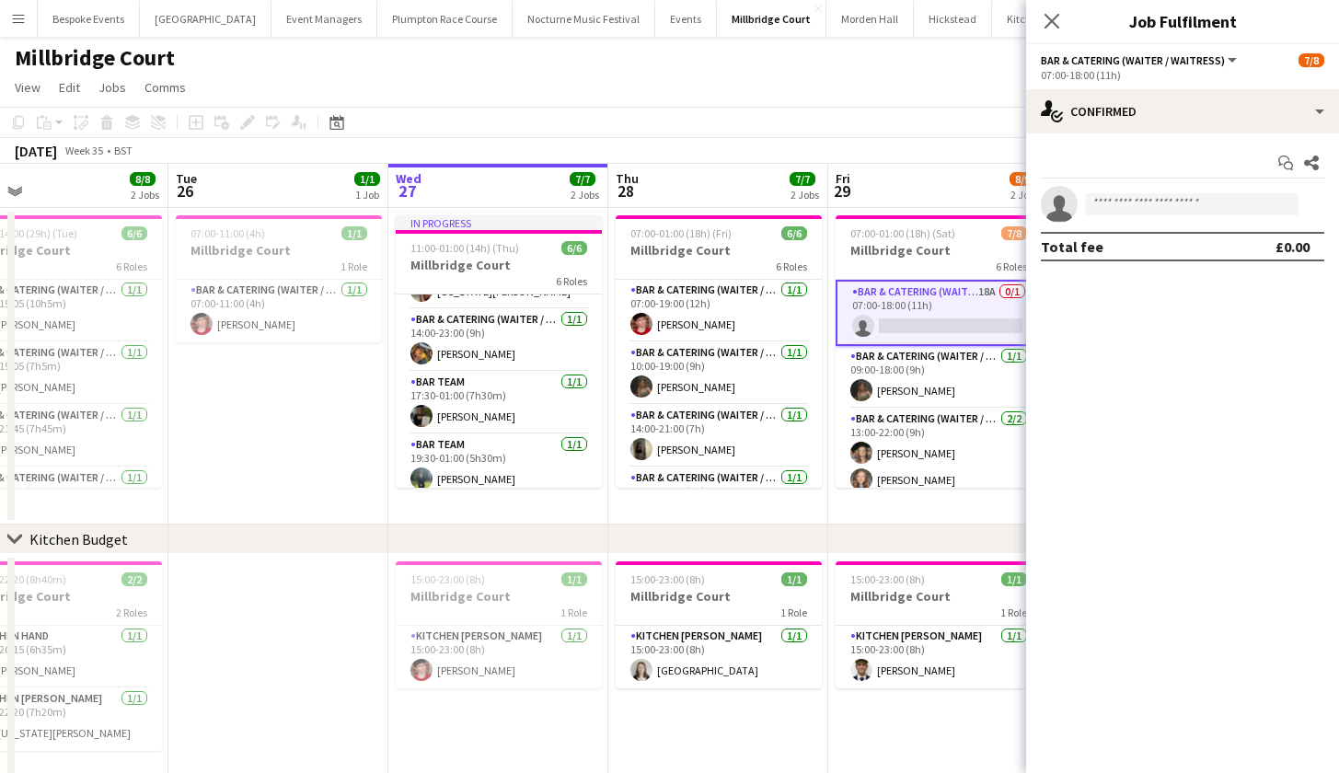
click at [727, 104] on app-page-menu "View Day view expanded Day view collapsed Month view Date picker Jump to today …" at bounding box center [669, 89] width 1339 height 35
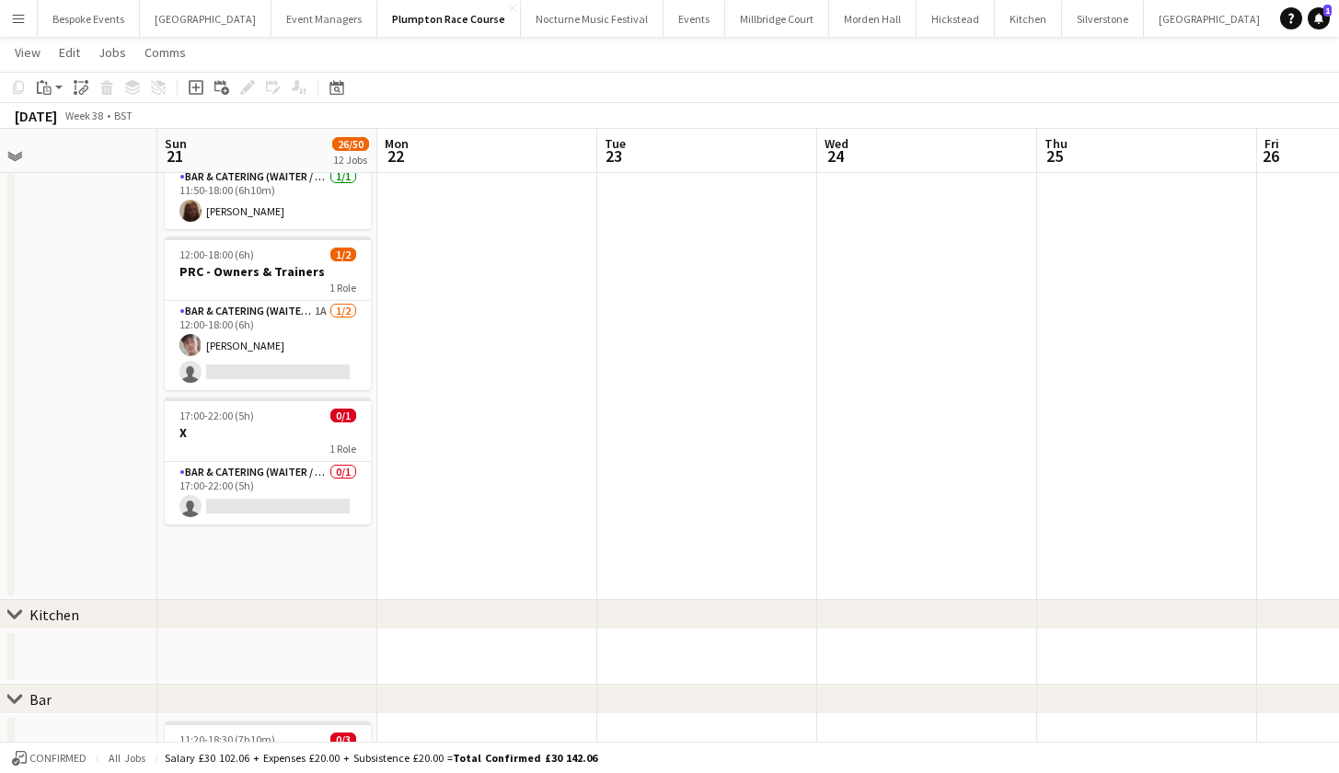
scroll to position [1429, 0]
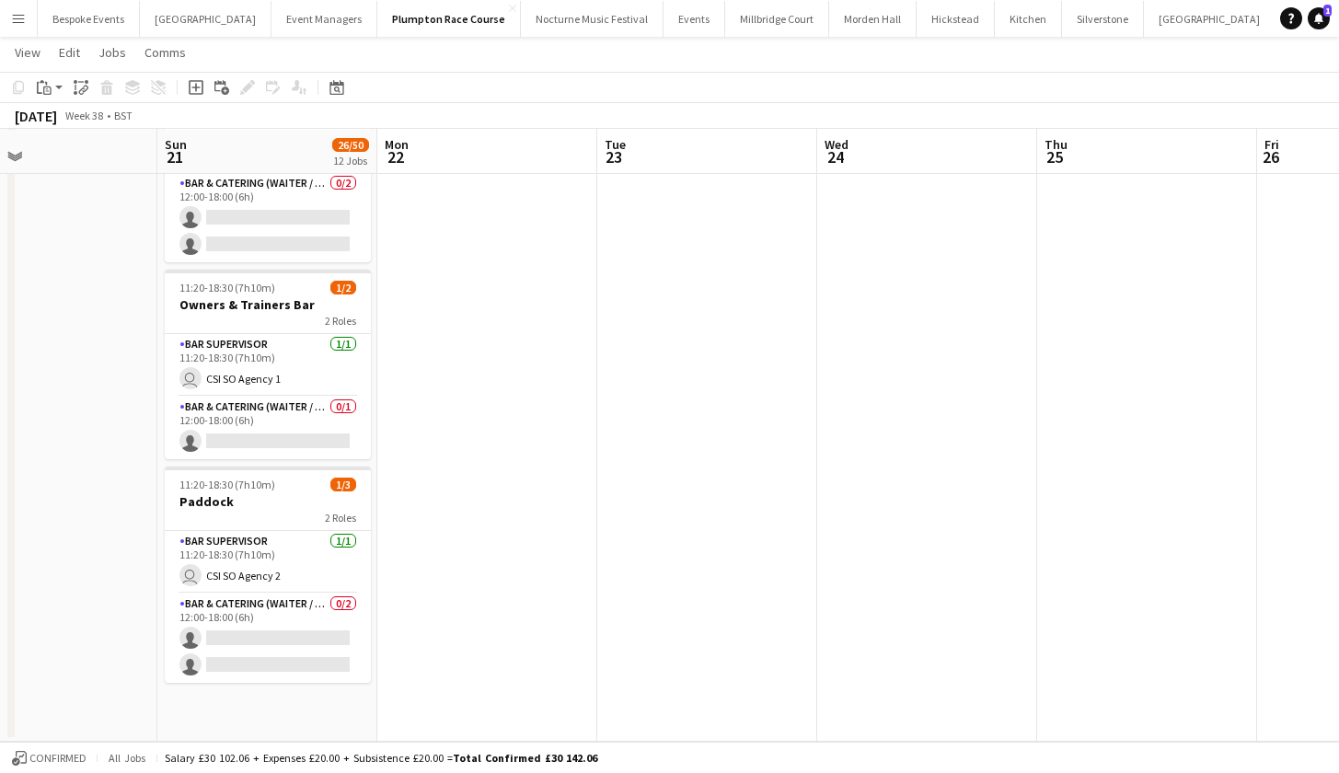
scroll to position [2327, 0]
click at [203, 89] on icon at bounding box center [196, 87] width 15 height 15
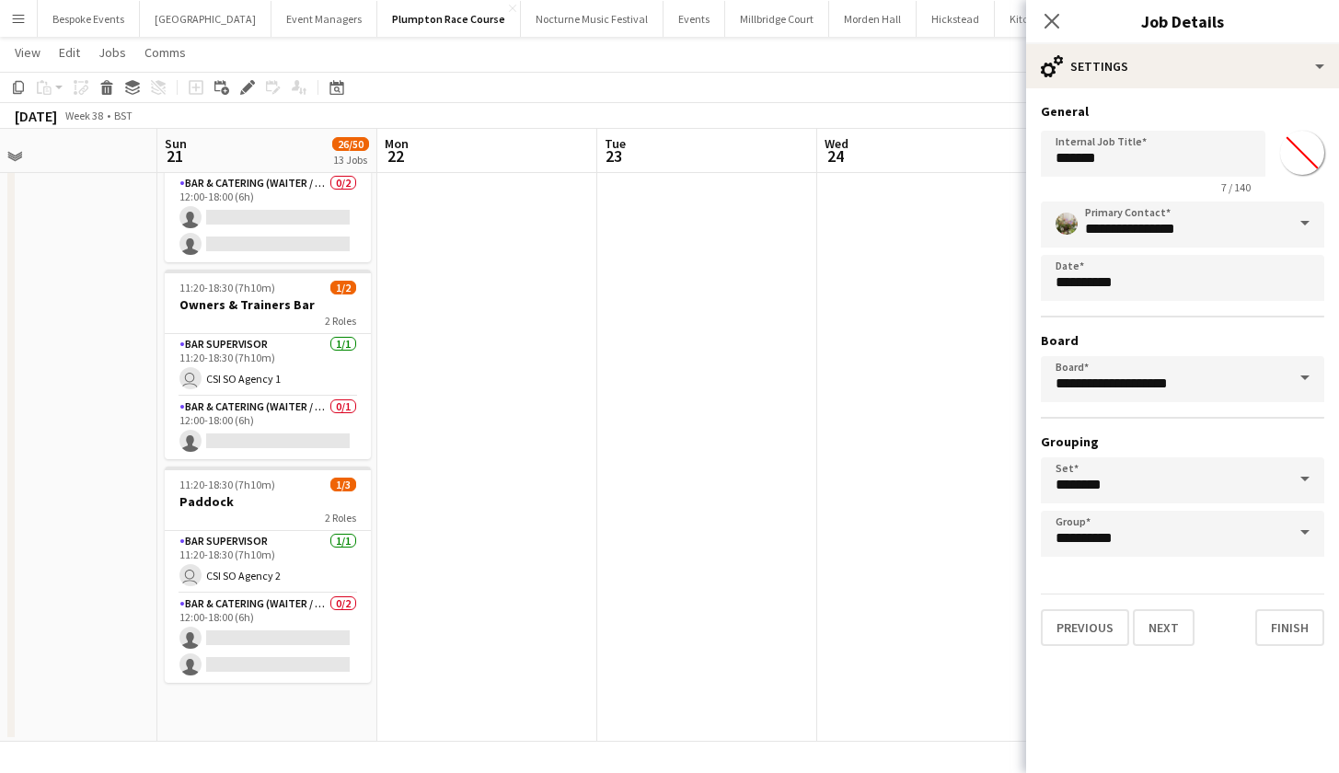
scroll to position [2414, 0]
click at [272, 698] on app-date-cell "11:20-18:30 (7h10m) 0/3 Chasers Bar 2 Roles Bar Supervisor 0/1 11:20-18:30 (7h1…" at bounding box center [267, 278] width 220 height 927
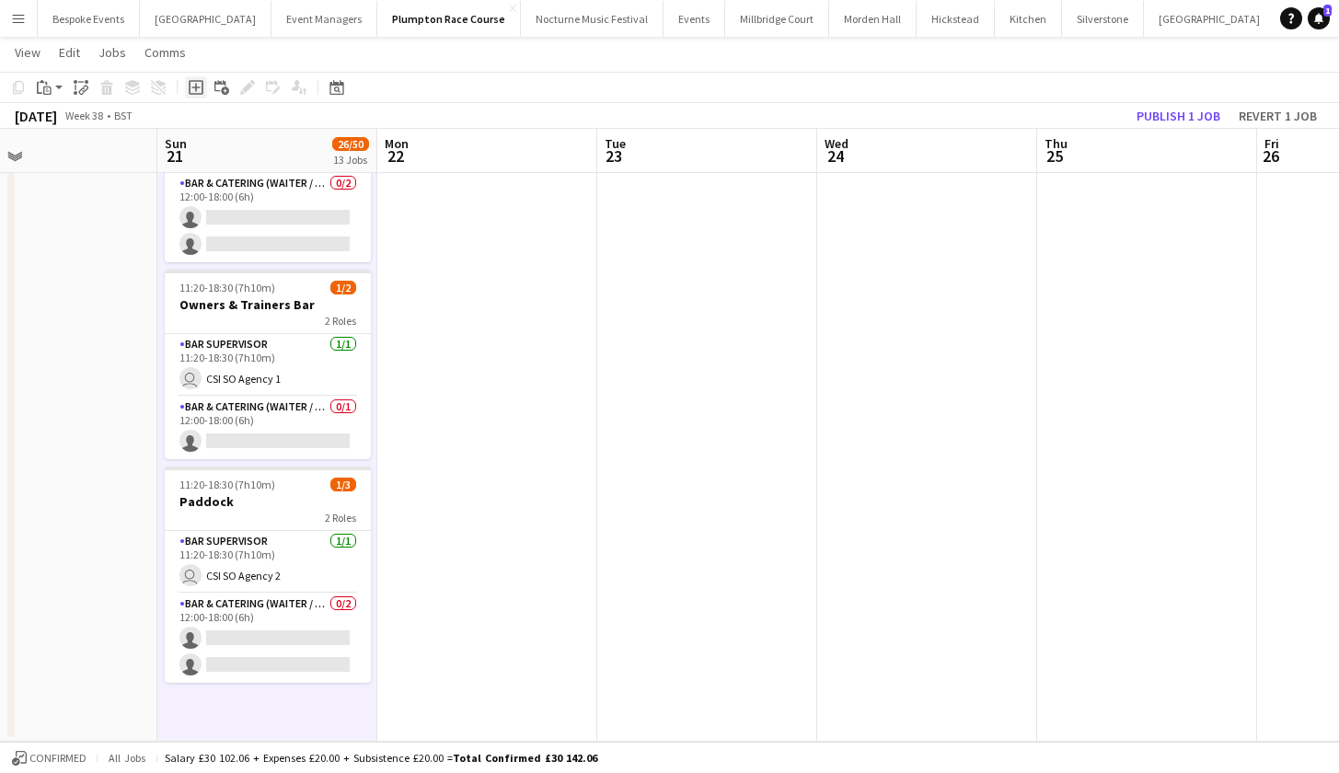
click at [197, 93] on icon "Add job" at bounding box center [196, 87] width 15 height 15
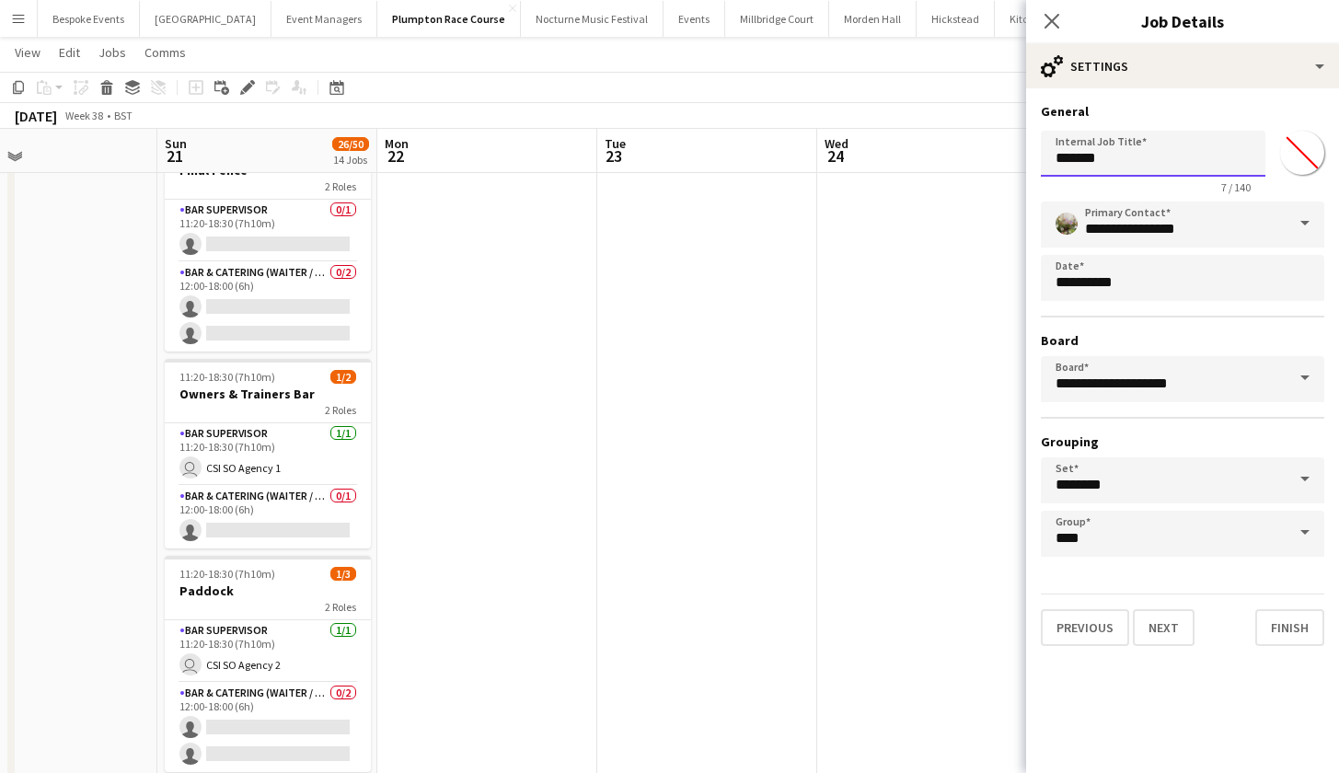
click at [1111, 167] on input "*******" at bounding box center [1153, 154] width 225 height 46
type input "*"
type input "**********"
click at [1173, 629] on button "Next" at bounding box center [1164, 627] width 62 height 37
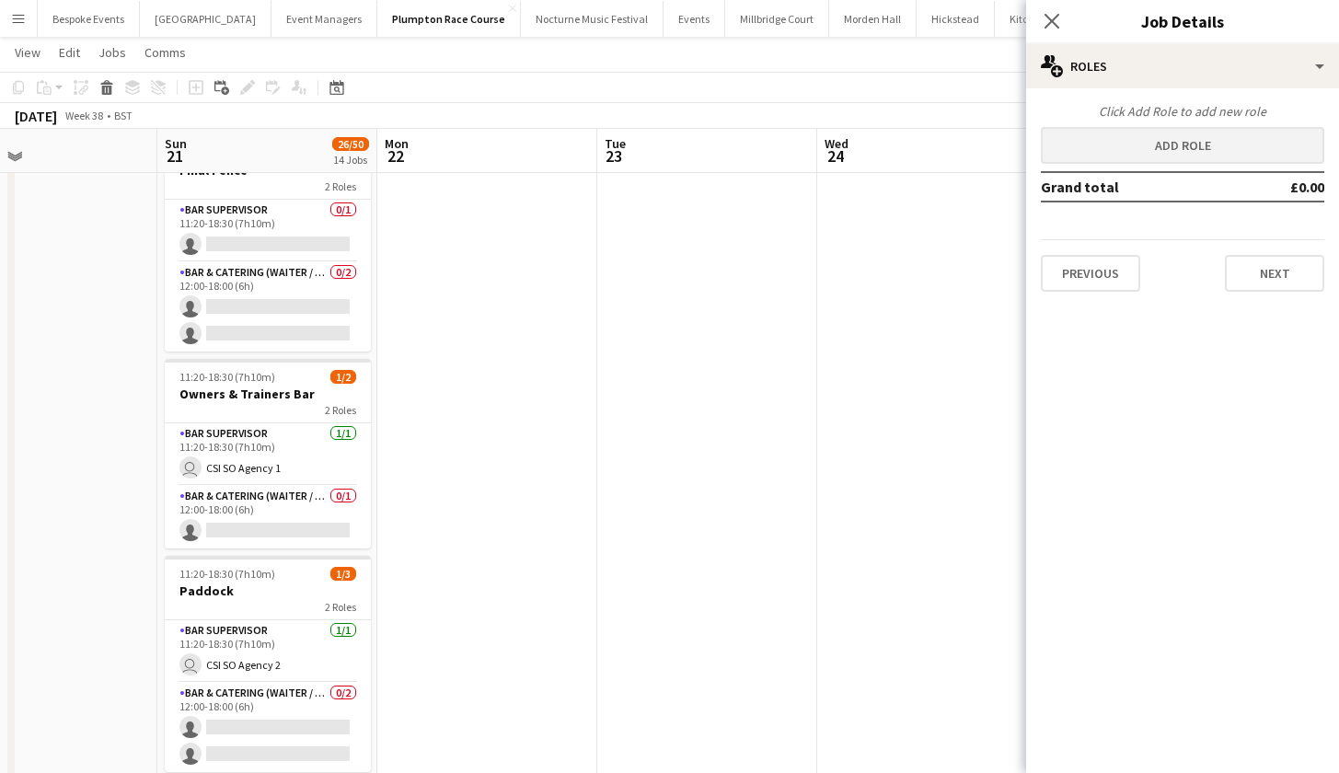
click at [1124, 140] on button "Add role" at bounding box center [1183, 145] width 284 height 37
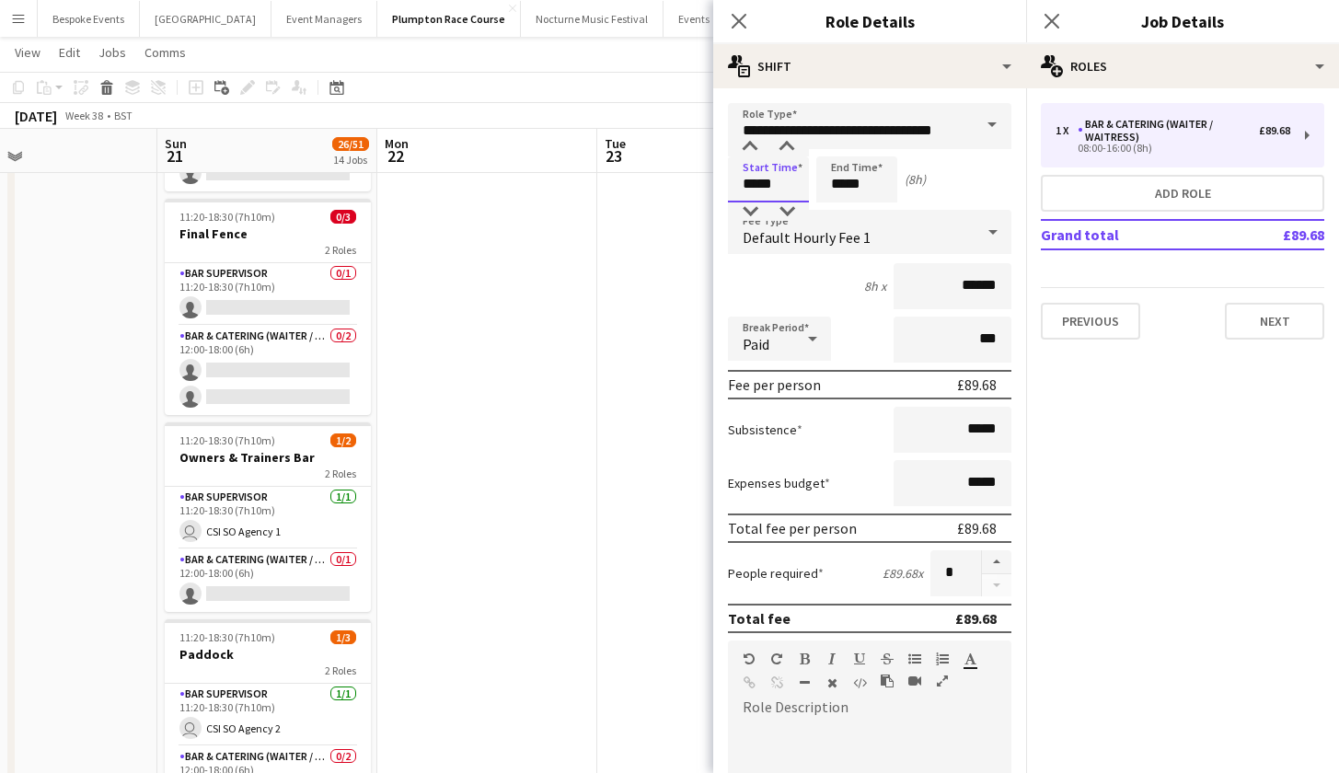
click at [757, 184] on input "*****" at bounding box center [768, 179] width 81 height 46
click at [769, 187] on input "*****" at bounding box center [768, 179] width 81 height 46
type input "*****"
click at [845, 186] on input "*****" at bounding box center [857, 179] width 81 height 46
type input "*****"
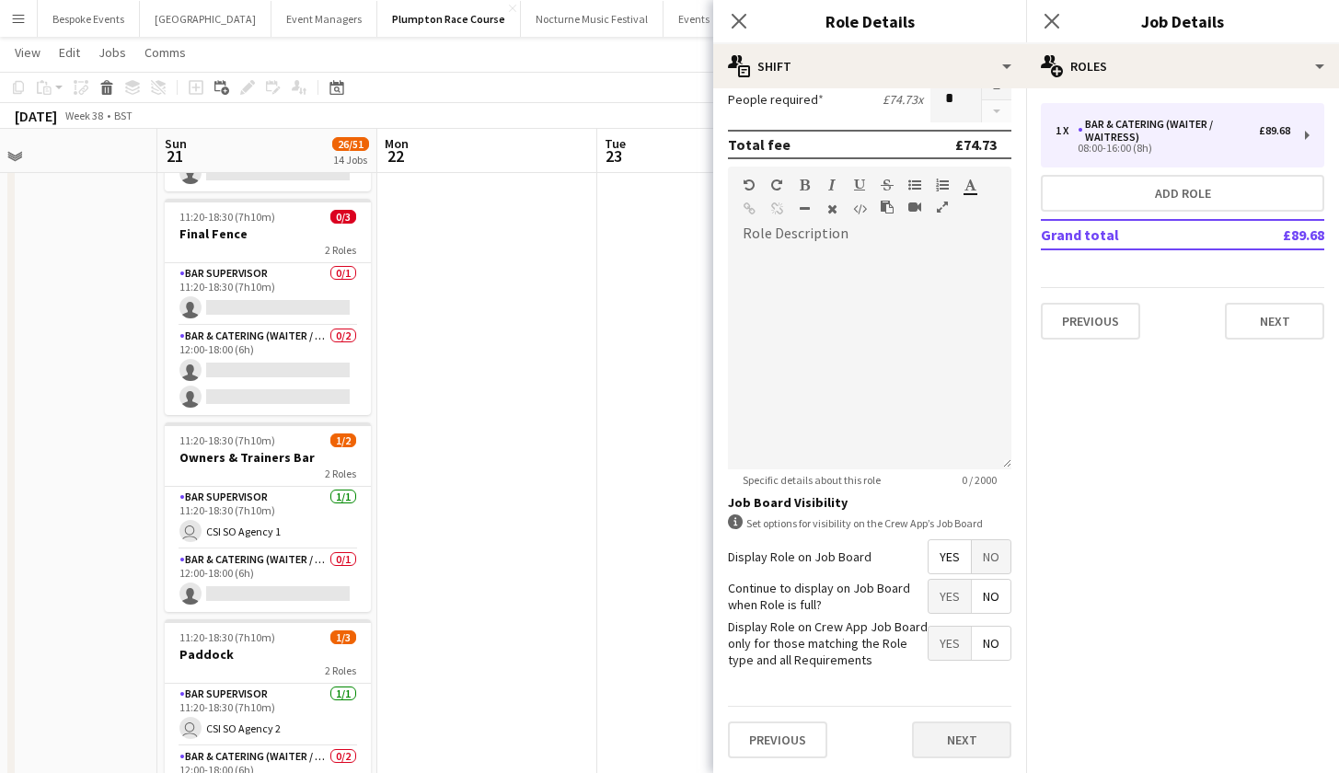
scroll to position [473, 0]
click at [965, 748] on button "Next" at bounding box center [961, 741] width 99 height 37
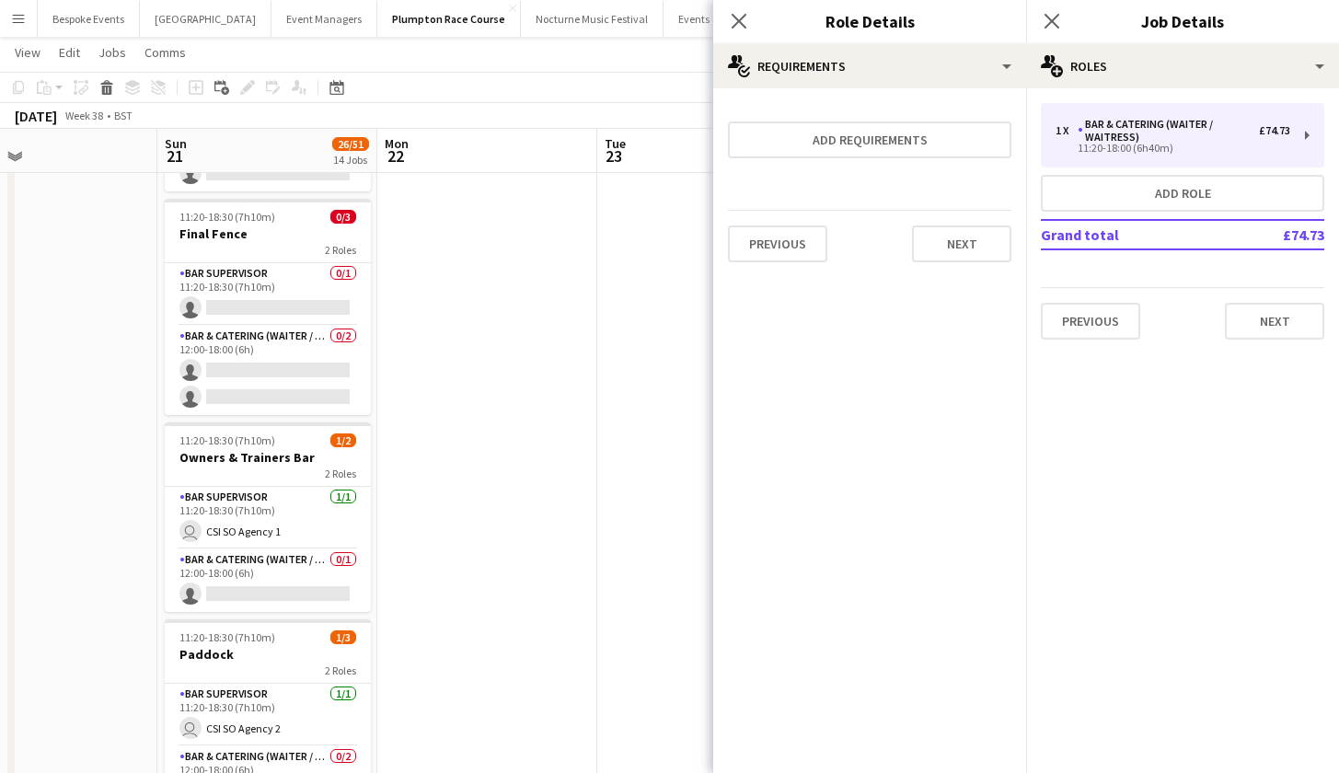
click at [603, 479] on app-date-cell at bounding box center [707, 322] width 220 height 1014
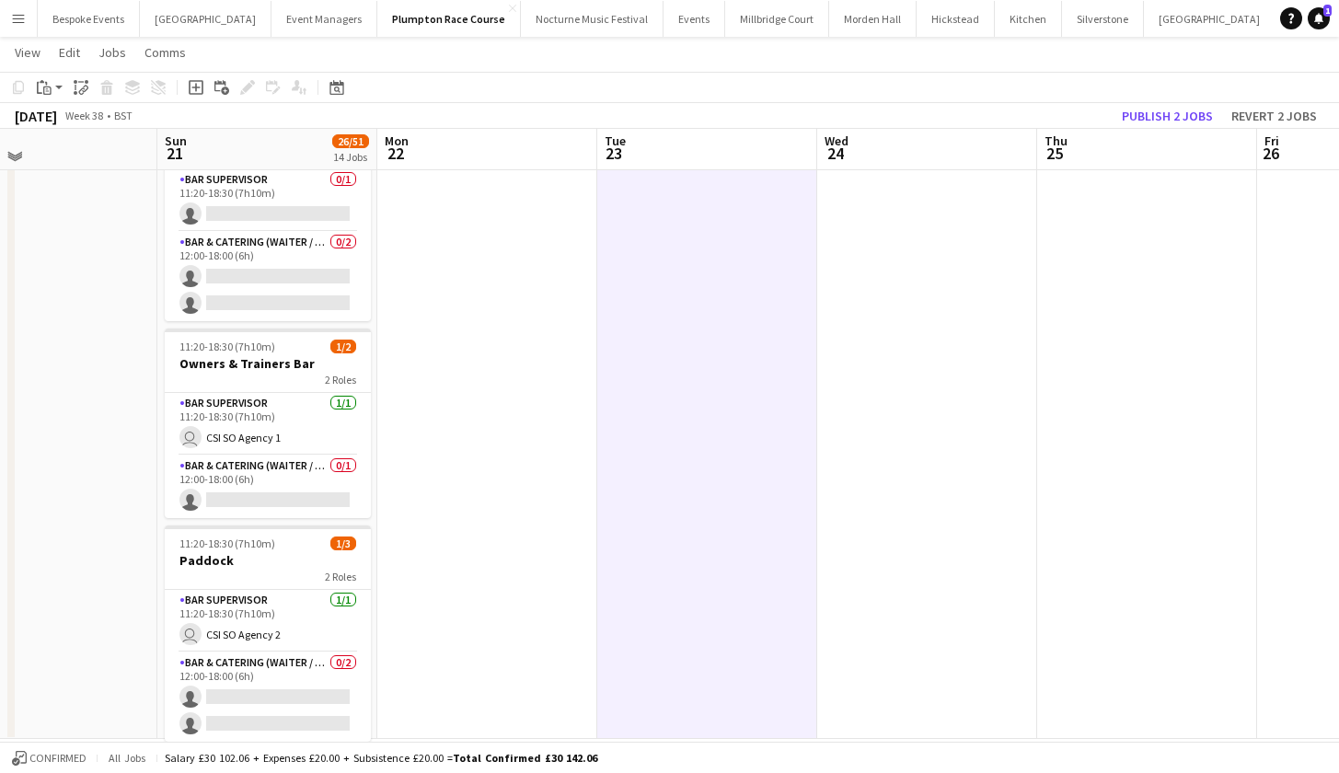
scroll to position [2501, 0]
click at [1140, 104] on button "Publish 2 jobs" at bounding box center [1168, 116] width 106 height 24
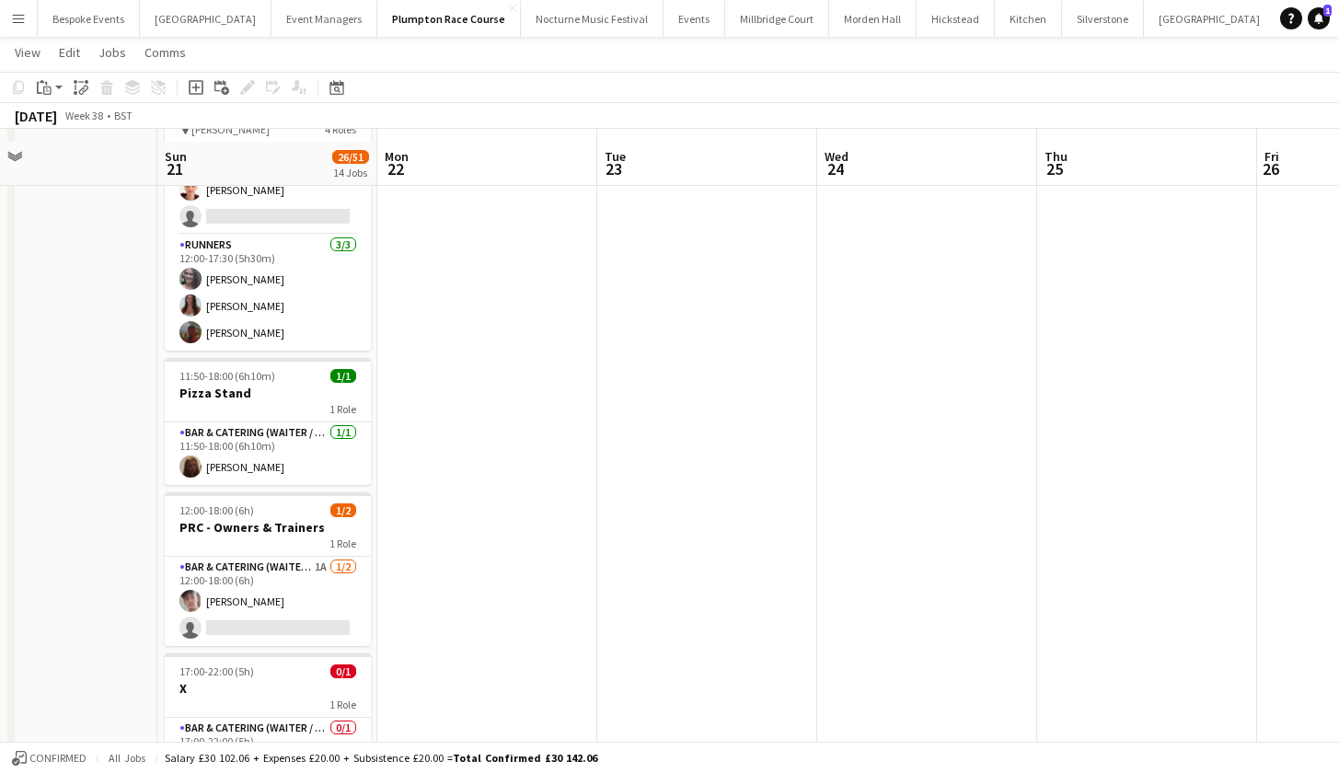
scroll to position [1258, 0]
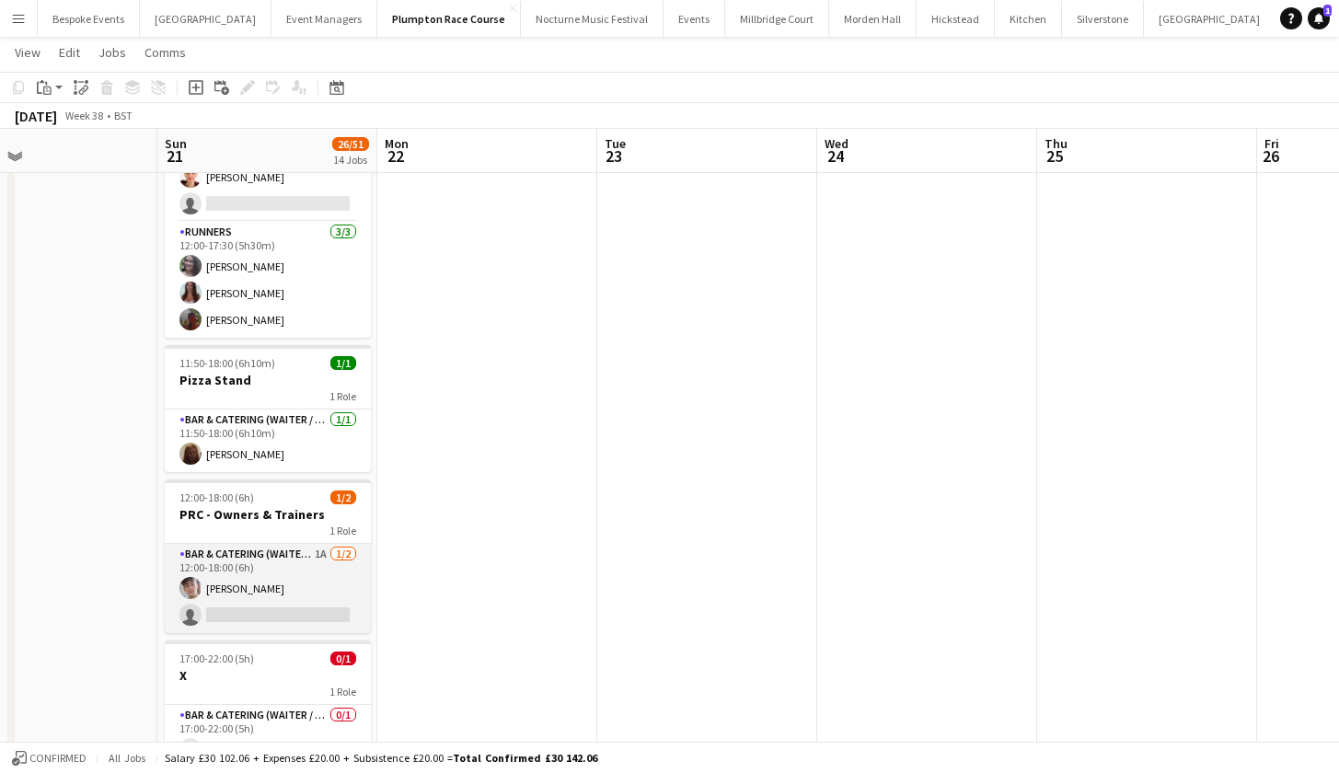
click at [309, 567] on app-card-role "Bar & Catering (Waiter / waitress) 1A [DATE] 12:00-18:00 (6h) [PERSON_NAME] sin…" at bounding box center [268, 588] width 206 height 89
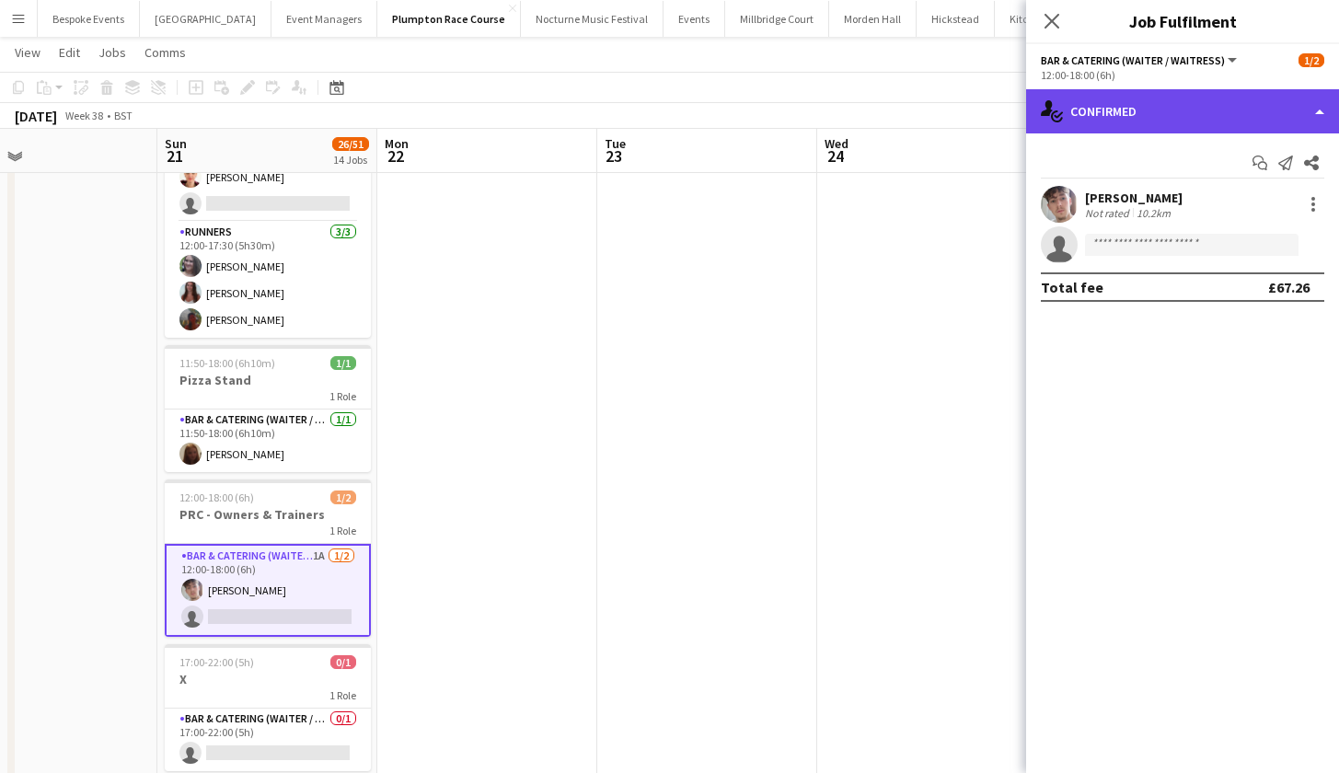
click at [1114, 128] on div "single-neutral-actions-check-2 Confirmed" at bounding box center [1182, 111] width 313 height 44
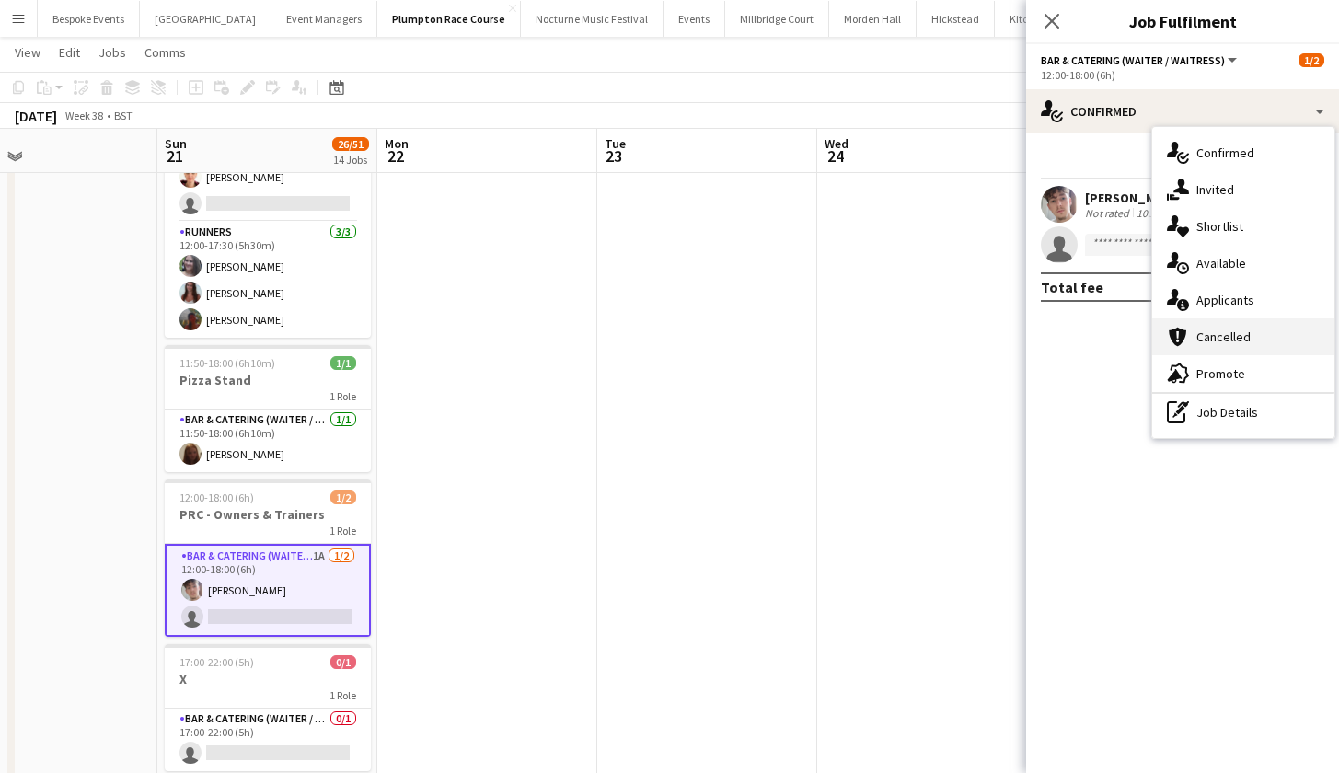
click at [1198, 322] on div "cancellation Cancelled" at bounding box center [1244, 337] width 182 height 37
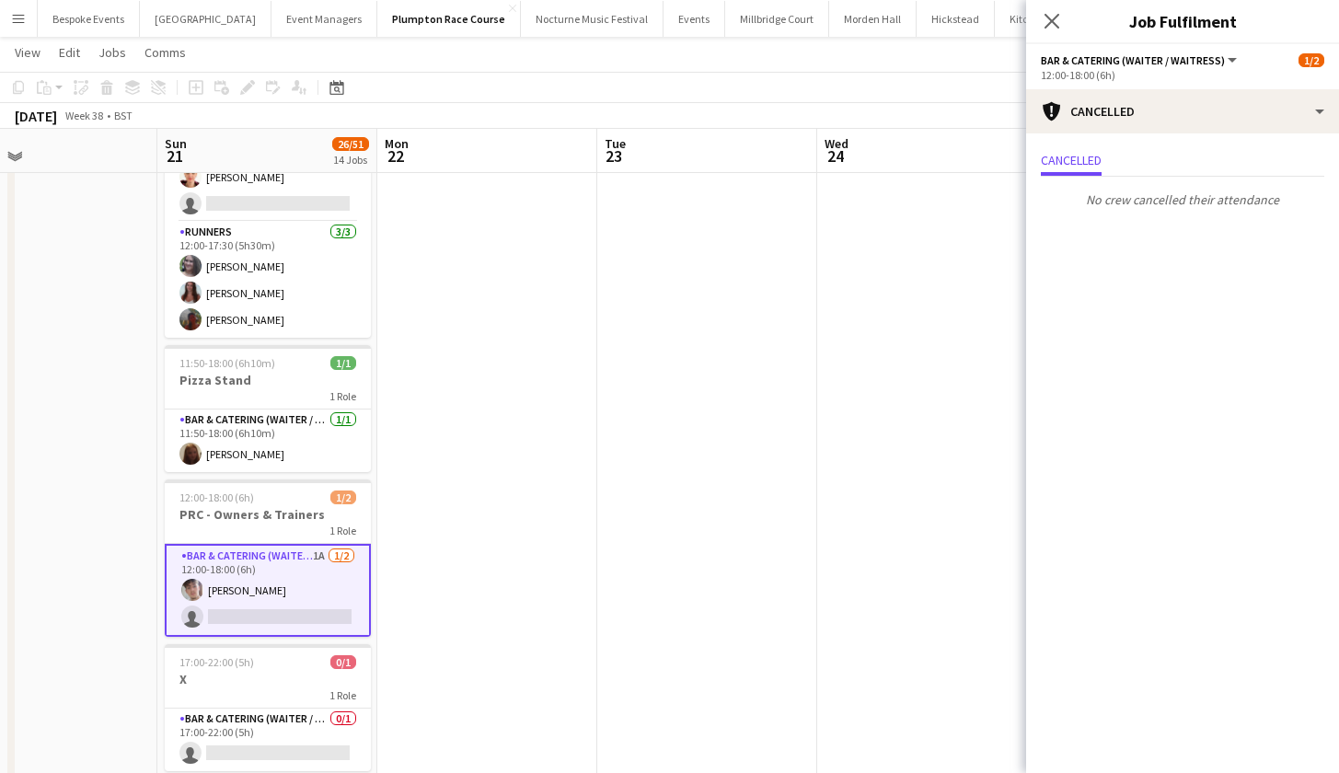
click at [1198, 322] on mat-expansion-panel "Cancellations Cancellations Cancelled No crew cancelled their attendance" at bounding box center [1182, 453] width 313 height 640
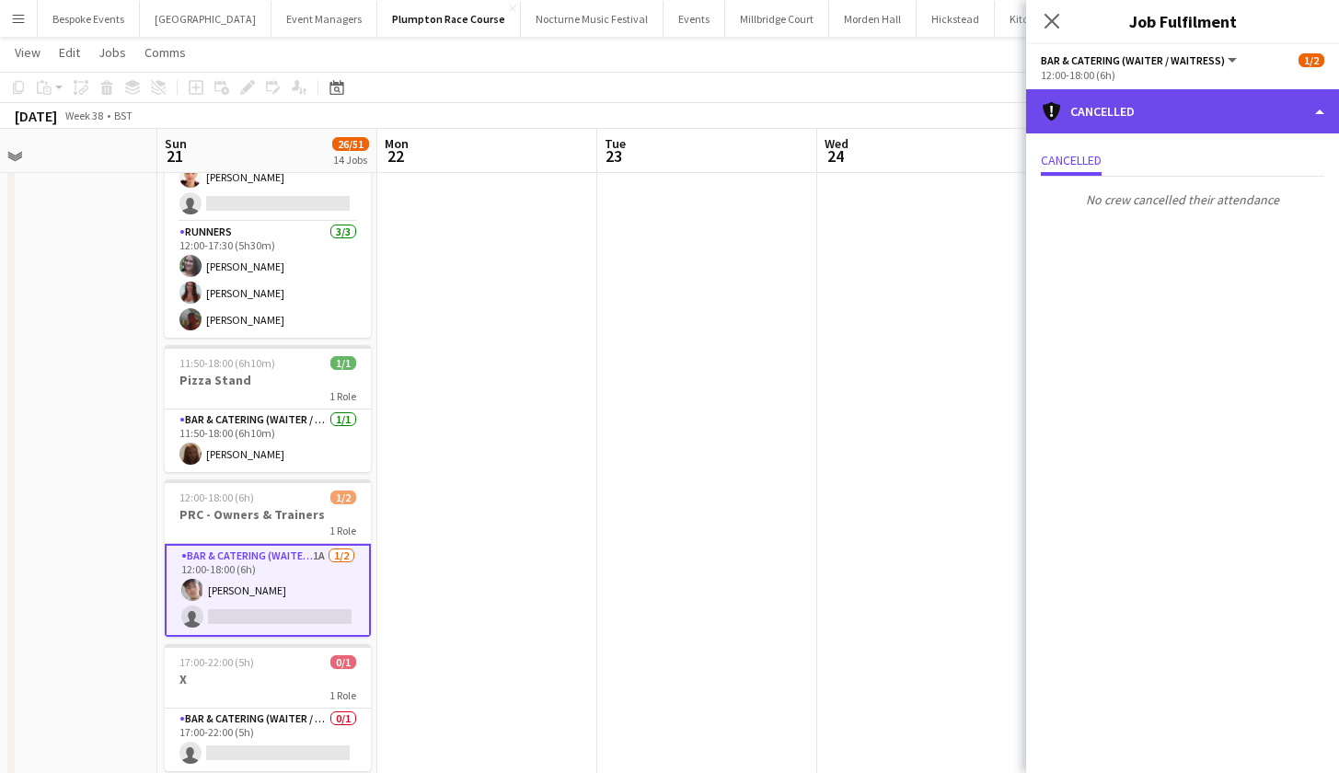
click at [1144, 103] on div "cancellation Cancelled" at bounding box center [1182, 111] width 313 height 44
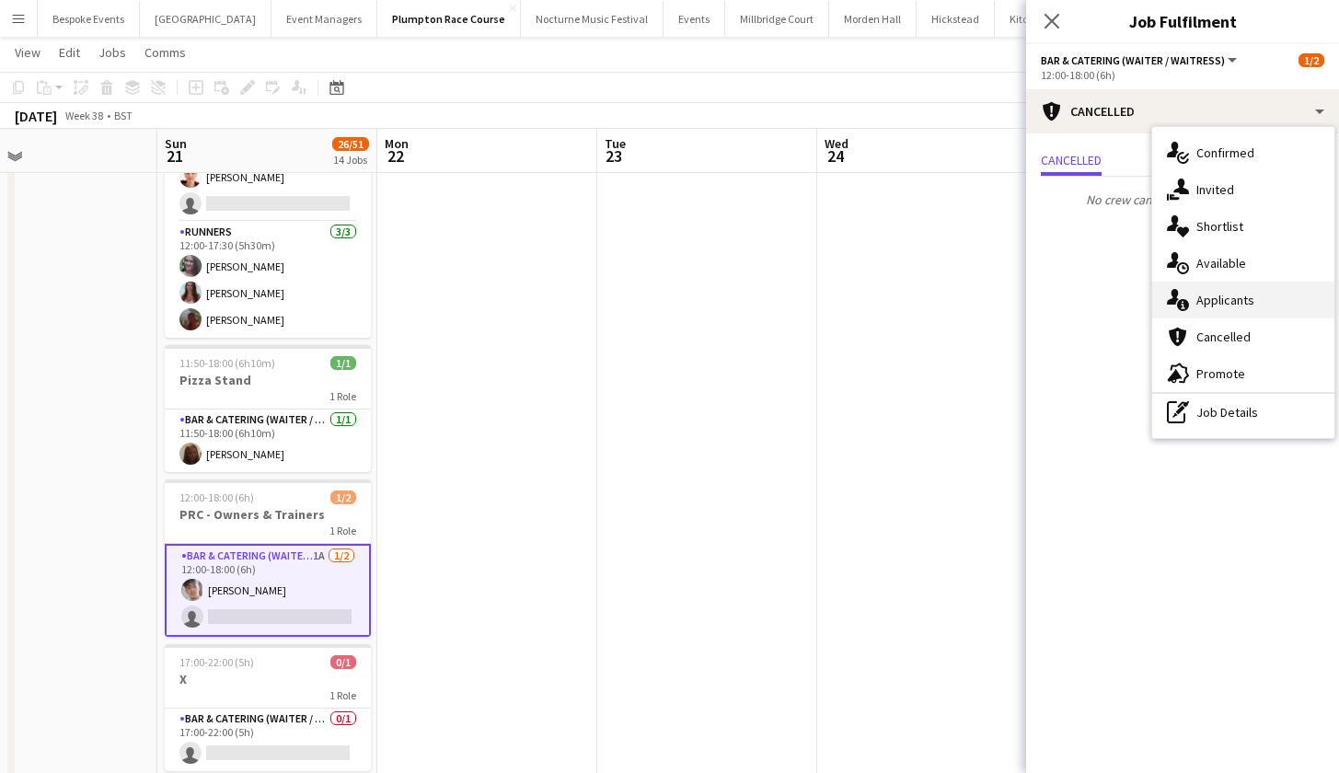
click at [1239, 311] on div "single-neutral-actions-information Applicants" at bounding box center [1244, 300] width 182 height 37
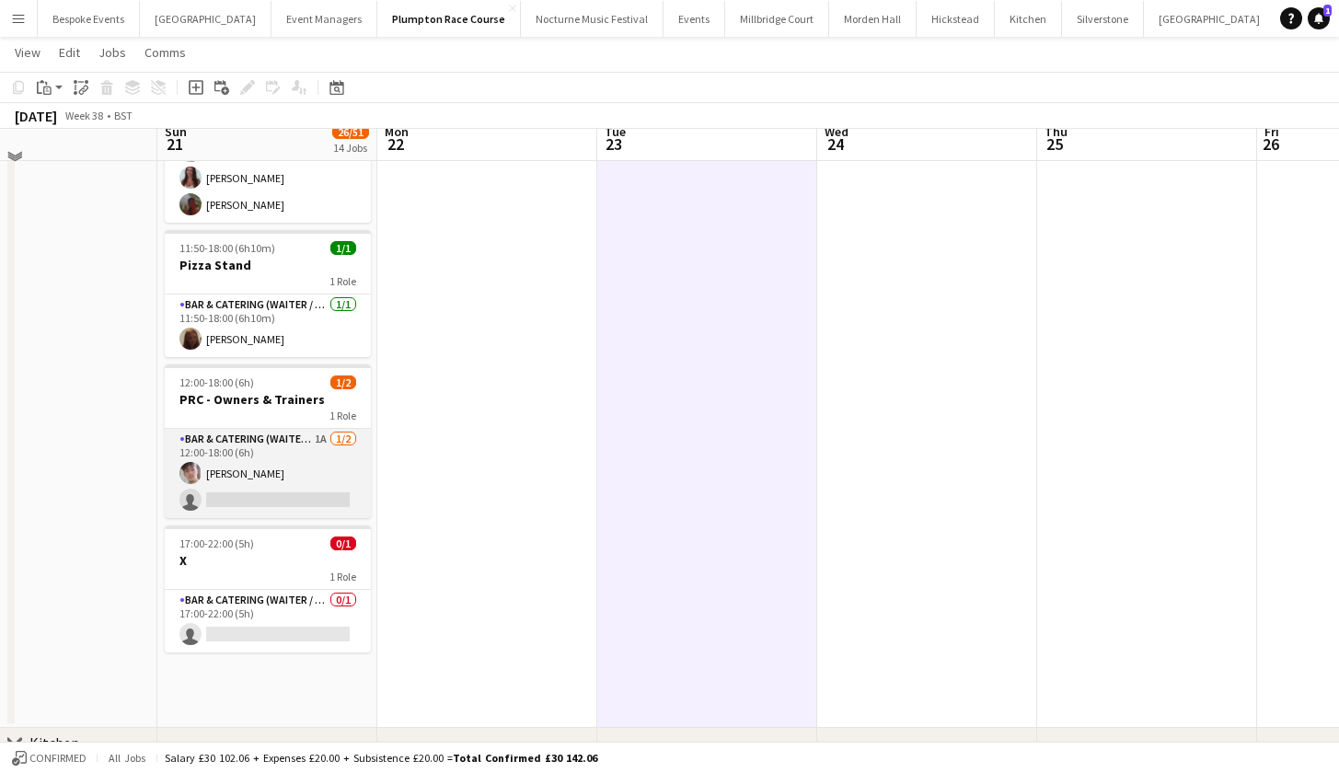
scroll to position [1384, 0]
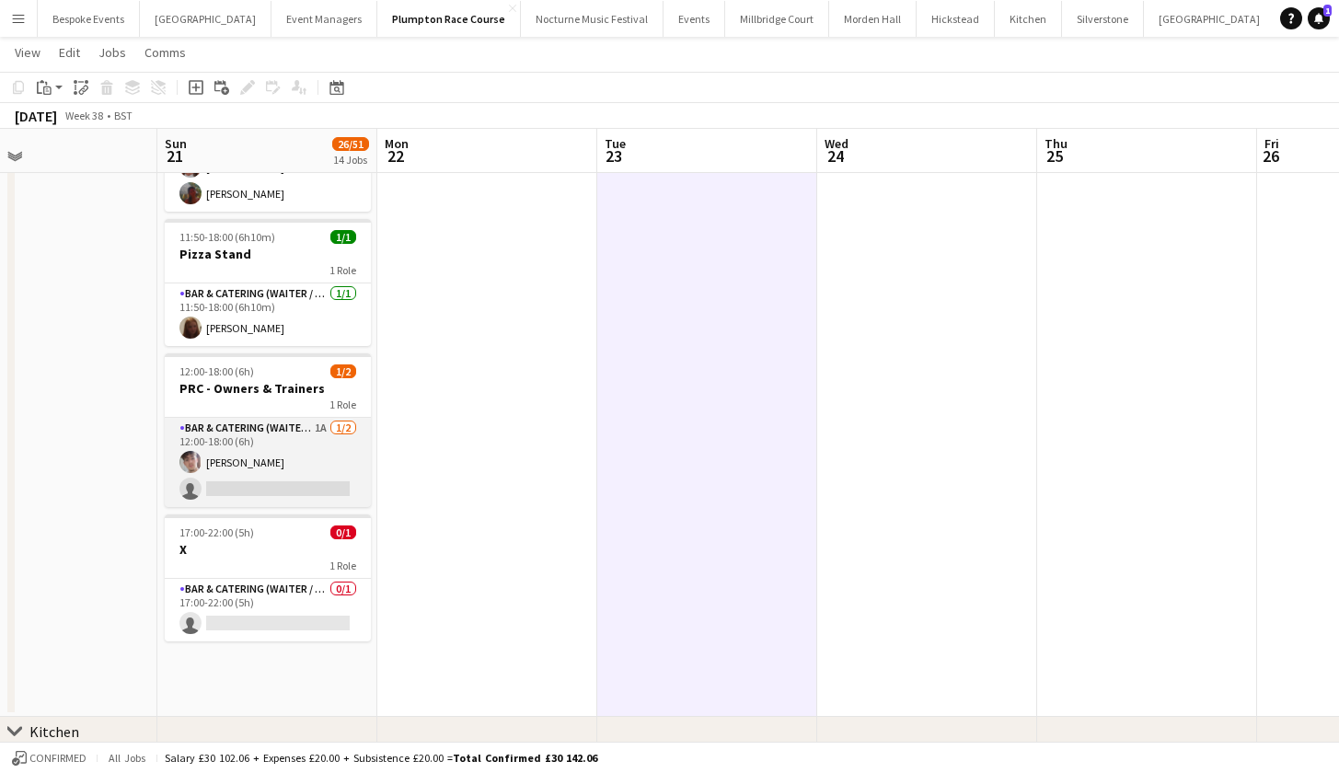
click at [280, 481] on app-card-role "Bar & Catering (Waiter / waitress) 1A [DATE] 12:00-18:00 (6h) [PERSON_NAME] sin…" at bounding box center [268, 462] width 206 height 89
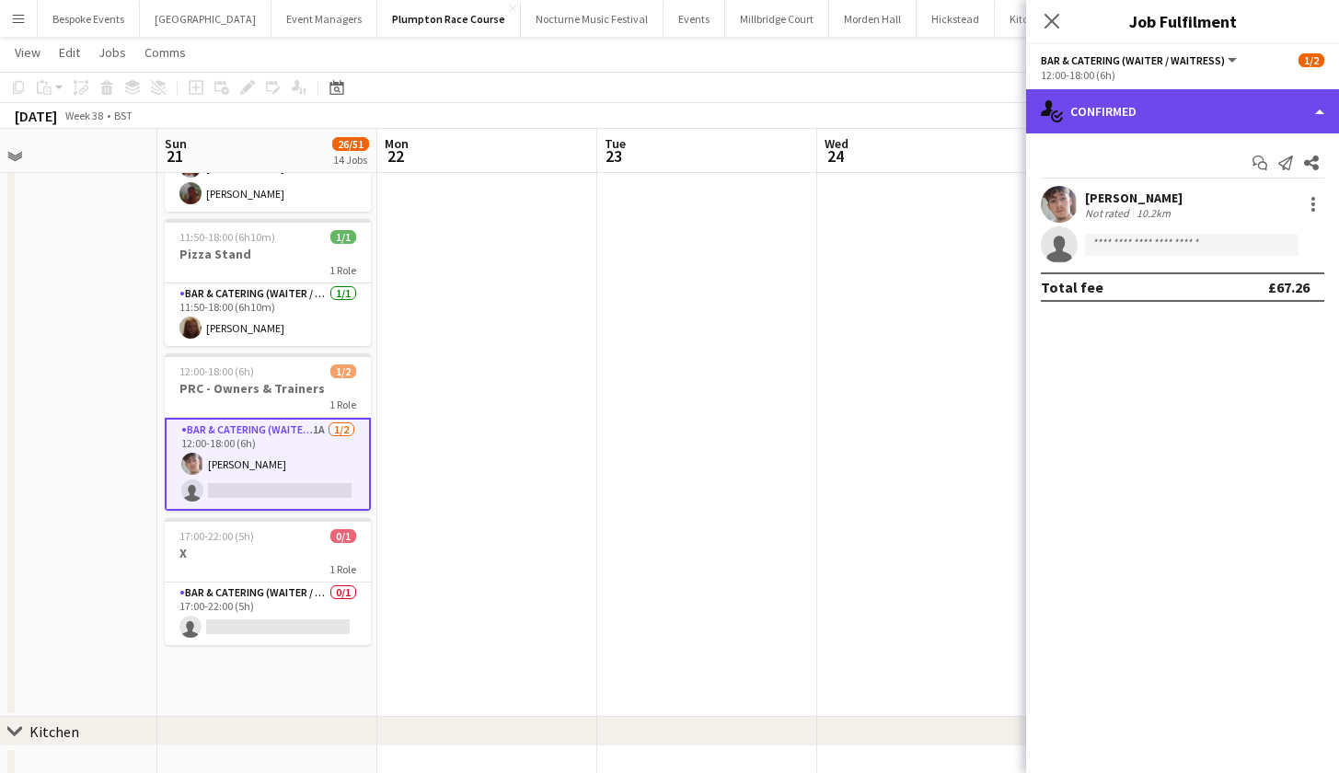
click at [1160, 128] on div "single-neutral-actions-check-2 Confirmed" at bounding box center [1182, 111] width 313 height 44
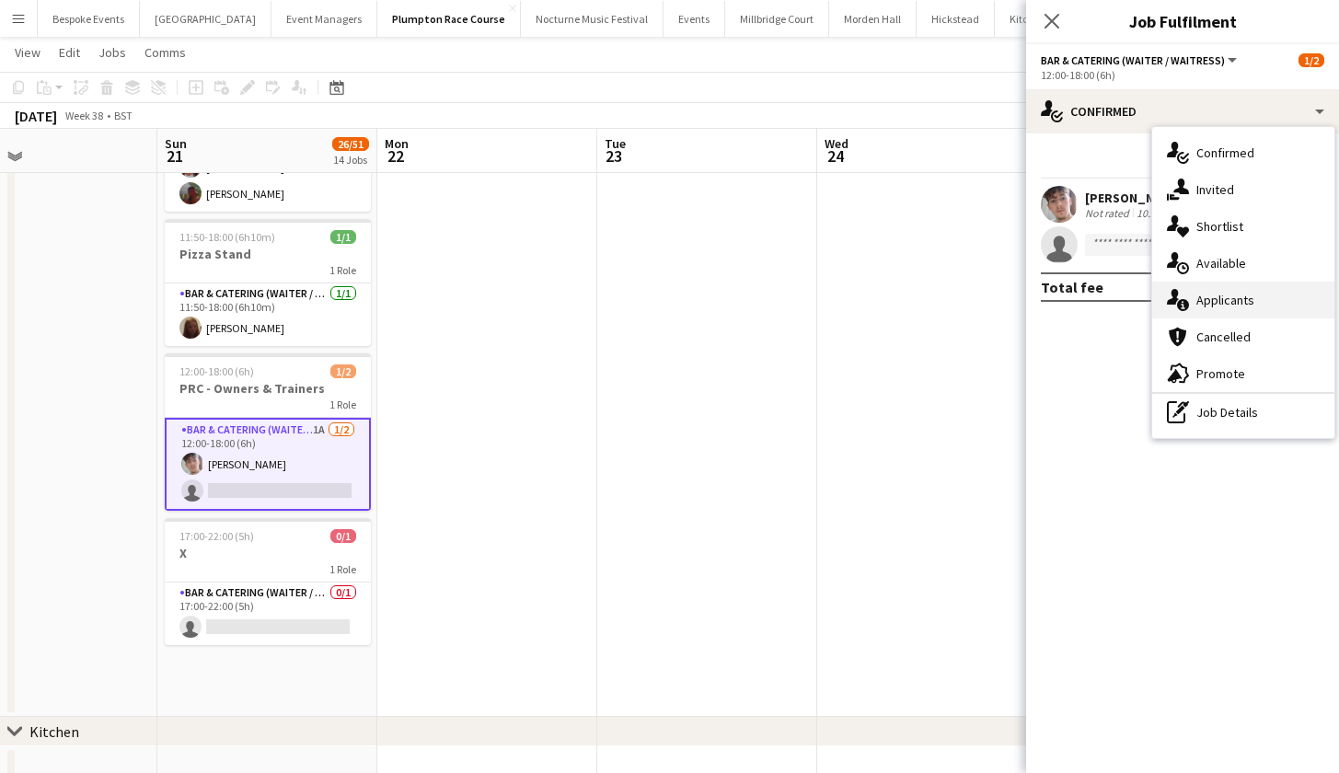
click at [1199, 304] on div "single-neutral-actions-information Applicants" at bounding box center [1244, 300] width 182 height 37
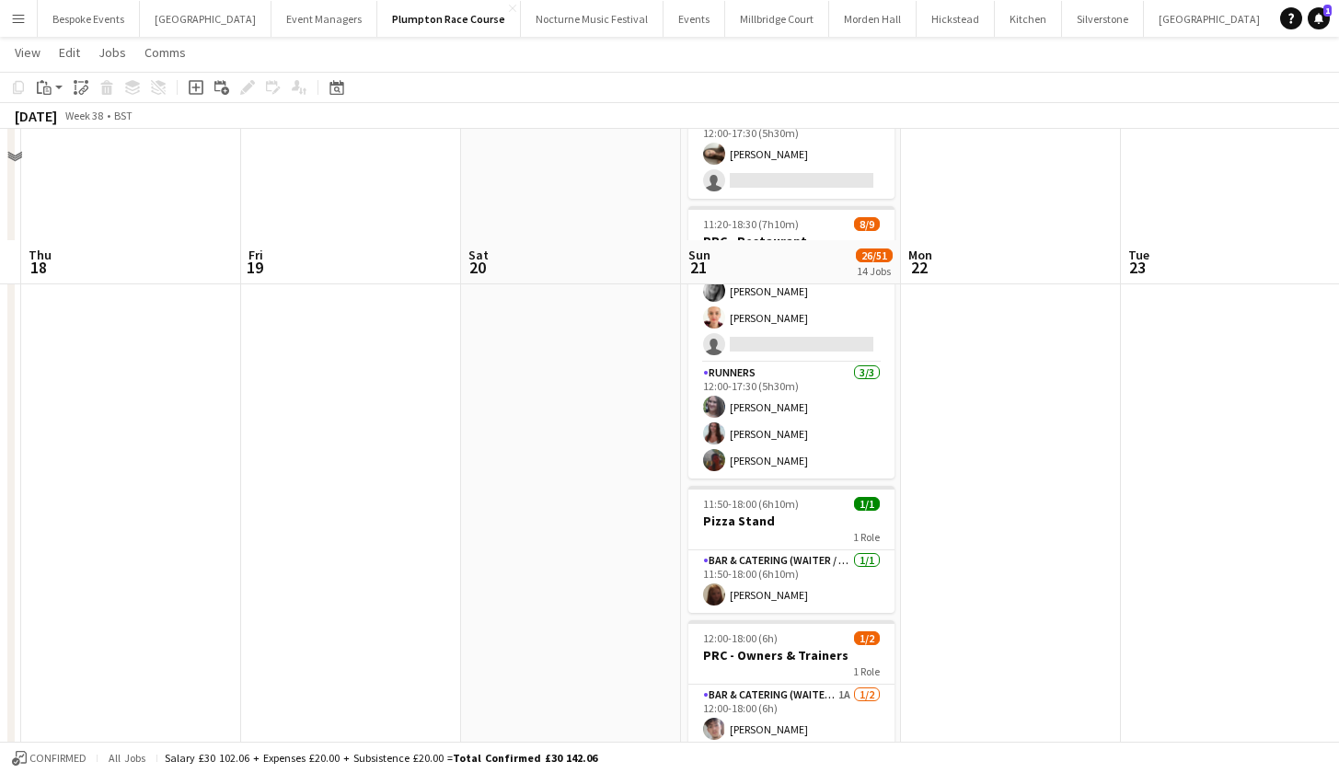
scroll to position [0, 0]
